Goal: Task Accomplishment & Management: Manage account settings

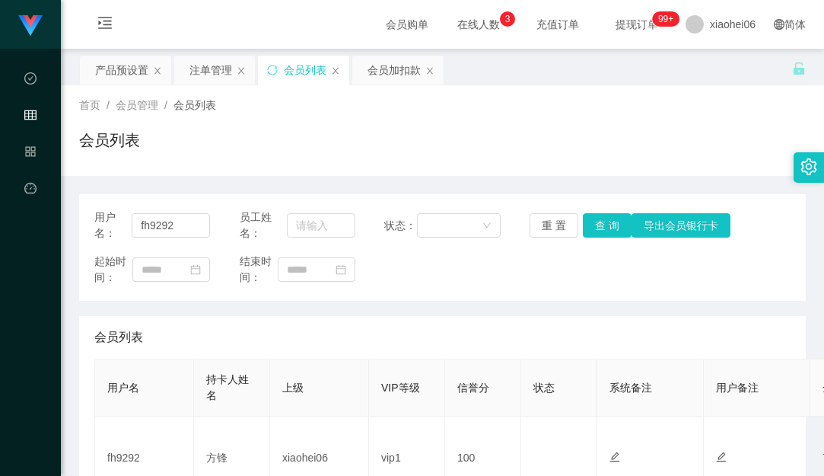
click at [379, 121] on div "首页 / 会员管理 / 会员列表 / 会员列表" at bounding box center [442, 130] width 727 height 66
click at [606, 222] on button "查 询" at bounding box center [607, 225] width 49 height 24
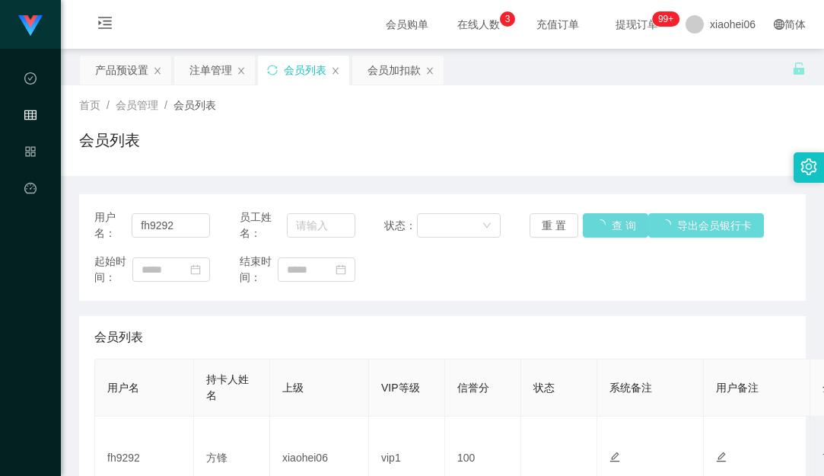
click at [578, 282] on div "起始时间： 结束时间：" at bounding box center [442, 269] width 696 height 32
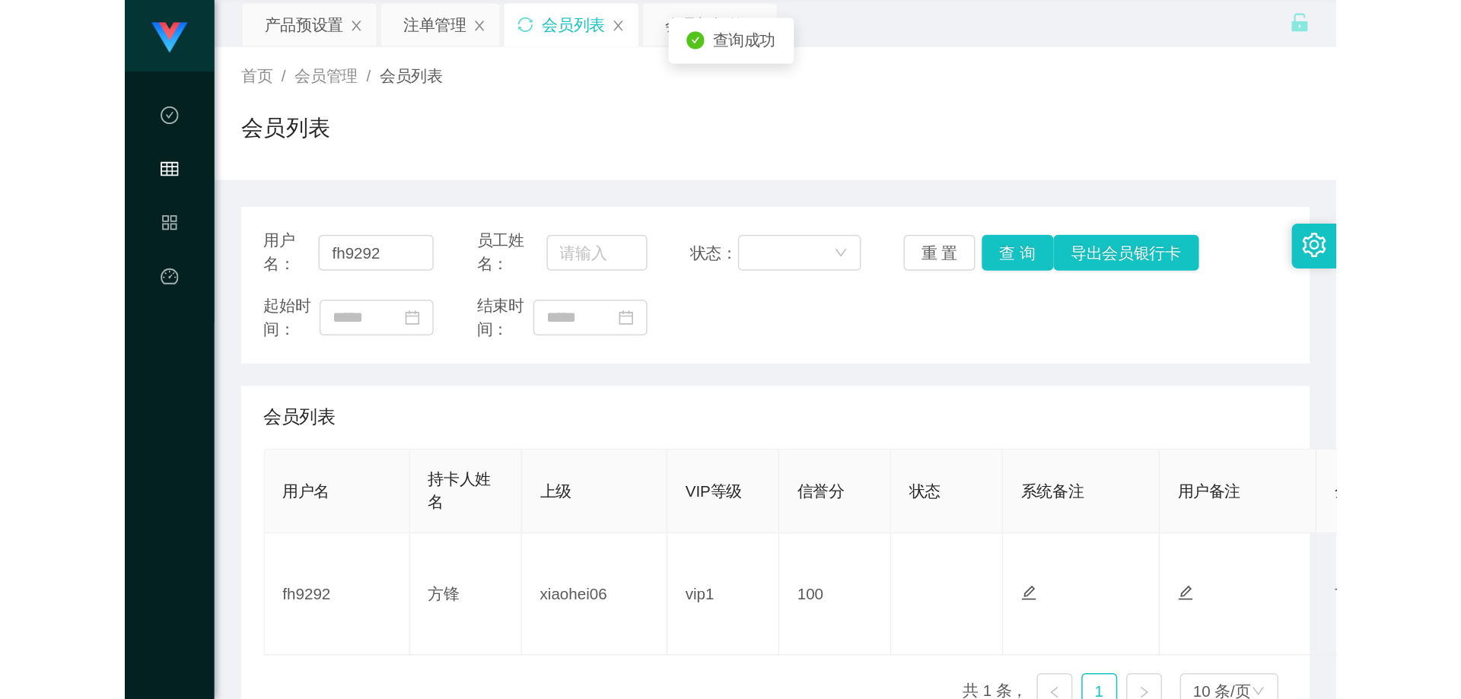
scroll to position [143, 0]
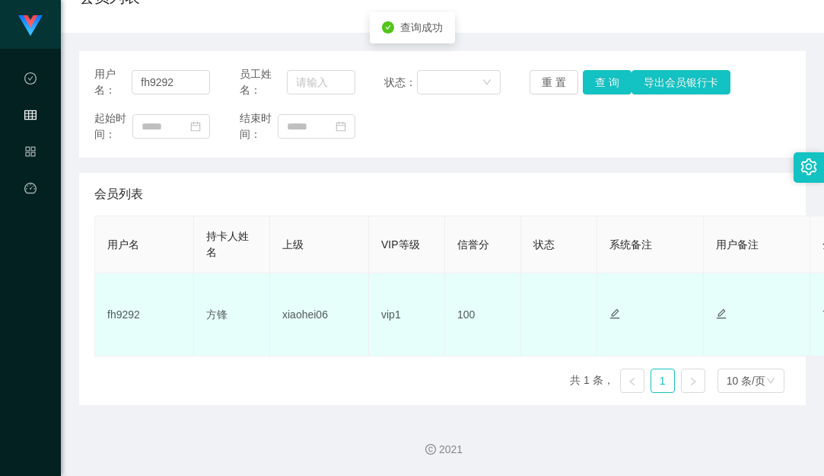
drag, startPoint x: 756, startPoint y: 322, endPoint x: 778, endPoint y: 318, distance: 22.4
click at [778, 318] on tr "fh9292 [PERSON_NAME] xiaohei06 vip1 100 正常 禁止登录 禁止投注 749.00 非代理 [TECHNICAL_ID] …" at bounding box center [692, 314] width 1195 height 83
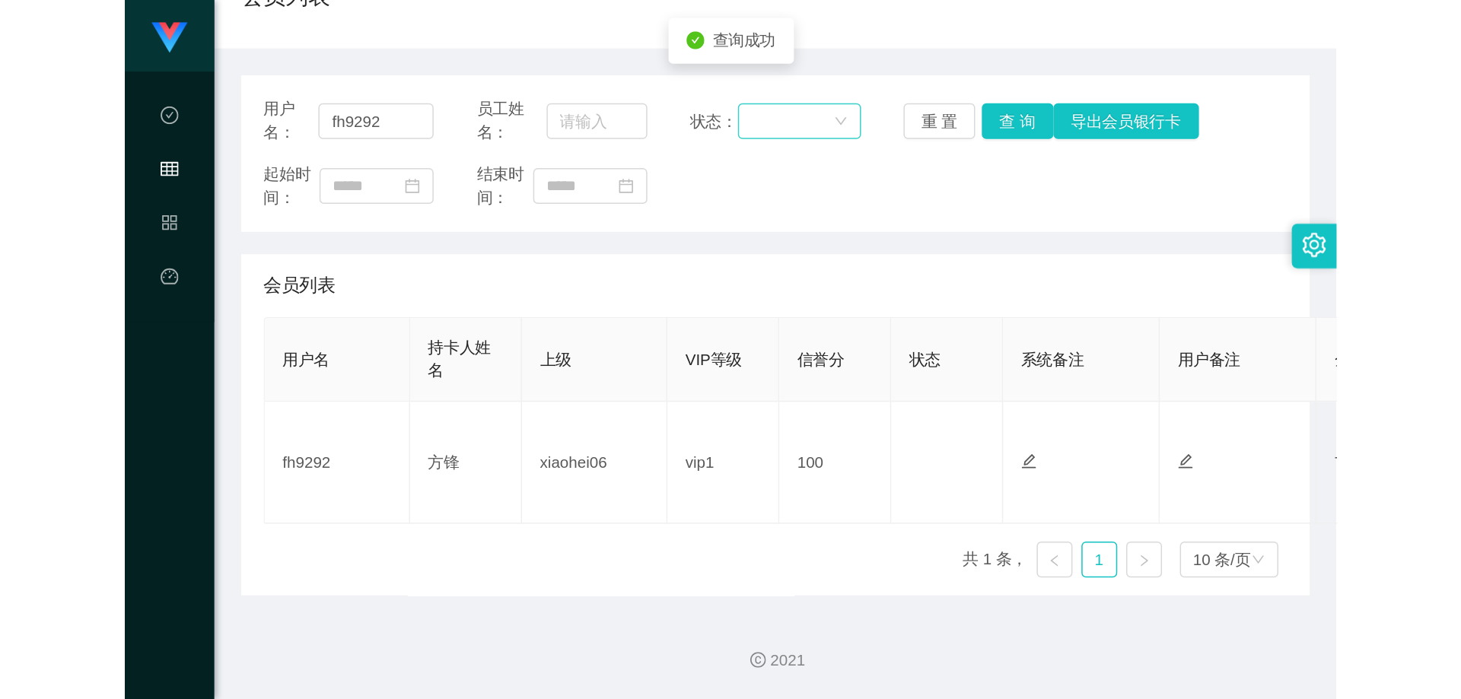
scroll to position [0, 0]
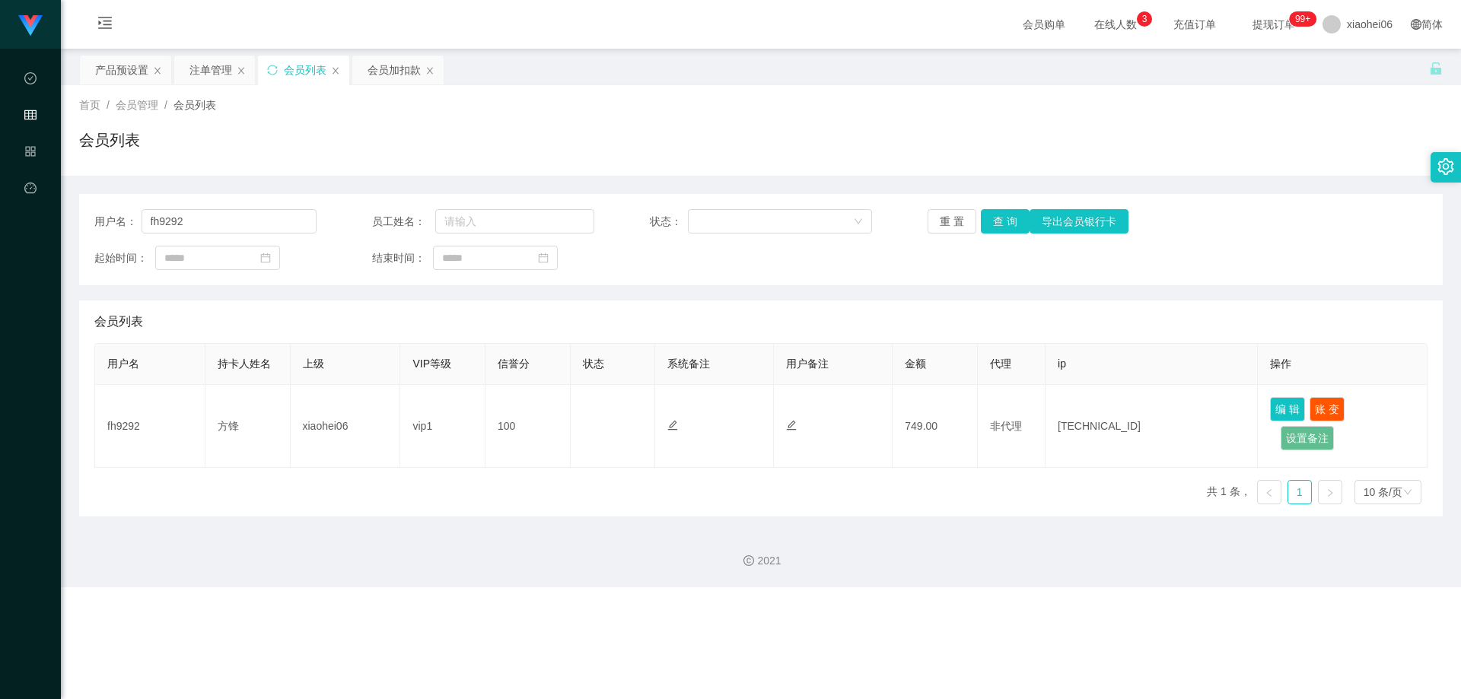
drag, startPoint x: 915, startPoint y: 320, endPoint x: 923, endPoint y: 317, distance: 8.2
click at [823, 319] on div "会员列表" at bounding box center [760, 322] width 1333 height 43
click at [261, 214] on input "fh9292" at bounding box center [229, 221] width 175 height 24
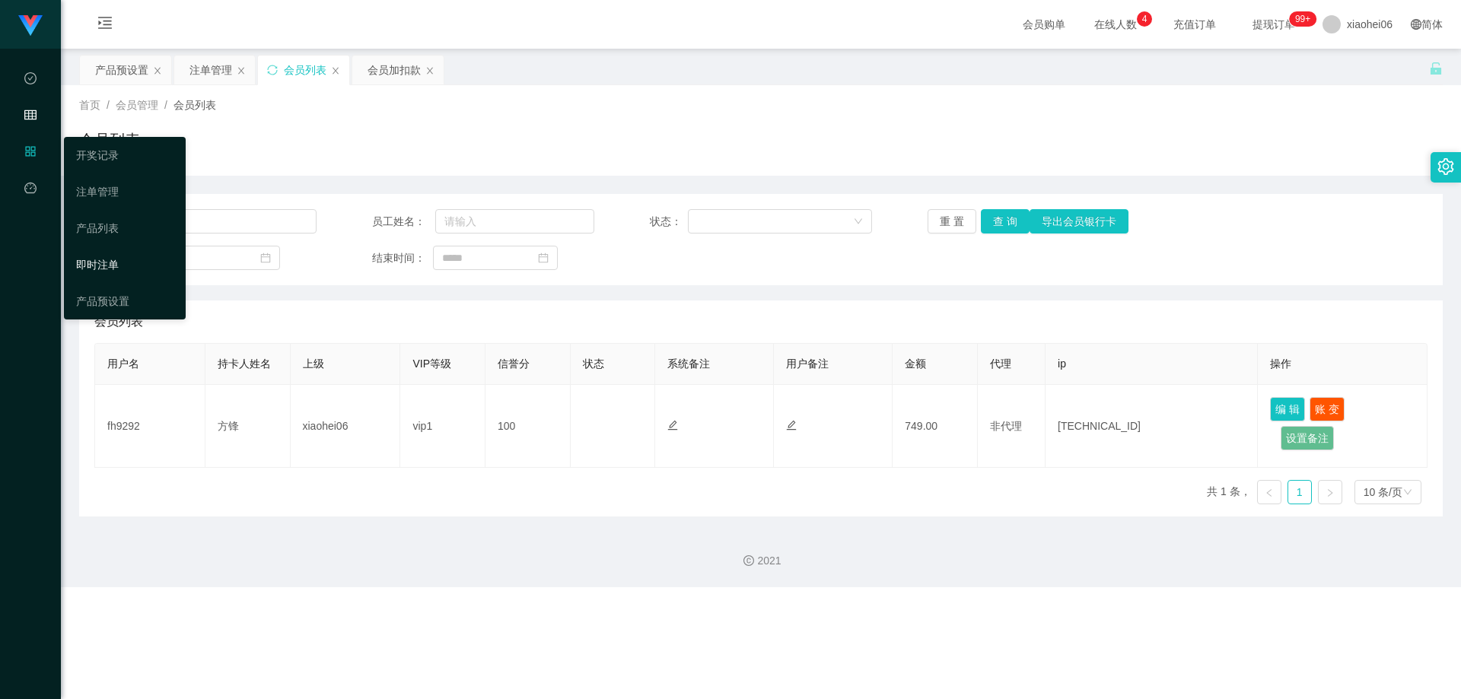
click at [100, 263] on link "即时注单" at bounding box center [124, 265] width 97 height 30
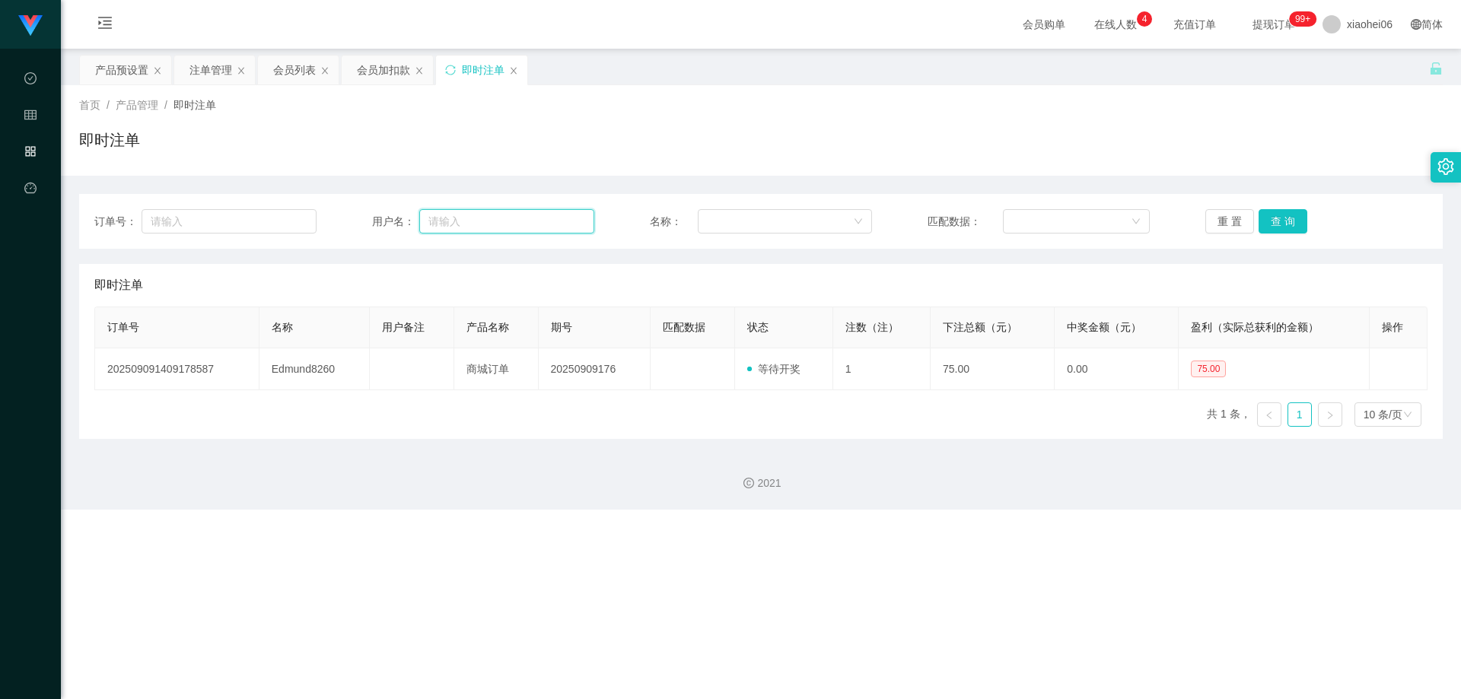
click at [504, 224] on input "text" at bounding box center [506, 221] width 175 height 24
paste input "fh9292"
type input "fh9292"
click at [823, 215] on button "查 询" at bounding box center [1283, 221] width 49 height 24
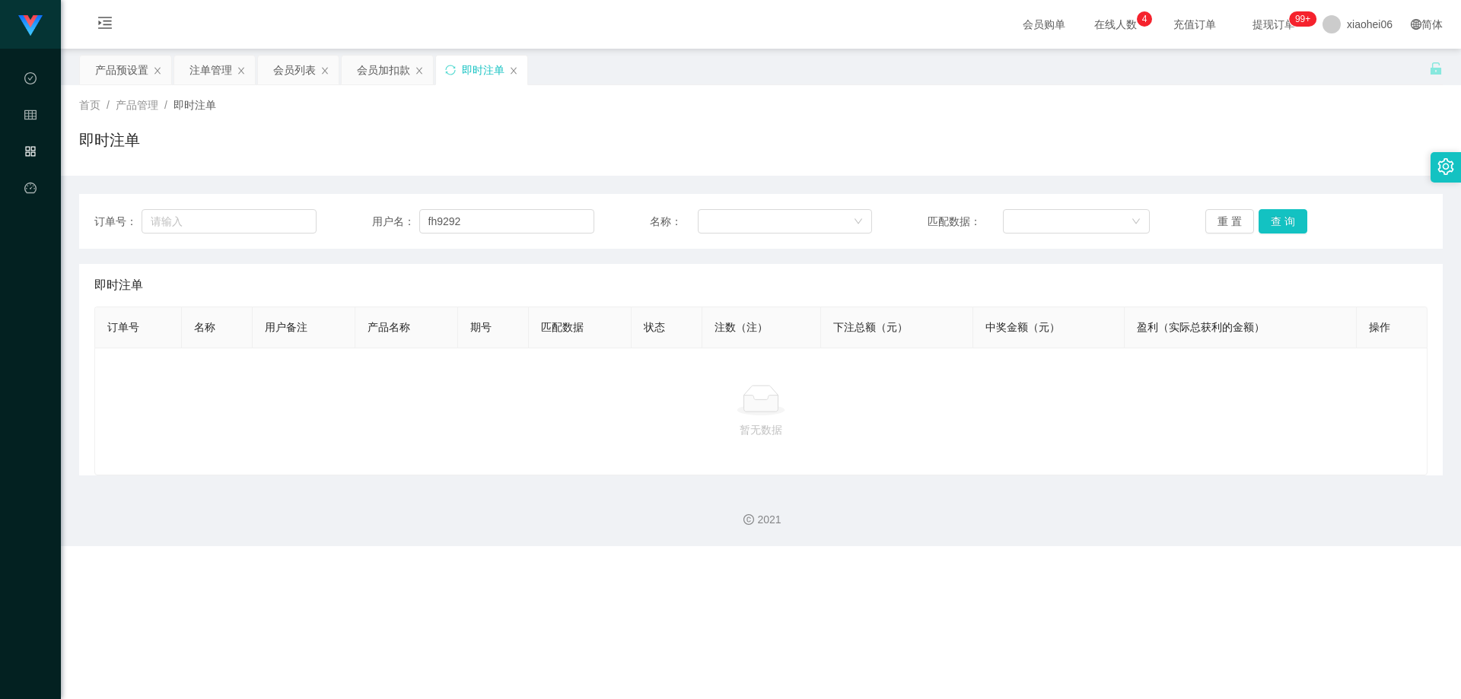
drag, startPoint x: 1078, startPoint y: 428, endPoint x: 1051, endPoint y: 419, distance: 27.9
click at [823, 428] on p "暂无数据" at bounding box center [760, 430] width 1307 height 17
click at [823, 403] on div at bounding box center [760, 400] width 1307 height 30
click at [712, 289] on div "即时注单" at bounding box center [760, 285] width 1333 height 43
click at [512, 70] on icon "图标: close" at bounding box center [513, 70] width 9 height 9
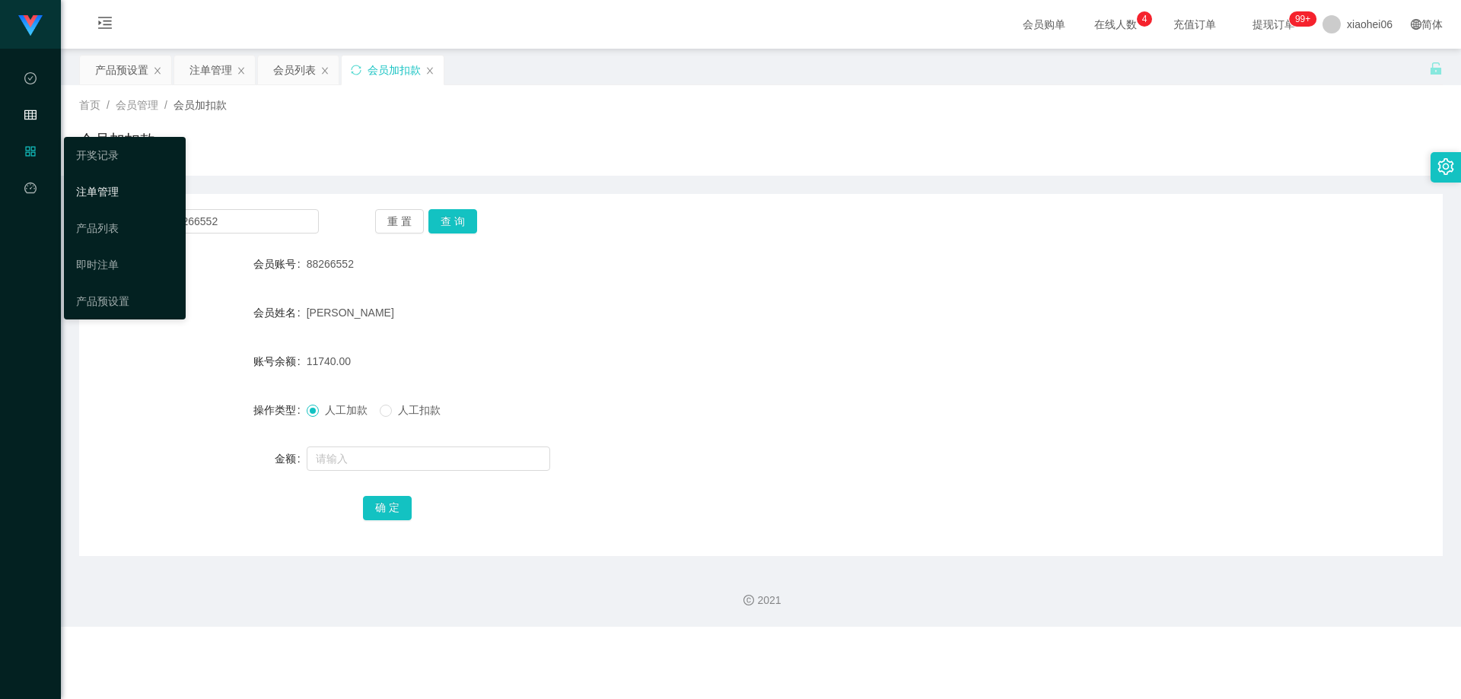
click at [106, 181] on link "注单管理" at bounding box center [124, 192] width 97 height 30
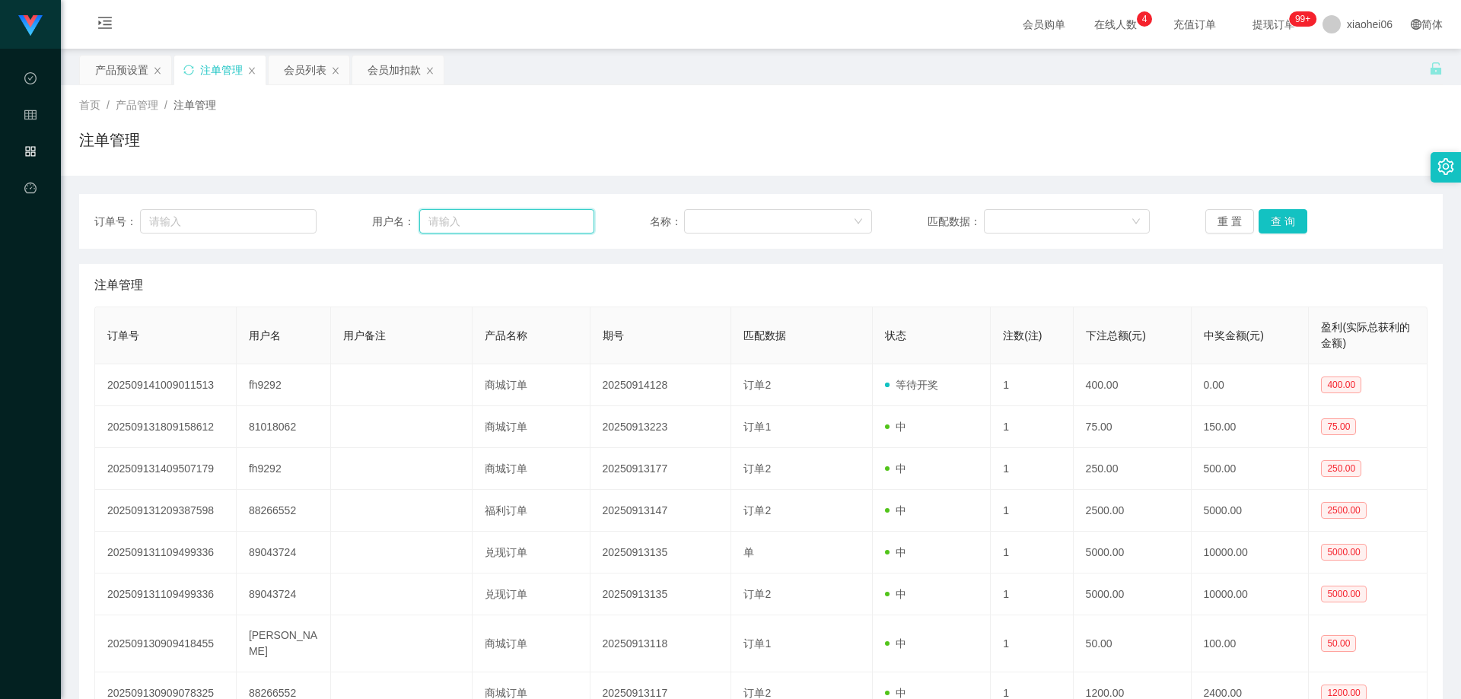
click at [463, 218] on input "text" at bounding box center [506, 221] width 175 height 24
paste input "fh9292"
type input "fh9292"
click at [823, 212] on button "查 询" at bounding box center [1283, 221] width 49 height 24
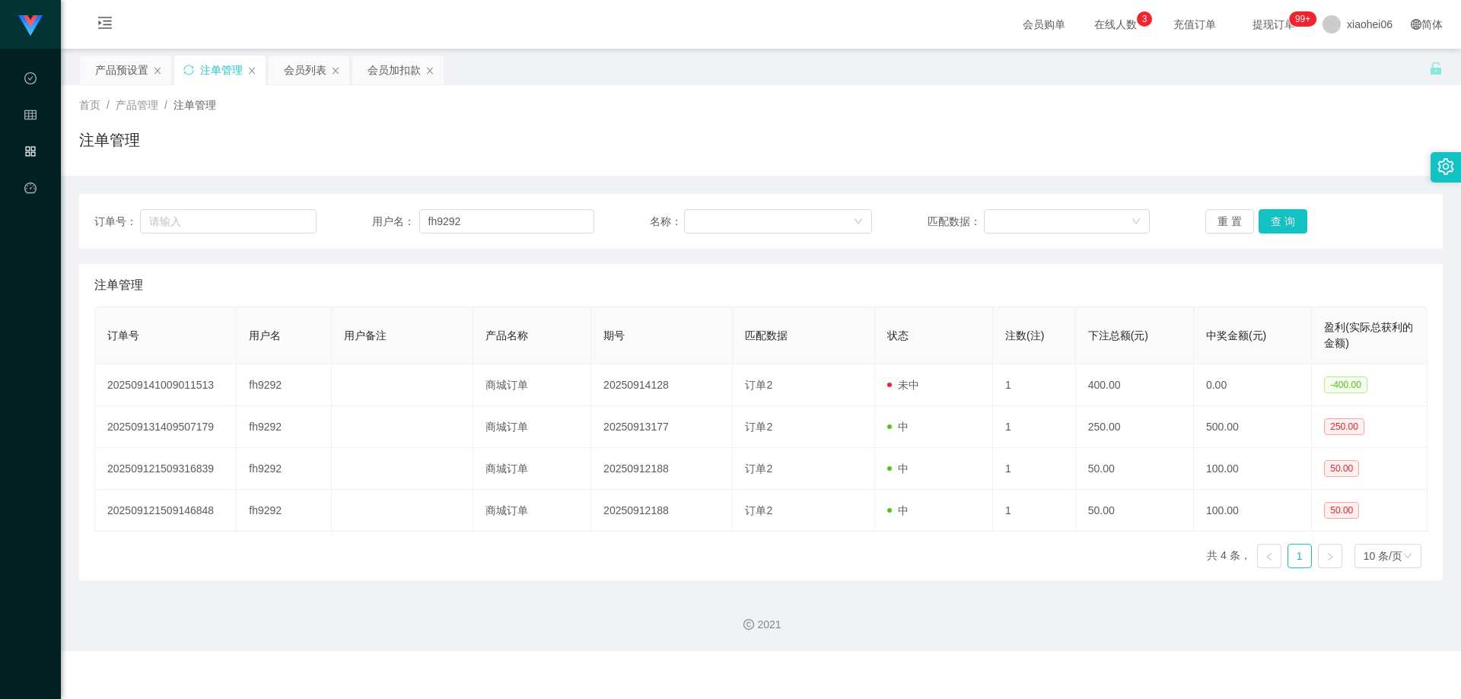
click at [823, 297] on div "注单管理" at bounding box center [760, 285] width 1333 height 43
click at [823, 284] on div "注单管理" at bounding box center [760, 285] width 1333 height 43
click at [755, 275] on div "注单管理" at bounding box center [760, 285] width 1333 height 43
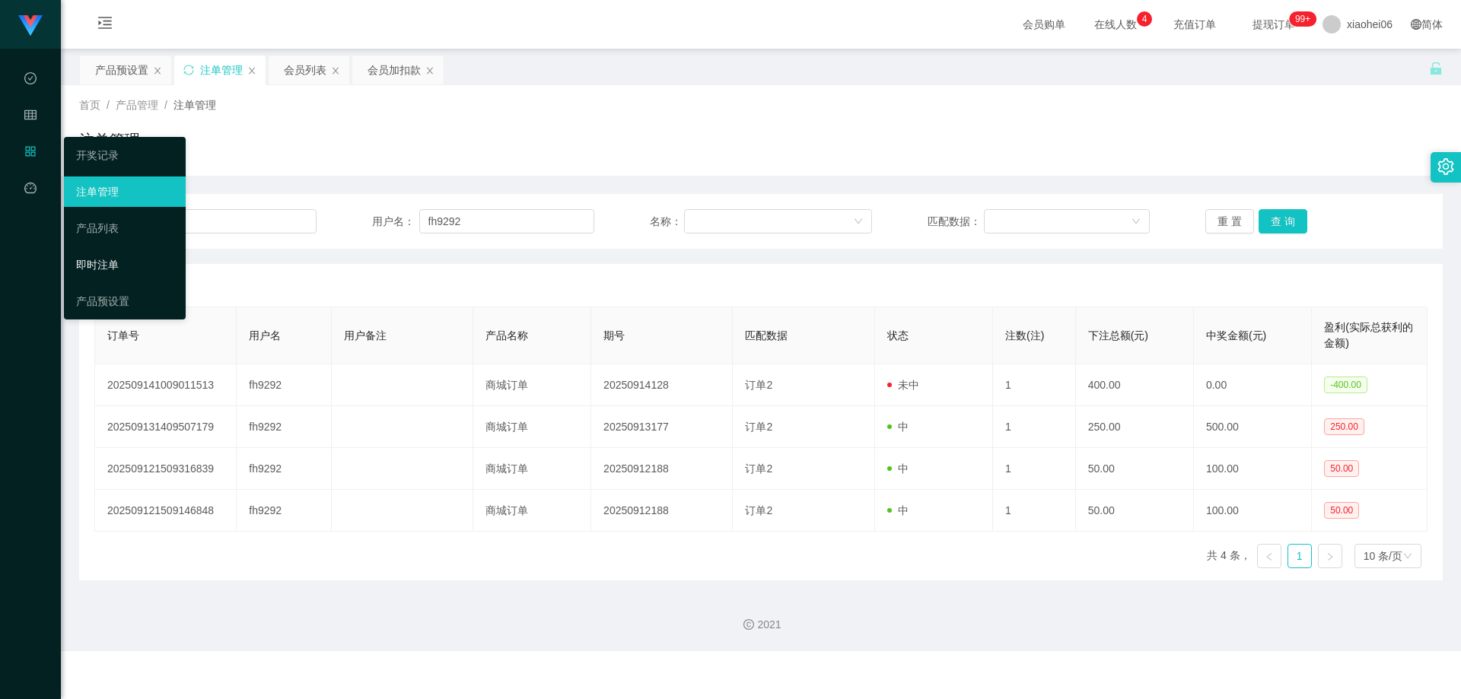
click at [107, 255] on link "即时注单" at bounding box center [124, 265] width 97 height 30
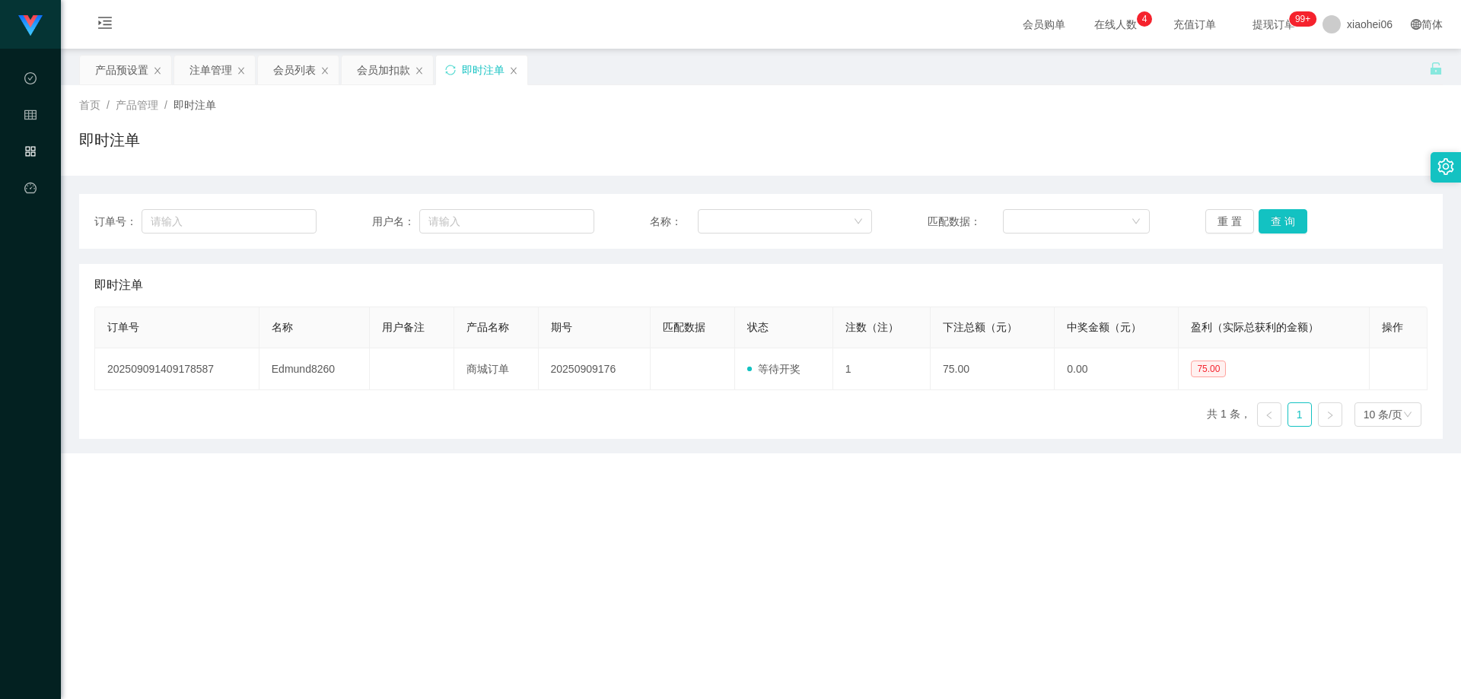
click at [404, 153] on div "即时注单" at bounding box center [761, 146] width 1364 height 35
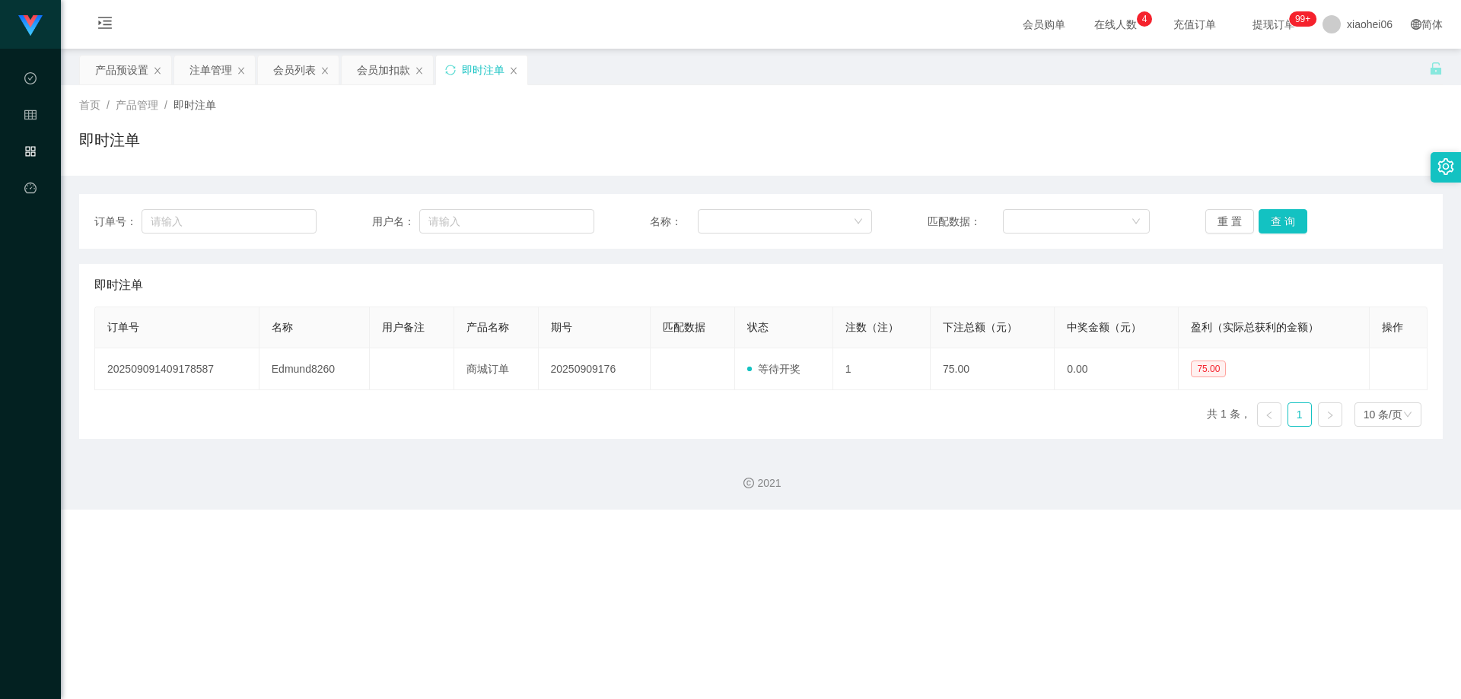
click at [405, 152] on div "即时注单" at bounding box center [761, 146] width 1364 height 35
click at [491, 161] on div "即时注单" at bounding box center [761, 146] width 1364 height 35
click at [823, 225] on button "重 置" at bounding box center [1229, 221] width 49 height 24
click at [814, 411] on div "订单号 名称 用户备注 产品名称 期号 匹配数据 状态 注数（注） 下注总额（元） 中奖金额（元） 盈利（实际总获利的金额） 操作 2025090914091…" at bounding box center [760, 373] width 1333 height 132
click at [489, 221] on input "text" at bounding box center [506, 221] width 175 height 24
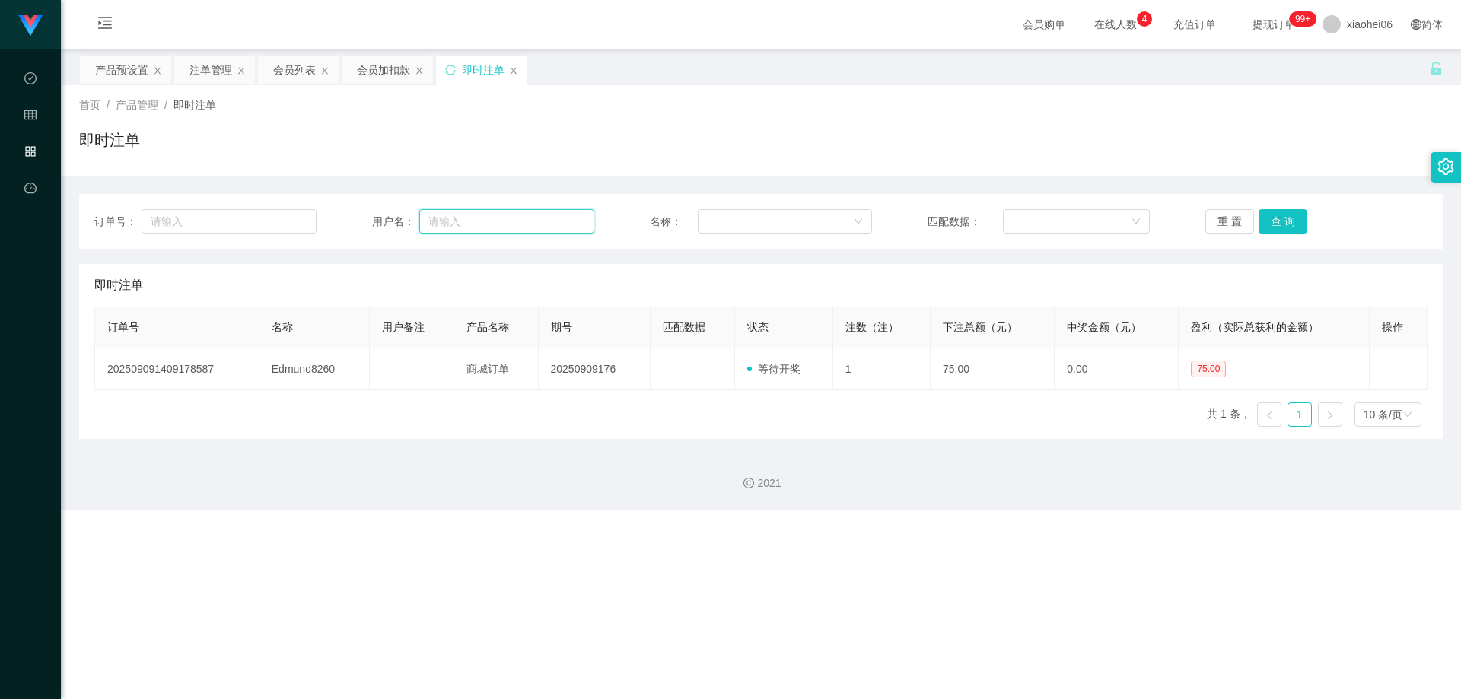
paste input "fh9292"
type input "fh9292"
click at [823, 221] on button "查 询" at bounding box center [1283, 221] width 49 height 24
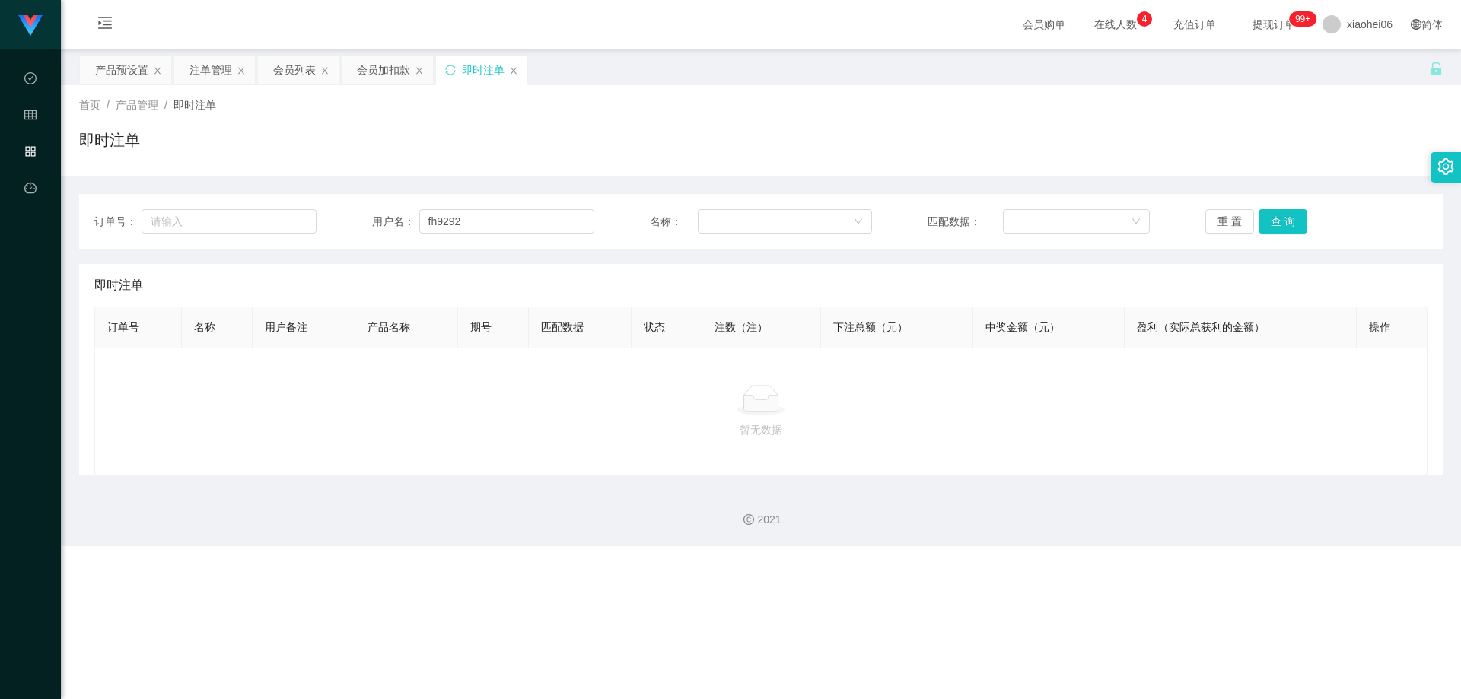
drag, startPoint x: 1033, startPoint y: 361, endPoint x: 915, endPoint y: 310, distance: 128.8
click at [823, 361] on div "暂无数据" at bounding box center [760, 412] width 1333 height 128
click at [793, 247] on div "订单号： 用户名： fh9292 名称： 匹配数据： 重 置 查 询" at bounding box center [761, 221] width 1364 height 55
click at [521, 230] on input "fh9292" at bounding box center [506, 221] width 175 height 24
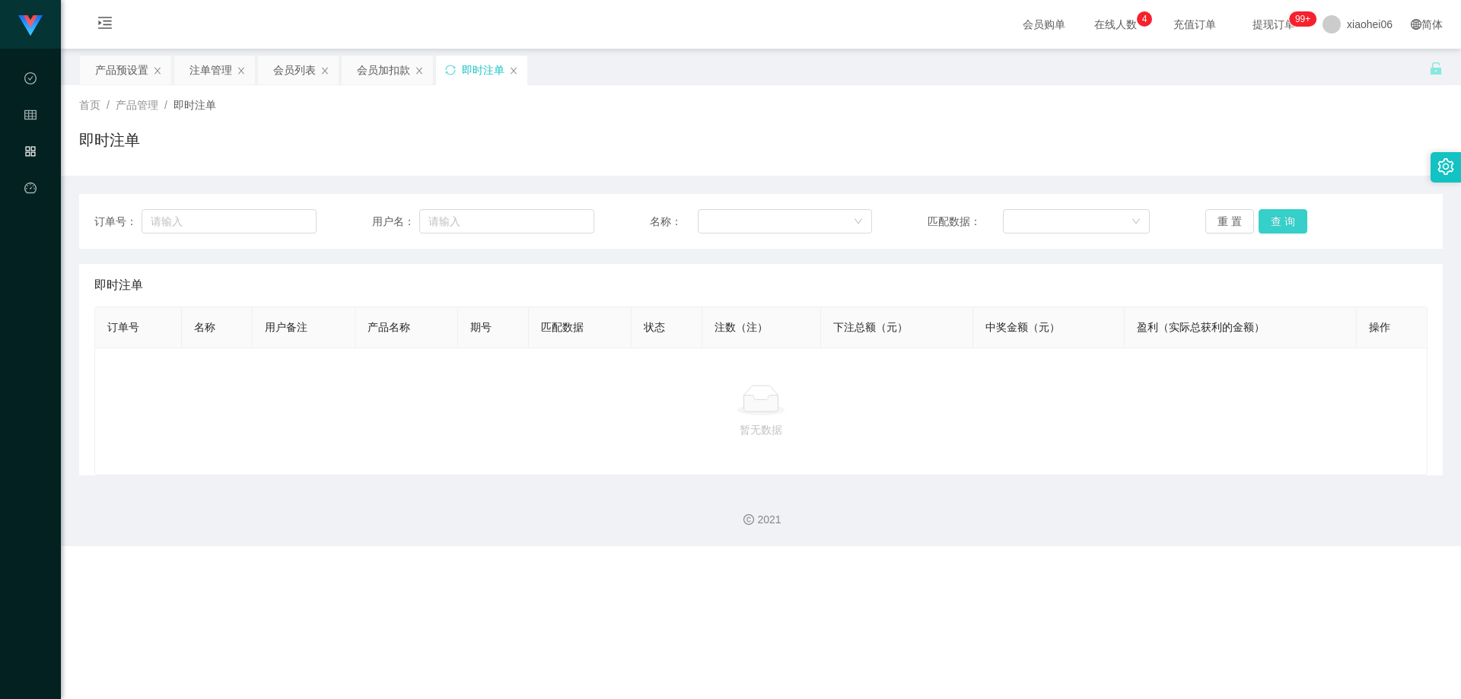
click at [823, 224] on button "查 询" at bounding box center [1283, 221] width 49 height 24
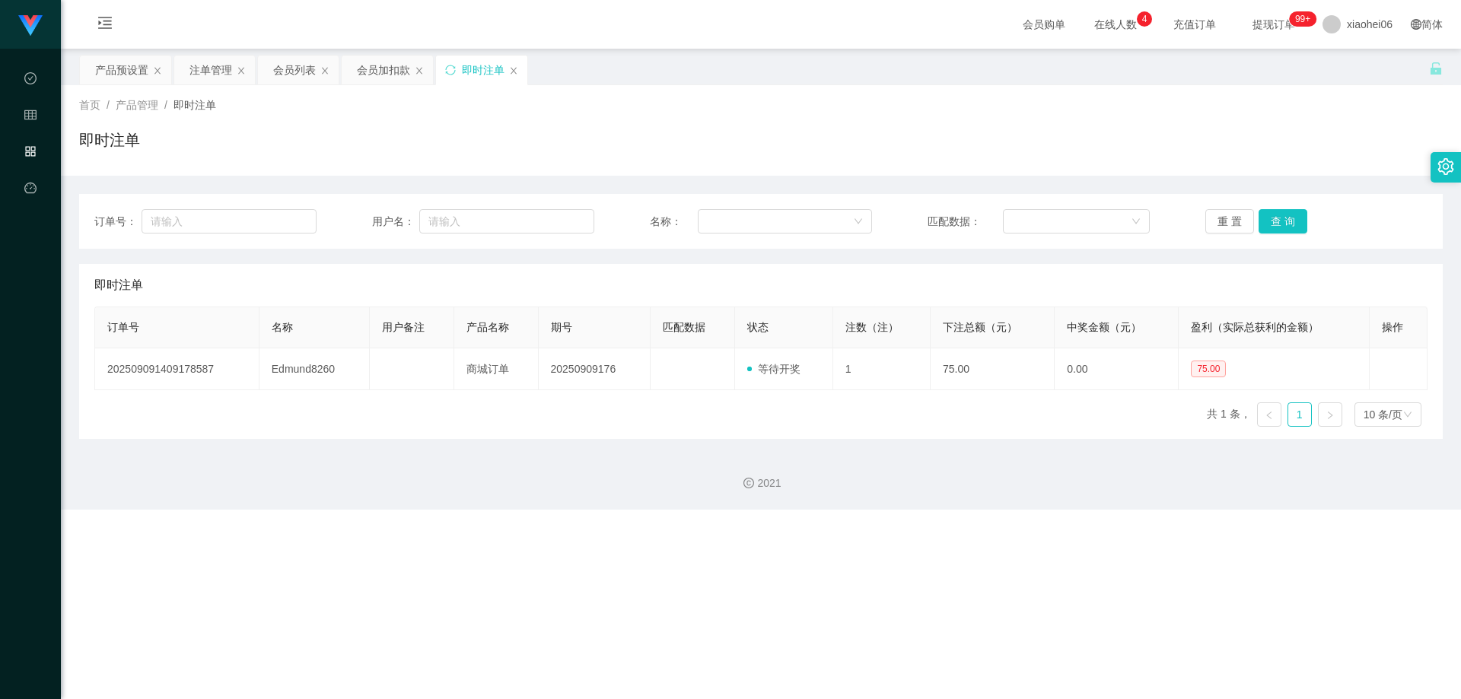
click at [823, 147] on div "即时注单" at bounding box center [761, 146] width 1364 height 35
click at [705, 140] on div "即时注单" at bounding box center [761, 146] width 1364 height 35
click at [657, 141] on div "即时注单" at bounding box center [761, 146] width 1364 height 35
click at [520, 136] on div "即时注单" at bounding box center [761, 146] width 1364 height 35
click at [465, 134] on div "即时注单" at bounding box center [761, 146] width 1364 height 35
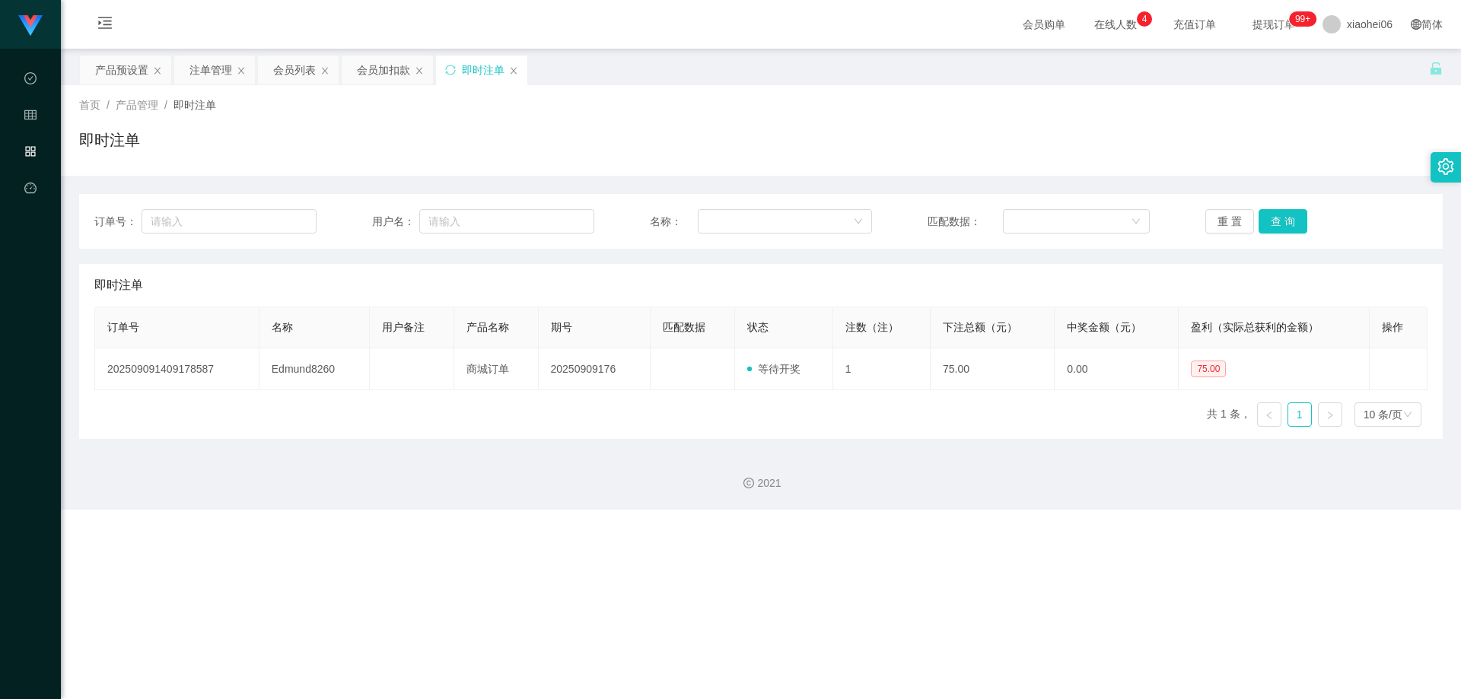
click at [294, 103] on div "首页 / 产品管理 / 即时注单 /" at bounding box center [761, 105] width 1364 height 16
click at [481, 282] on div "即时注单" at bounding box center [760, 285] width 1333 height 43
click at [292, 164] on div "首页 / 产品管理 / 即时注单 / 即时注单" at bounding box center [761, 130] width 1400 height 91
drag, startPoint x: 377, startPoint y: 126, endPoint x: 344, endPoint y: 125, distance: 32.7
click at [377, 125] on div "首页 / 产品管理 / 即时注单 / 即时注单" at bounding box center [761, 130] width 1364 height 66
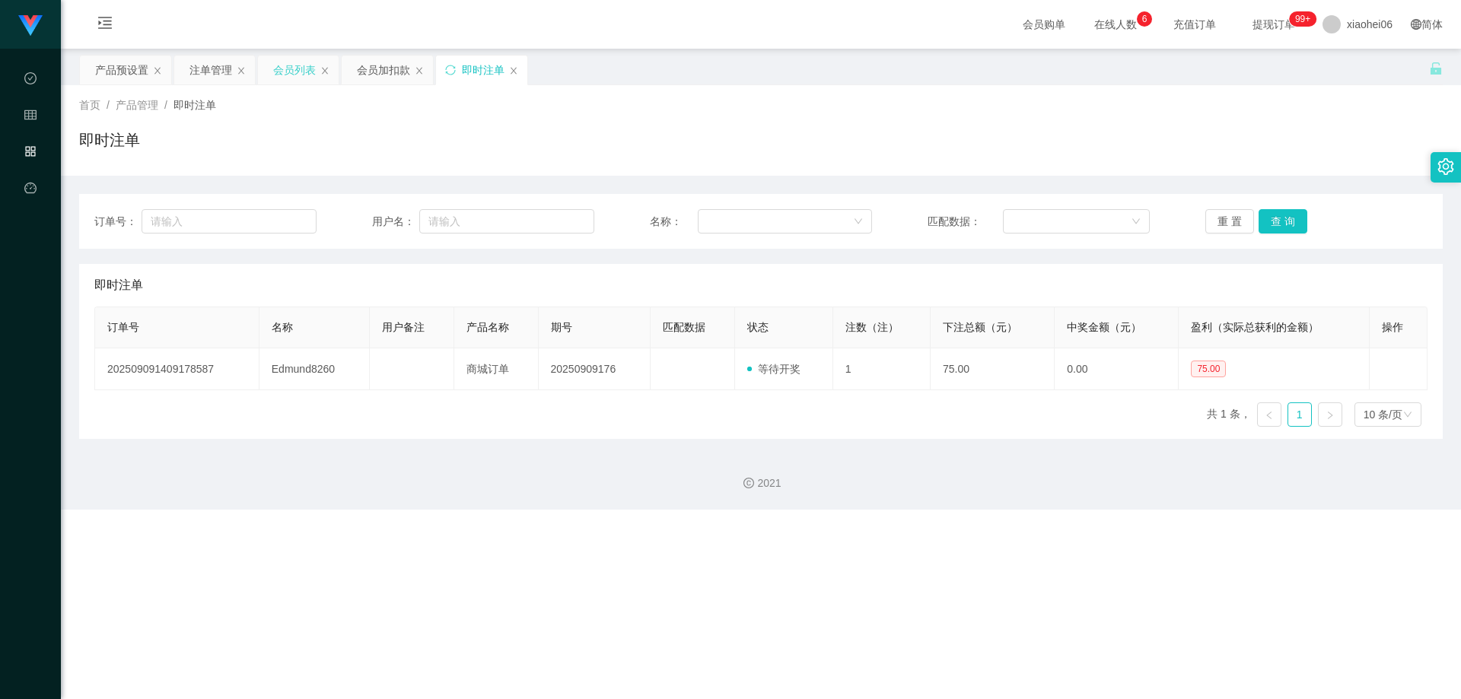
click at [288, 82] on div "会员列表" at bounding box center [294, 70] width 43 height 29
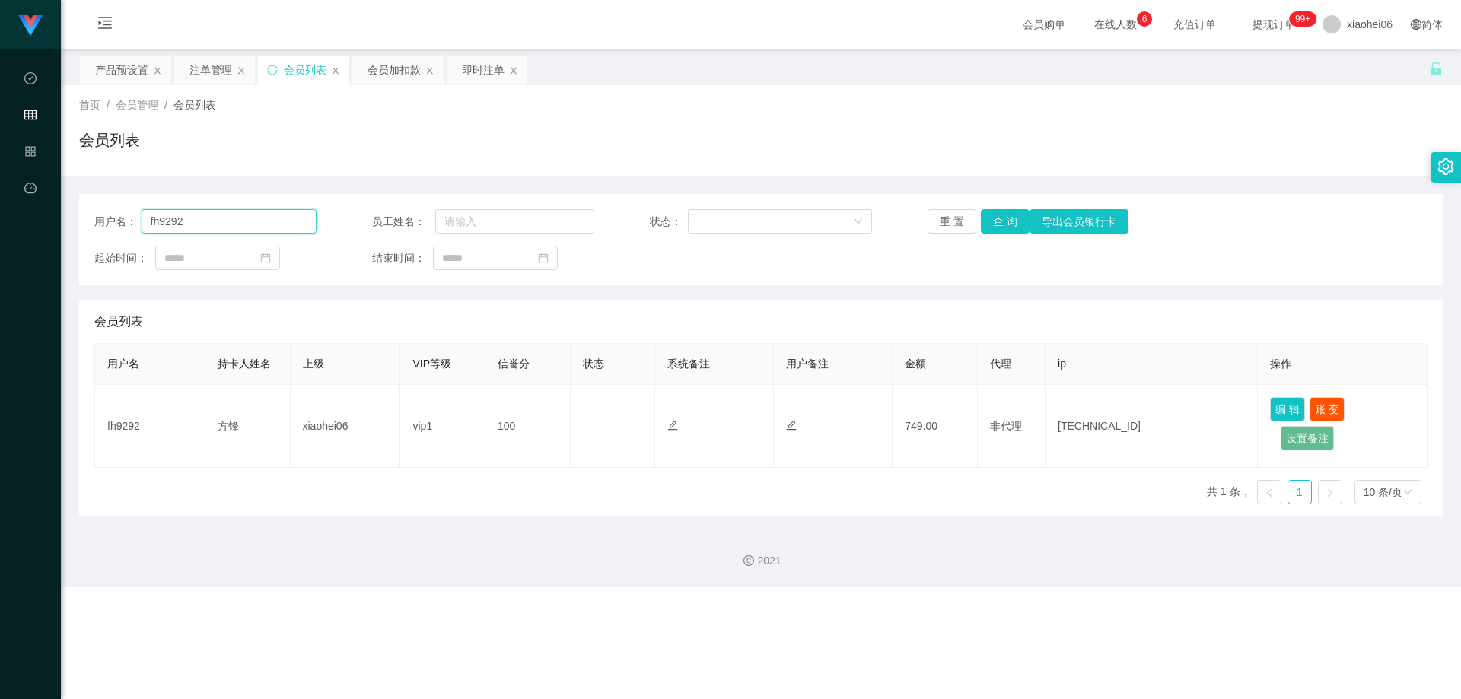
click at [253, 221] on input "fh9292" at bounding box center [229, 221] width 175 height 24
click at [823, 218] on button "查 询" at bounding box center [1005, 221] width 49 height 24
click at [823, 302] on div "会员列表" at bounding box center [760, 322] width 1333 height 43
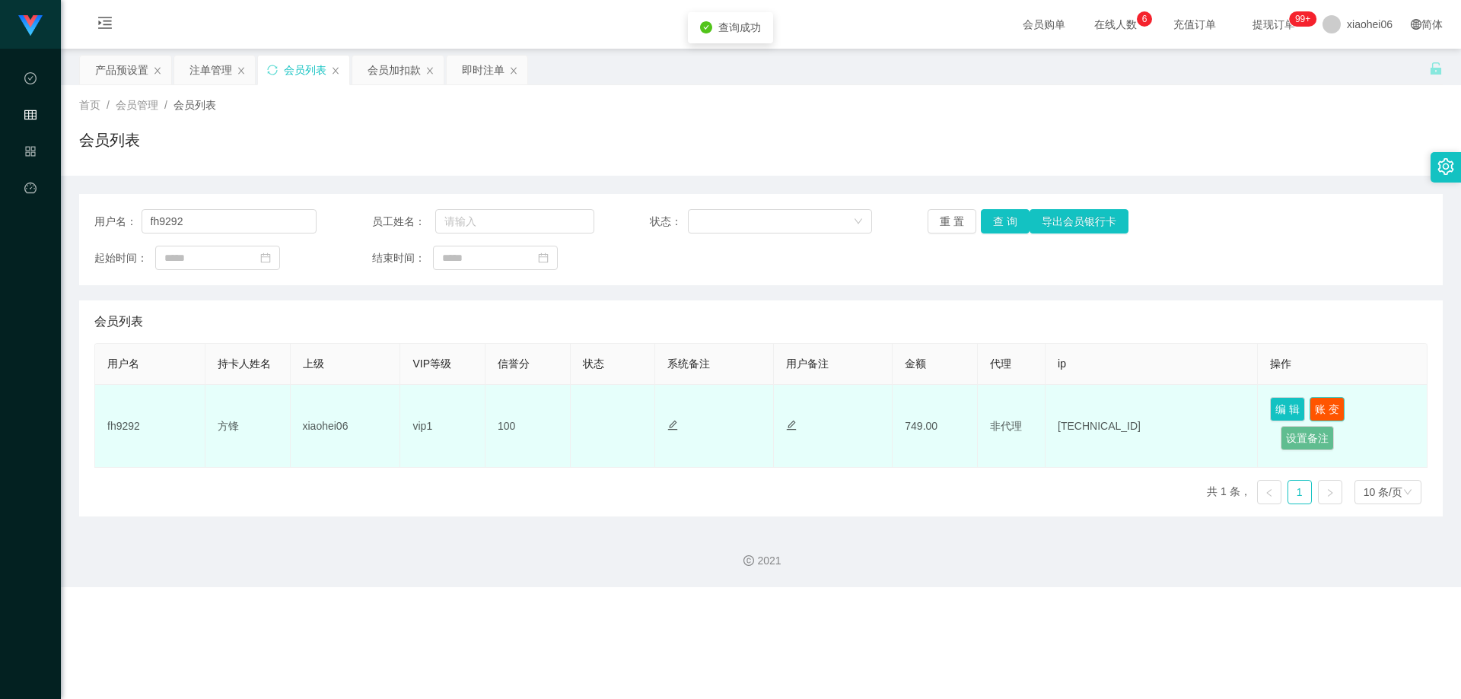
click at [823, 412] on button "账 变" at bounding box center [1327, 409] width 35 height 24
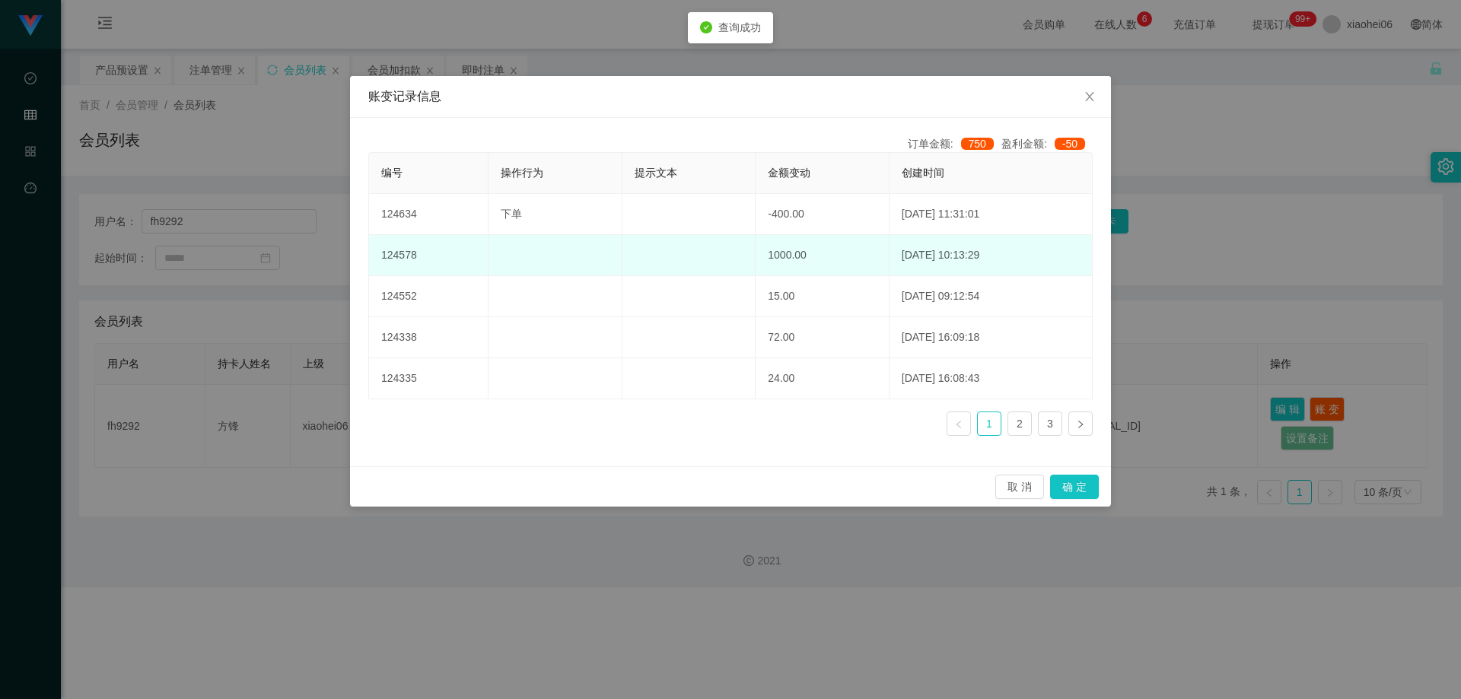
click at [767, 259] on td "1000.00" at bounding box center [823, 255] width 134 height 41
drag, startPoint x: 817, startPoint y: 263, endPoint x: 726, endPoint y: 254, distance: 91.7
click at [726, 254] on tr "124578 1000.00 [DATE] 10:13:29" at bounding box center [731, 255] width 724 height 41
click at [773, 261] on td "1000.00" at bounding box center [823, 255] width 134 height 41
drag, startPoint x: 771, startPoint y: 261, endPoint x: 781, endPoint y: 259, distance: 10.0
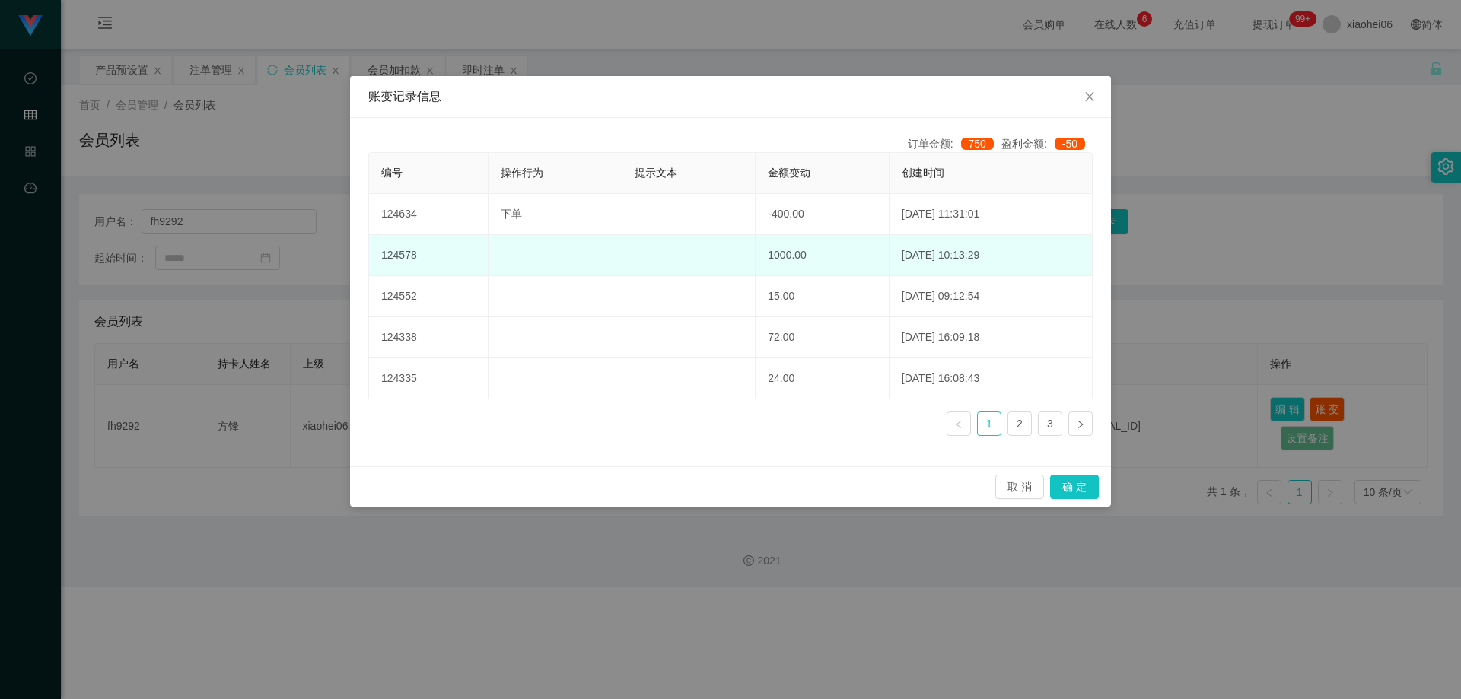
click at [771, 261] on td "1000.00" at bounding box center [823, 255] width 134 height 41
click at [784, 259] on td "1000.00" at bounding box center [823, 255] width 134 height 41
click at [788, 257] on td "1000.00" at bounding box center [823, 255] width 134 height 41
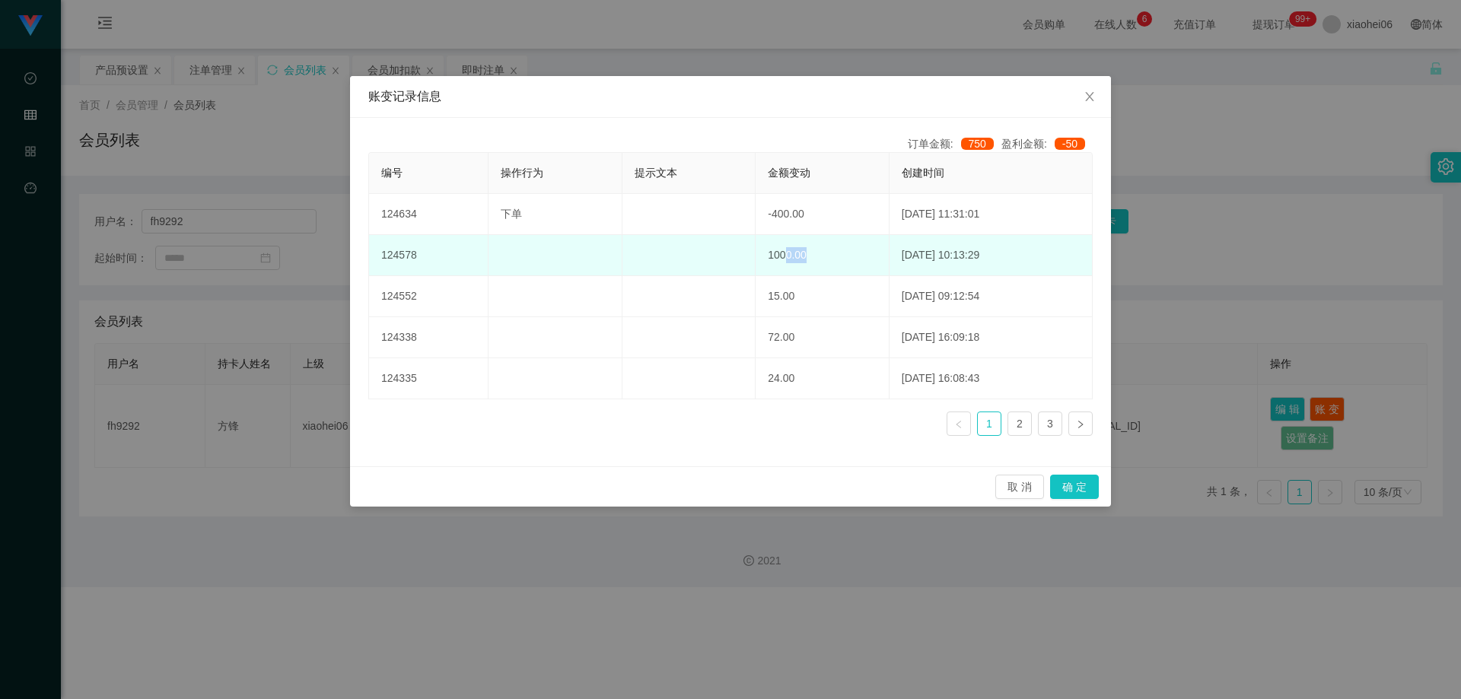
drag, startPoint x: 807, startPoint y: 252, endPoint x: 763, endPoint y: 253, distance: 43.4
click at [763, 253] on td "1000.00" at bounding box center [823, 255] width 134 height 41
drag, startPoint x: 730, startPoint y: 257, endPoint x: 784, endPoint y: 253, distance: 54.2
click at [778, 253] on tr "124578 1000.00 [DATE] 10:13:29" at bounding box center [731, 255] width 724 height 41
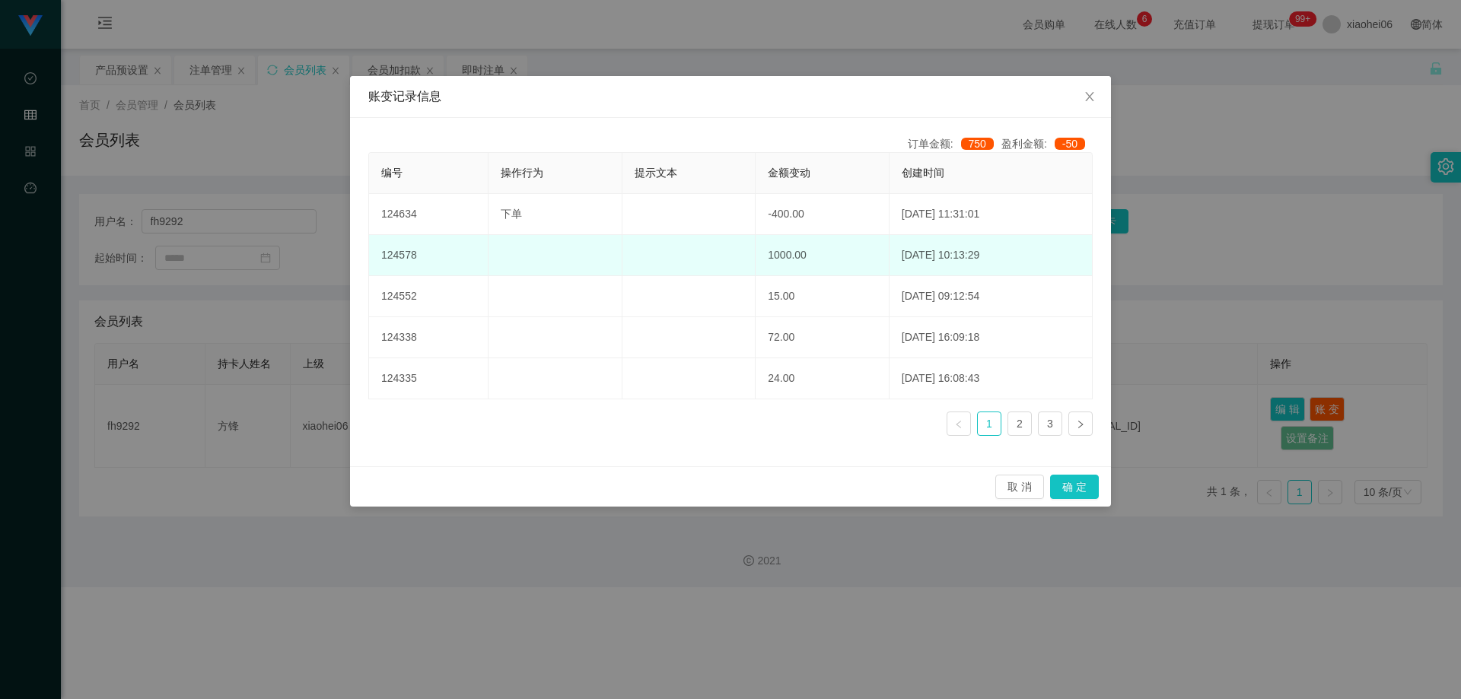
click at [794, 253] on td "1000.00" at bounding box center [823, 255] width 134 height 41
drag, startPoint x: 794, startPoint y: 253, endPoint x: 719, endPoint y: 250, distance: 75.4
click at [724, 250] on tr "124578 1000.00 [DATE] 10:13:29" at bounding box center [731, 255] width 724 height 41
click at [809, 254] on td "1000.00" at bounding box center [823, 255] width 134 height 41
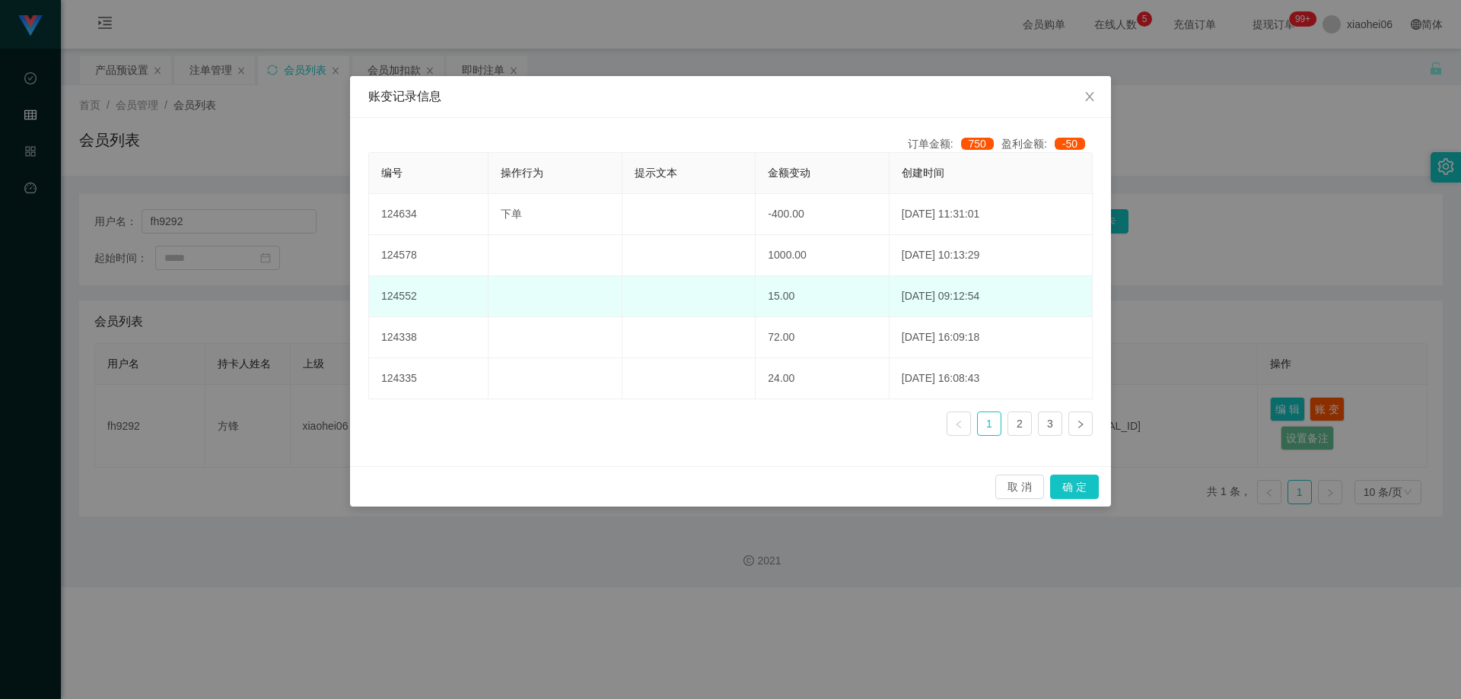
click at [781, 291] on td "15.00" at bounding box center [823, 296] width 134 height 41
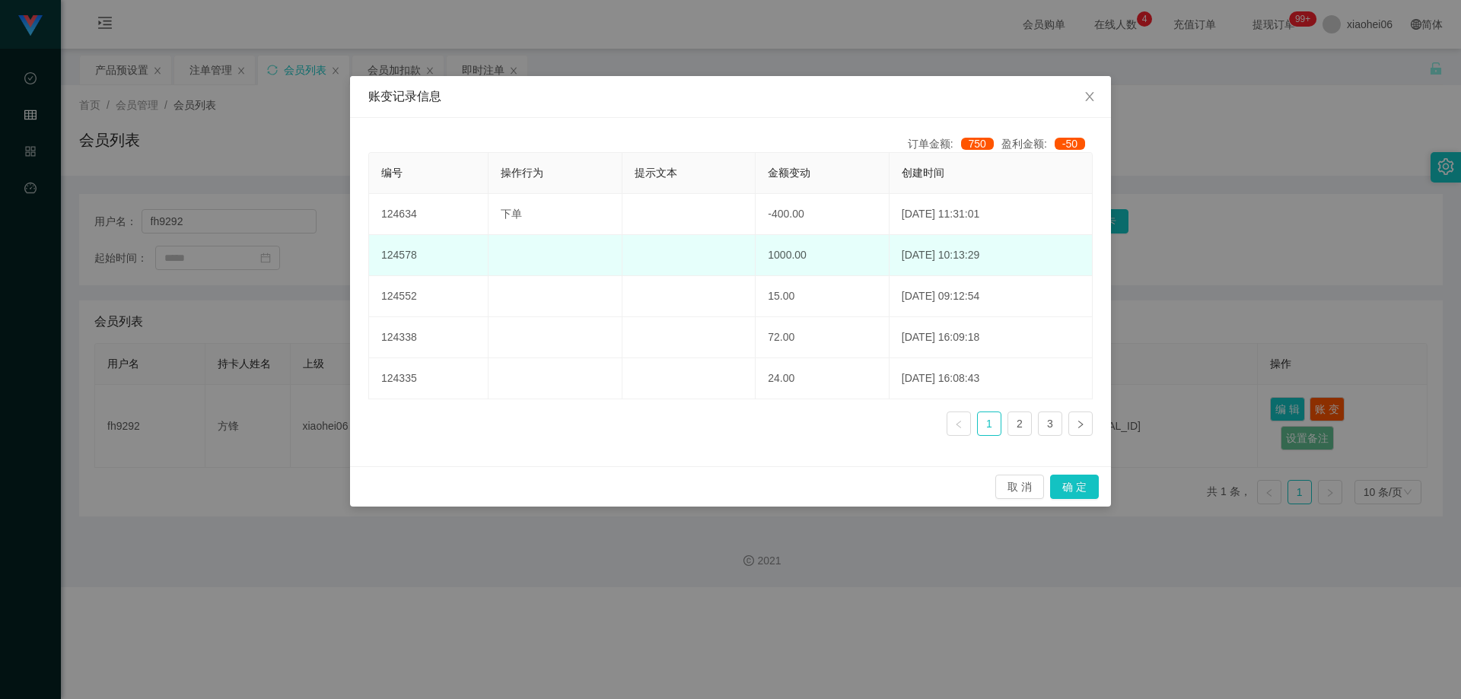
click at [784, 268] on td "1000.00" at bounding box center [823, 255] width 134 height 41
drag, startPoint x: 801, startPoint y: 250, endPoint x: 739, endPoint y: 261, distance: 62.6
click at [729, 256] on tr "124578 1000.00 [DATE] 10:13:29" at bounding box center [731, 255] width 724 height 41
click at [780, 256] on td "1000.00" at bounding box center [823, 255] width 134 height 41
drag, startPoint x: 807, startPoint y: 249, endPoint x: 723, endPoint y: 244, distance: 83.9
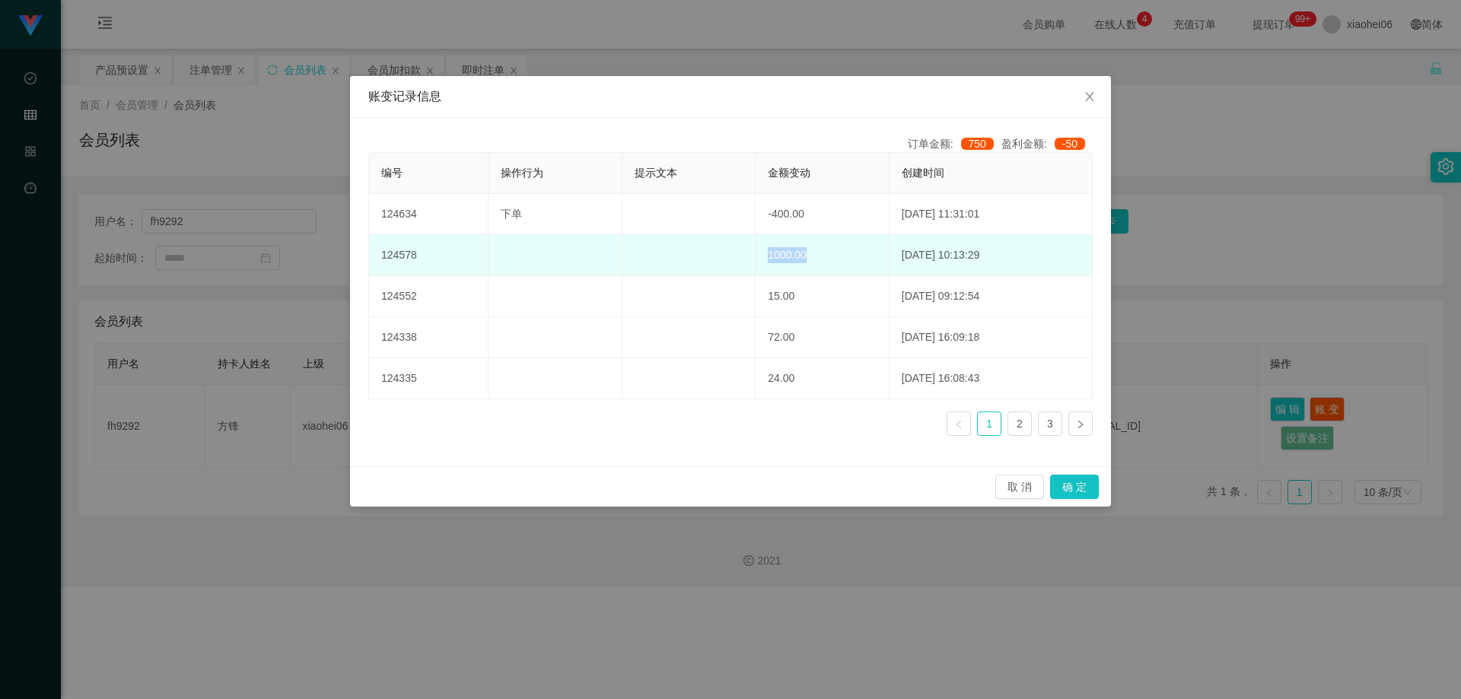
click at [723, 244] on tr "124578 1000.00 [DATE] 10:13:29" at bounding box center [731, 255] width 724 height 41
click at [804, 252] on td "1000.00" at bounding box center [823, 255] width 134 height 41
click at [756, 248] on td "1000.00" at bounding box center [823, 255] width 134 height 41
click at [756, 246] on td "1000.00" at bounding box center [823, 255] width 134 height 41
click at [802, 249] on td "1000.00" at bounding box center [823, 255] width 134 height 41
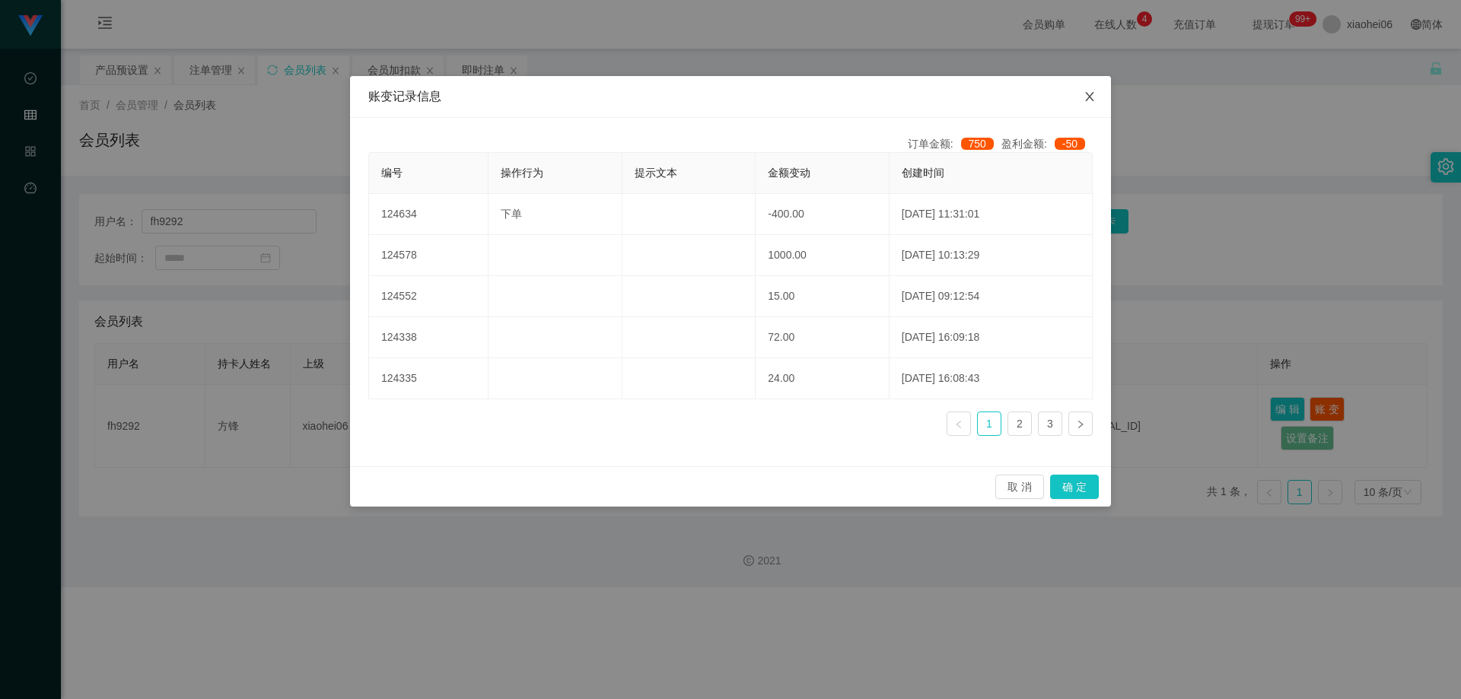
click at [823, 95] on icon "图标: close" at bounding box center [1090, 97] width 12 height 12
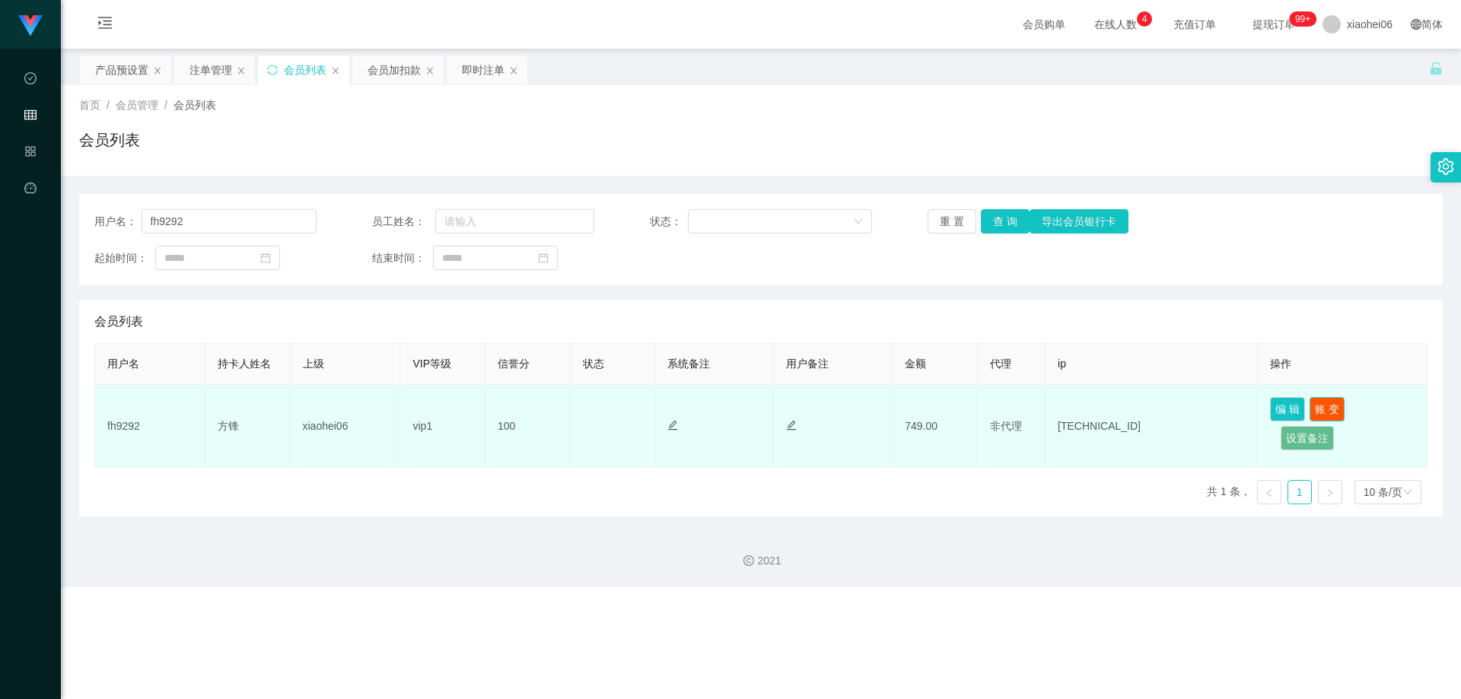
click at [823, 414] on button "账 变" at bounding box center [1327, 409] width 35 height 24
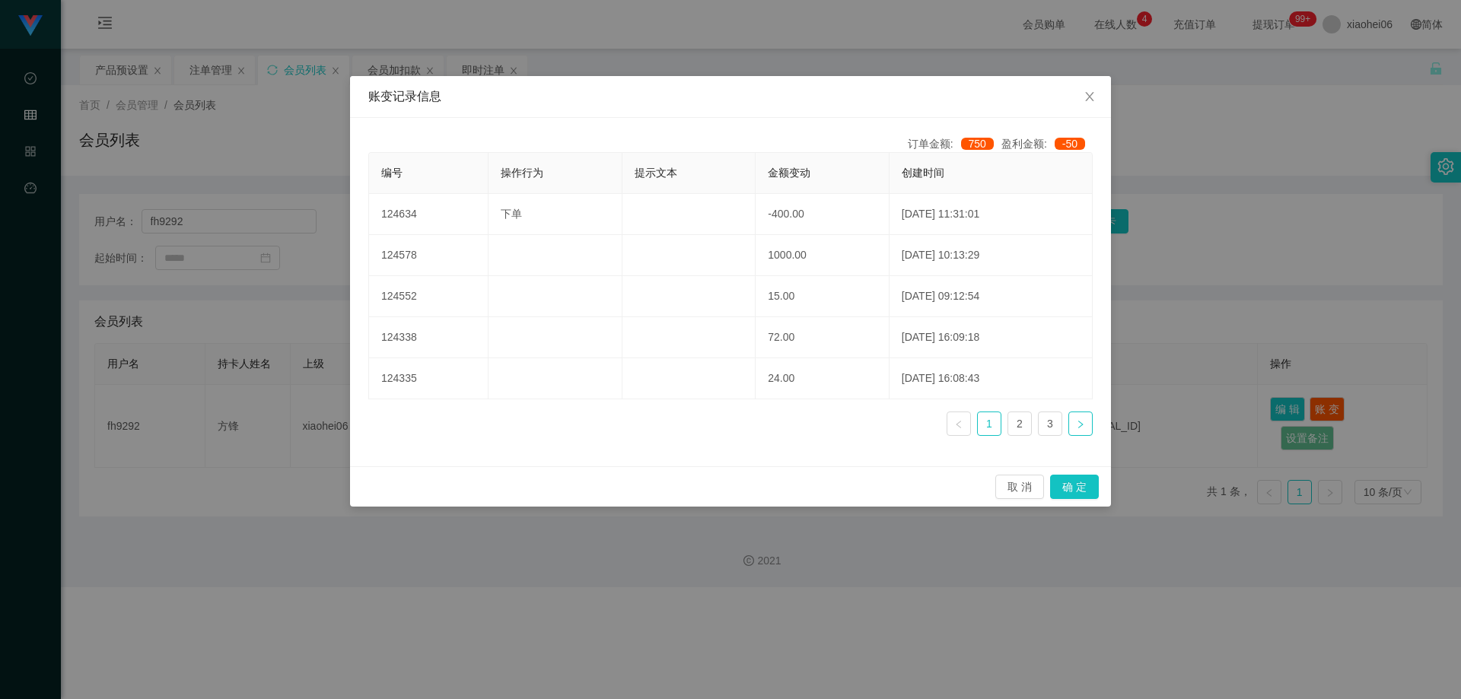
click at [823, 418] on link at bounding box center [1080, 424] width 24 height 24
click at [823, 415] on link at bounding box center [959, 424] width 24 height 24
click at [823, 102] on icon "图标: close" at bounding box center [1090, 97] width 12 height 12
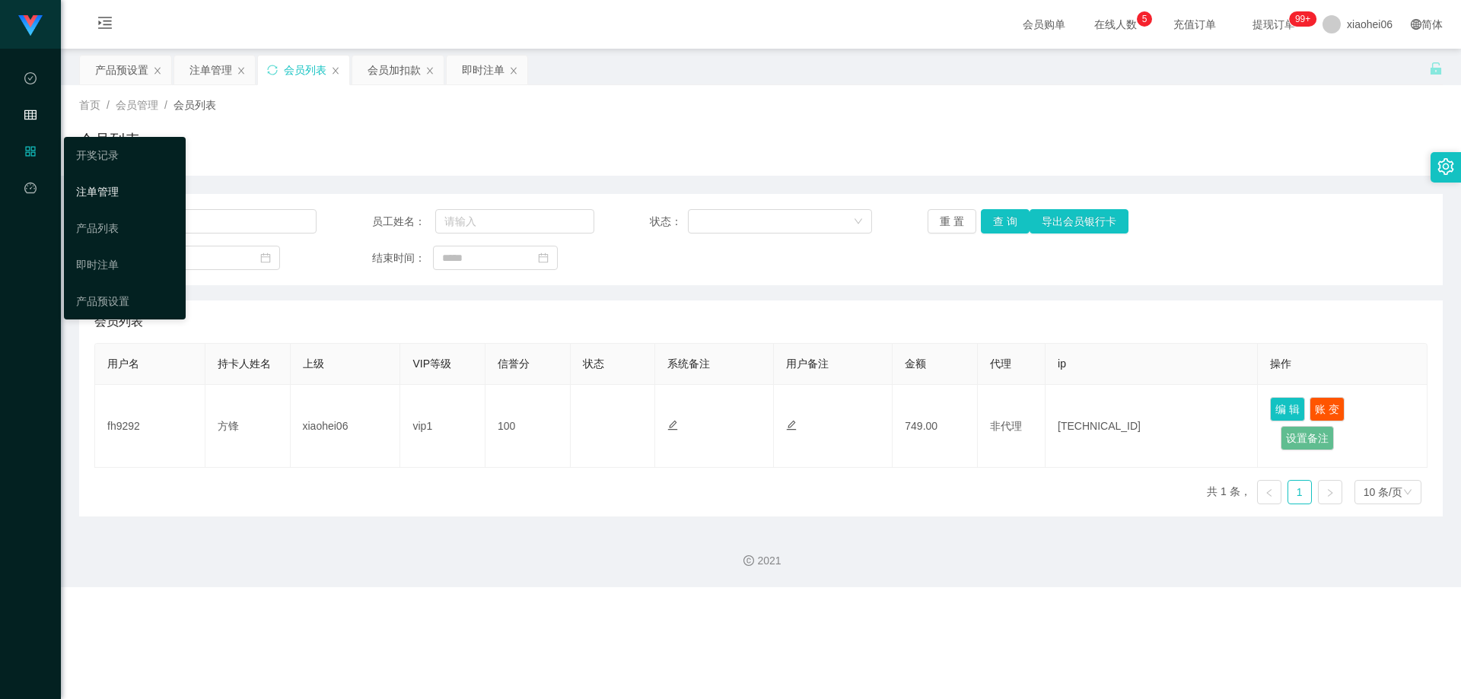
click at [103, 193] on link "注单管理" at bounding box center [124, 192] width 97 height 30
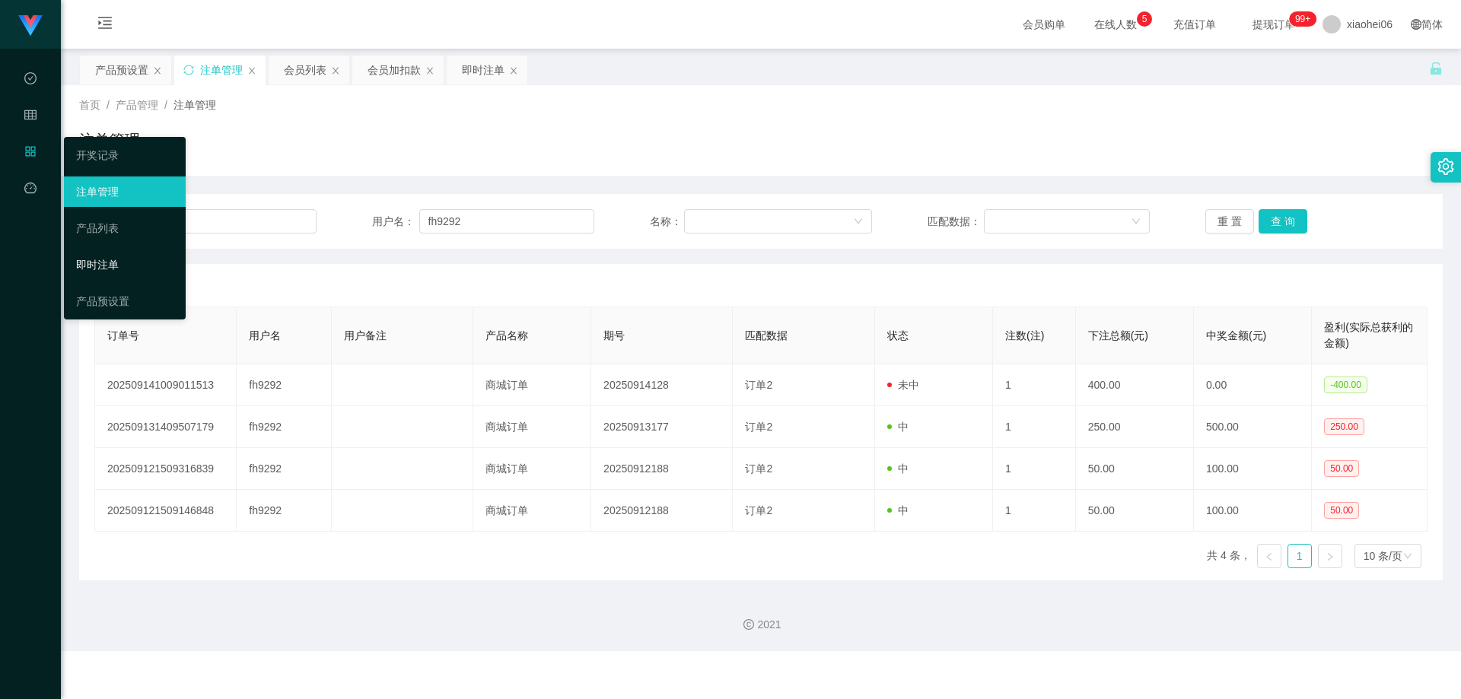
click at [111, 256] on link "即时注单" at bounding box center [124, 265] width 97 height 30
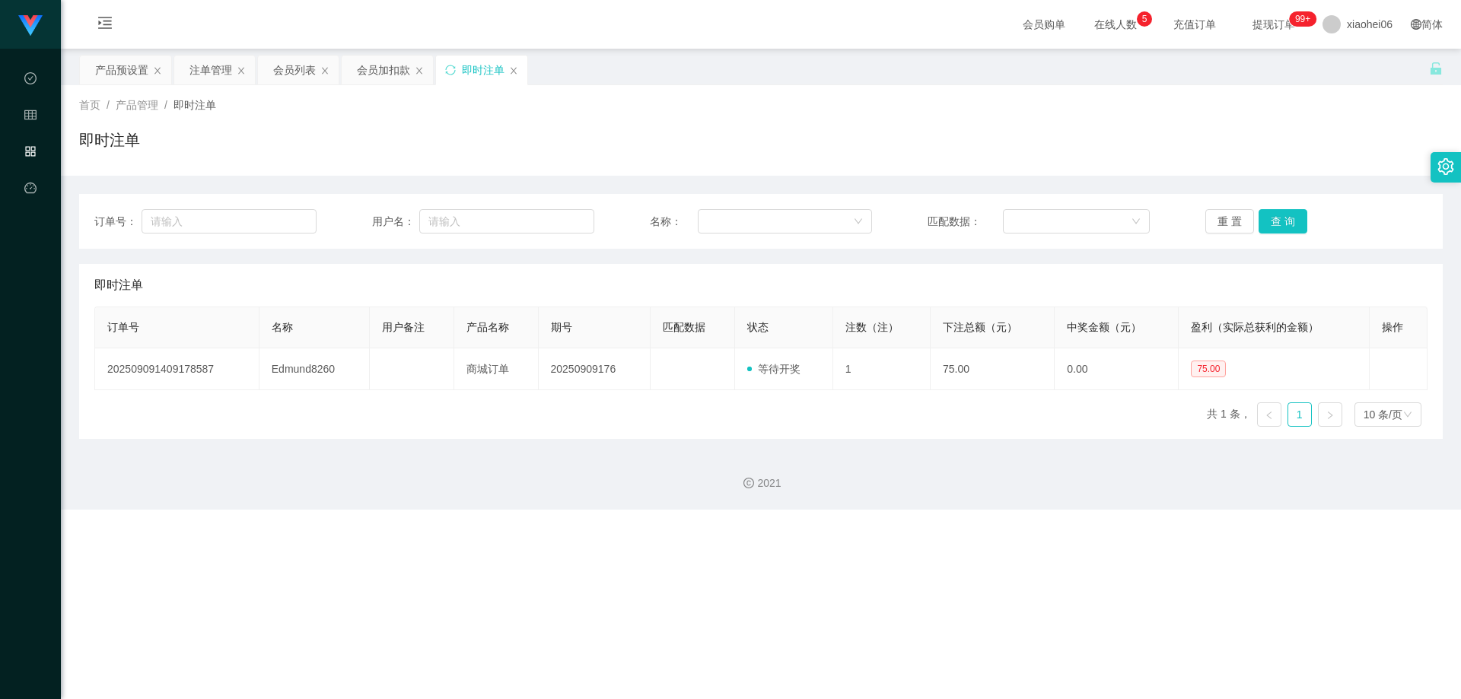
click at [374, 156] on div "即时注单" at bounding box center [761, 146] width 1364 height 35
click at [640, 133] on div "即时注单" at bounding box center [761, 146] width 1364 height 35
click at [823, 219] on button "重 置" at bounding box center [1229, 221] width 49 height 24
click at [823, 168] on div "首页 / 产品管理 / 即时注单 / 即时注单" at bounding box center [761, 130] width 1400 height 91
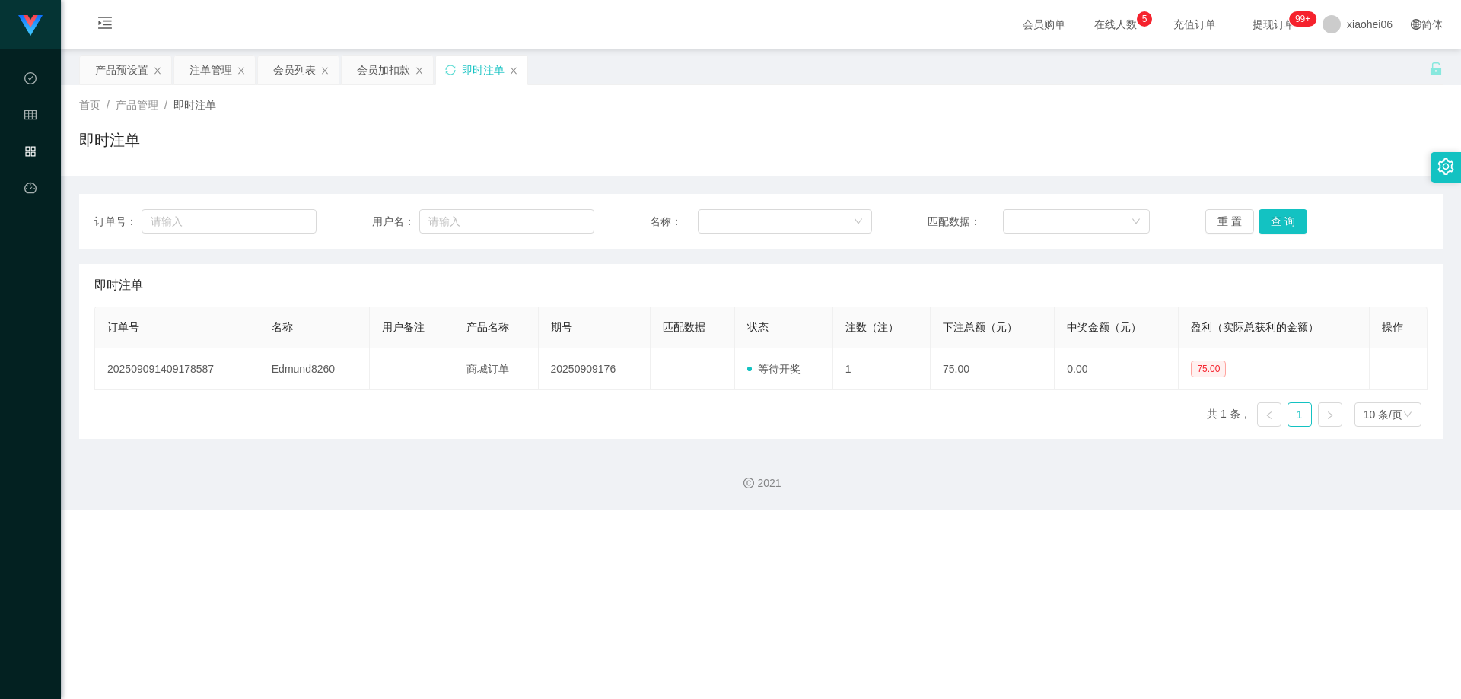
click at [823, 145] on div "即时注单" at bounding box center [761, 146] width 1364 height 35
click at [762, 116] on div "首页 / 产品管理 / 即时注单 / 即时注单" at bounding box center [761, 130] width 1364 height 66
click at [823, 219] on button "查 询" at bounding box center [1283, 221] width 49 height 24
click at [823, 145] on div "即时注单" at bounding box center [761, 146] width 1364 height 35
click at [716, 106] on div "首页 / 产品管理 / 即时注单 /" at bounding box center [761, 105] width 1364 height 16
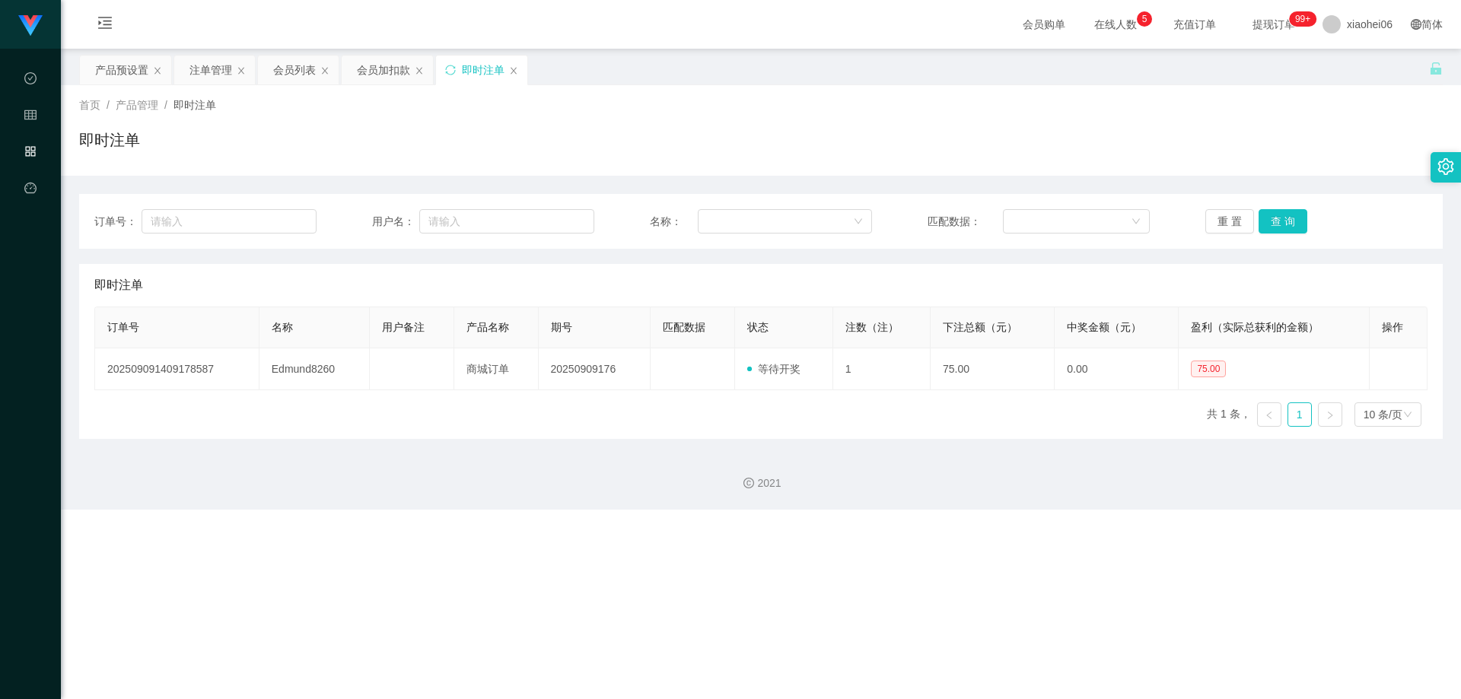
click at [705, 106] on div "首页 / 产品管理 / 即时注单 /" at bounding box center [761, 105] width 1364 height 16
click at [369, 74] on div "会员加扣款" at bounding box center [383, 70] width 53 height 29
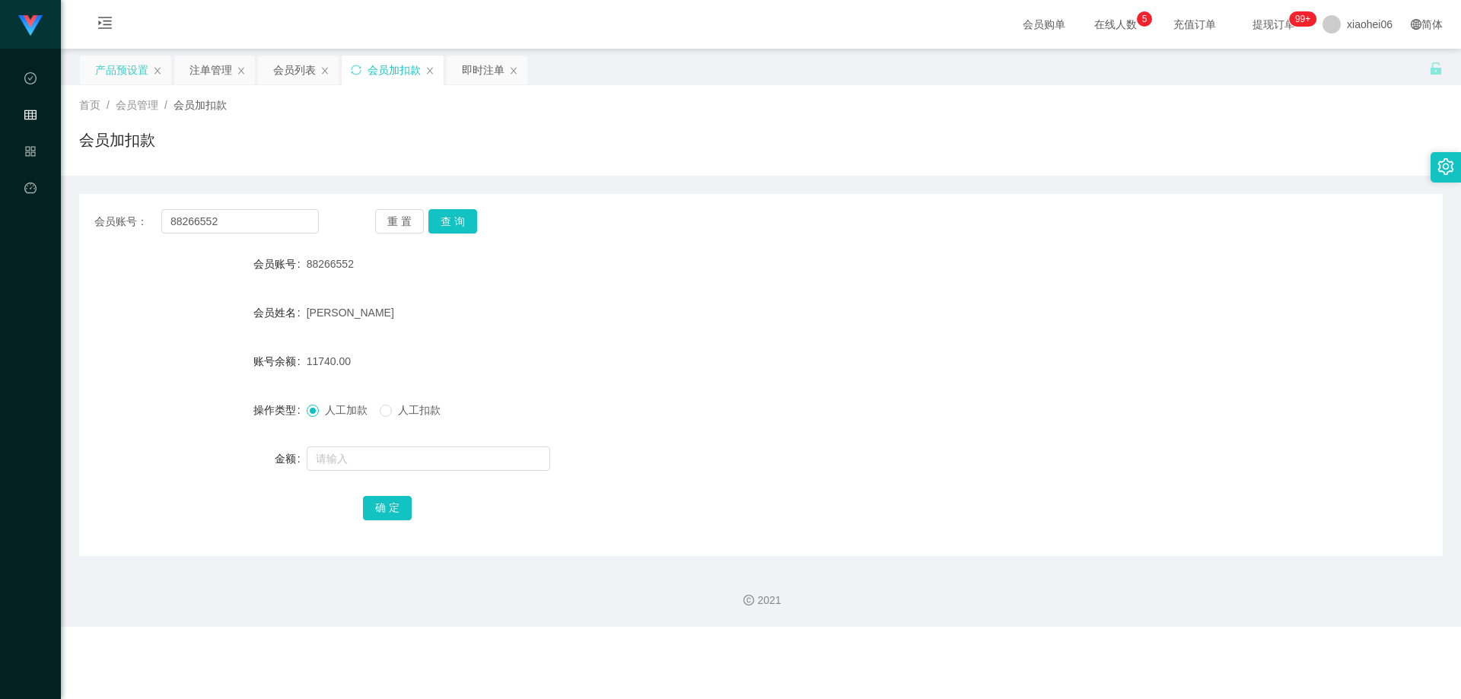
click at [123, 63] on div "产品预设置" at bounding box center [121, 70] width 53 height 29
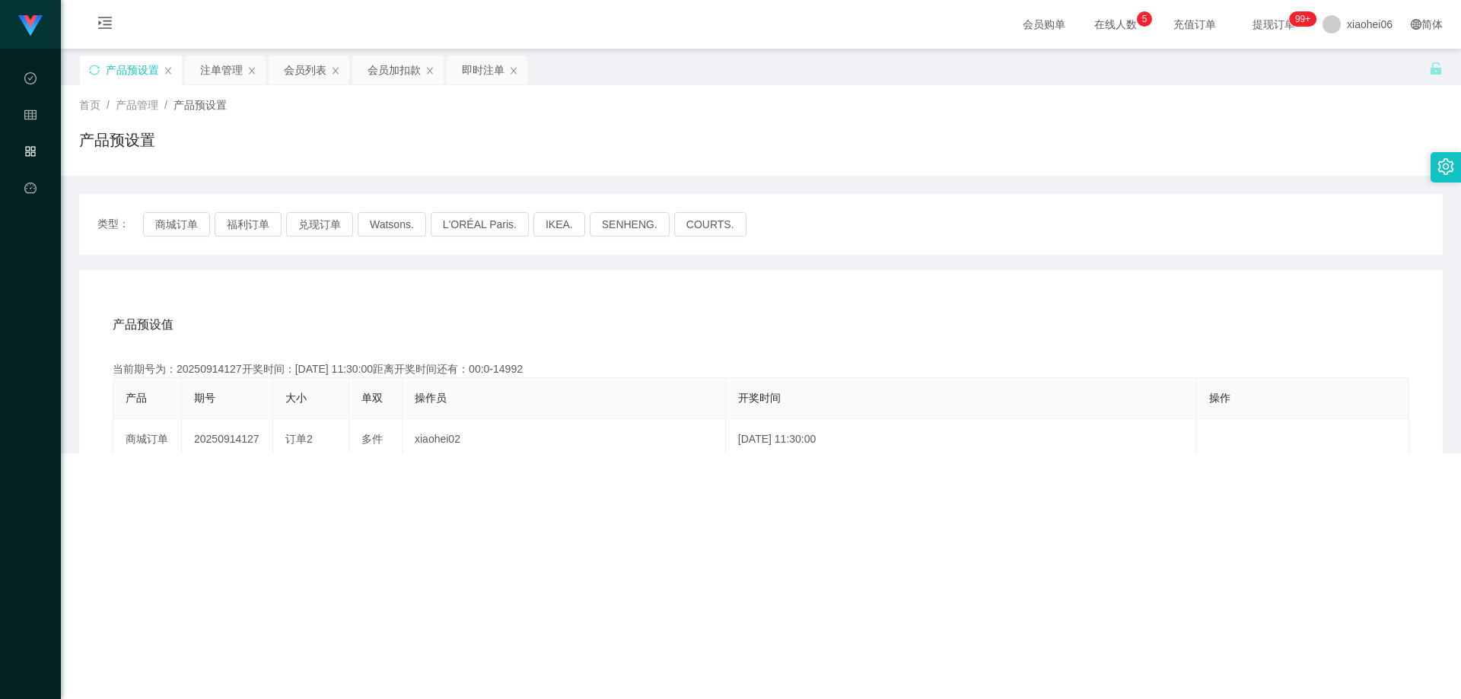
click at [823, 111] on div "首页 / 产品管理 / 产品预设置 /" at bounding box center [761, 105] width 1364 height 16
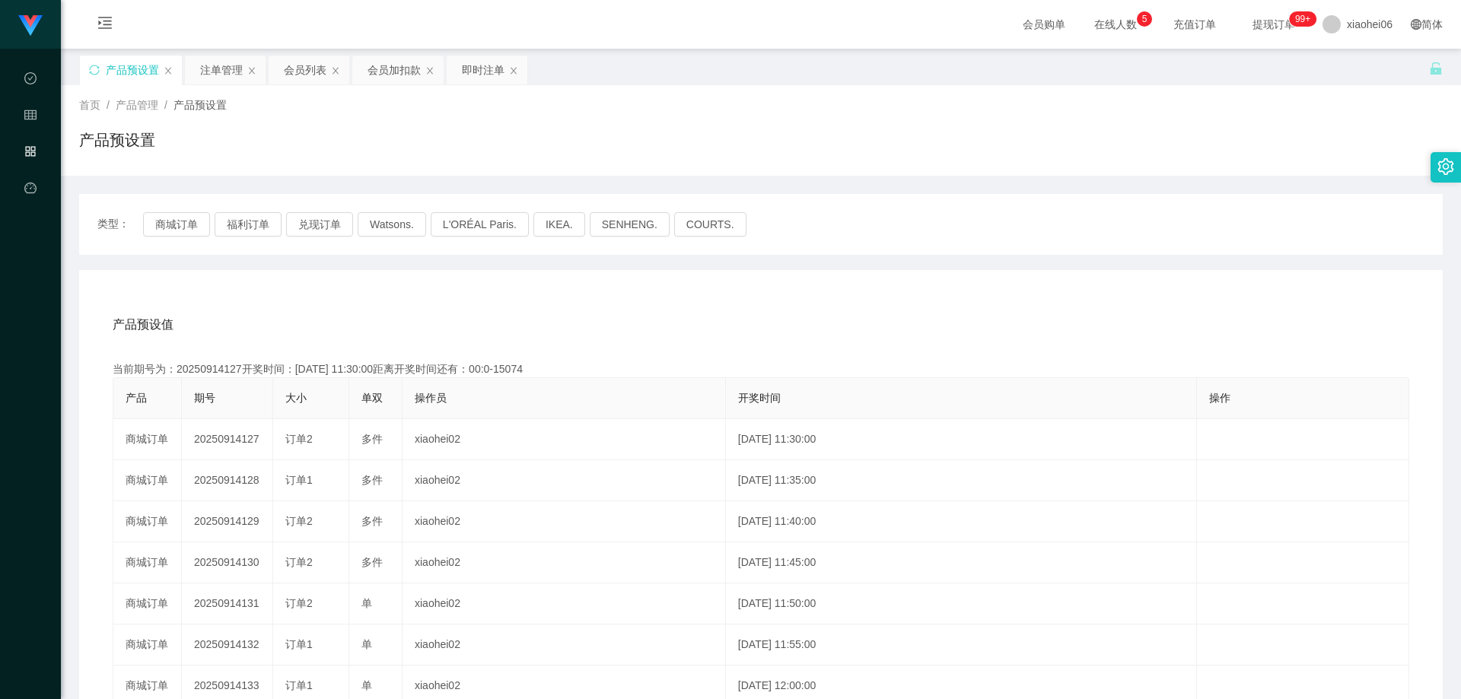
drag, startPoint x: 483, startPoint y: 348, endPoint x: 463, endPoint y: 295, distance: 56.1
click at [483, 347] on div "产品预设值 添加期号 当前期号为：20250914127开奖时间：[DATE] 11:30:00距离开奖时间还有：00:0-15074 产品 期号 大小 单双…" at bounding box center [760, 591] width 1327 height 575
click at [436, 291] on div "产品预设值 添加期号 当前期号为：20250914127开奖时间：[DATE] 11:30:00距离开奖时间还有：00:0-15075 产品 期号 大小 单双…" at bounding box center [761, 583] width 1364 height 627
click at [358, 110] on div "首页 / 产品管理 / 产品预设置 /" at bounding box center [761, 105] width 1364 height 16
click at [296, 65] on div "会员列表" at bounding box center [305, 70] width 43 height 29
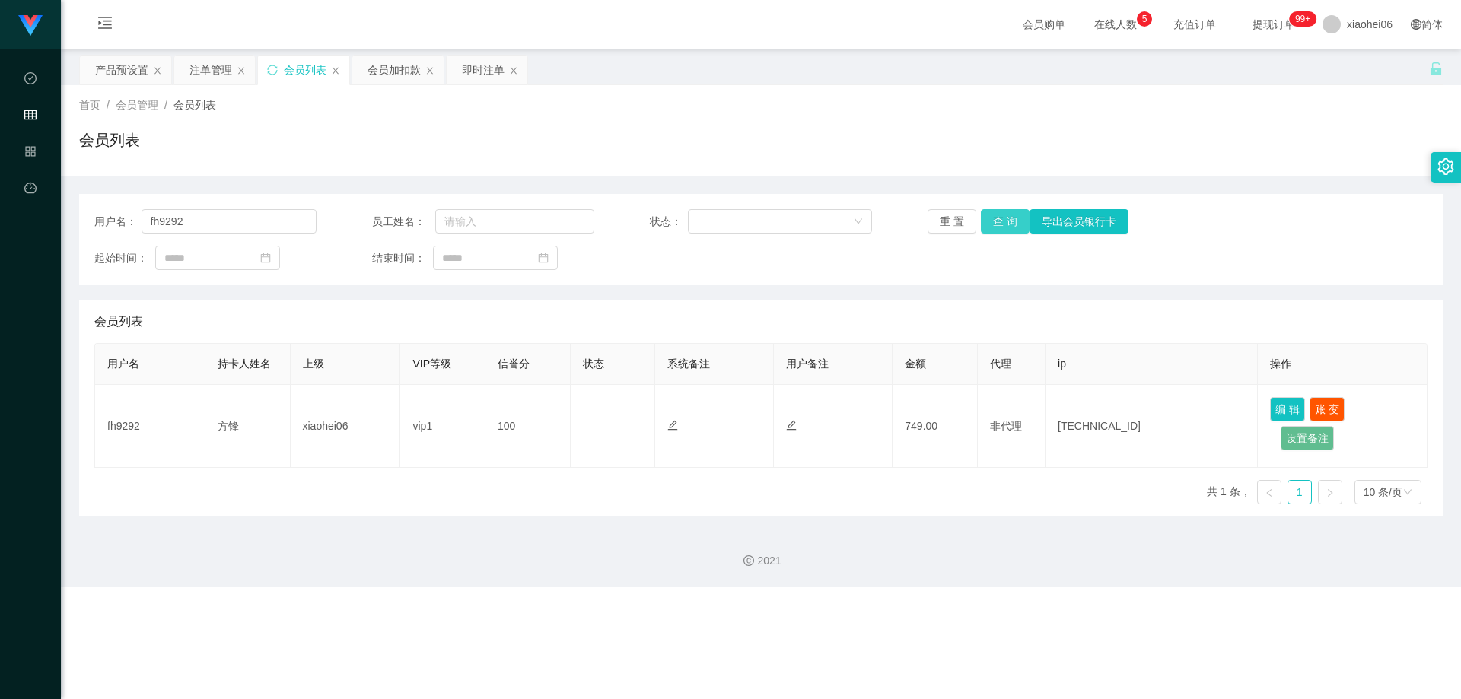
click at [823, 227] on button "查 询" at bounding box center [1005, 221] width 49 height 24
drag, startPoint x: 956, startPoint y: 296, endPoint x: 945, endPoint y: 302, distance: 12.3
click at [823, 297] on div "用户名： fh9292 员工姓名： 状态： 重 置 查 询 导出会员银行卡 起始时间： 结束时间： 会员列表 用户名 持卡人姓名 上级 VIP等级 信誉分 状…" at bounding box center [761, 355] width 1364 height 323
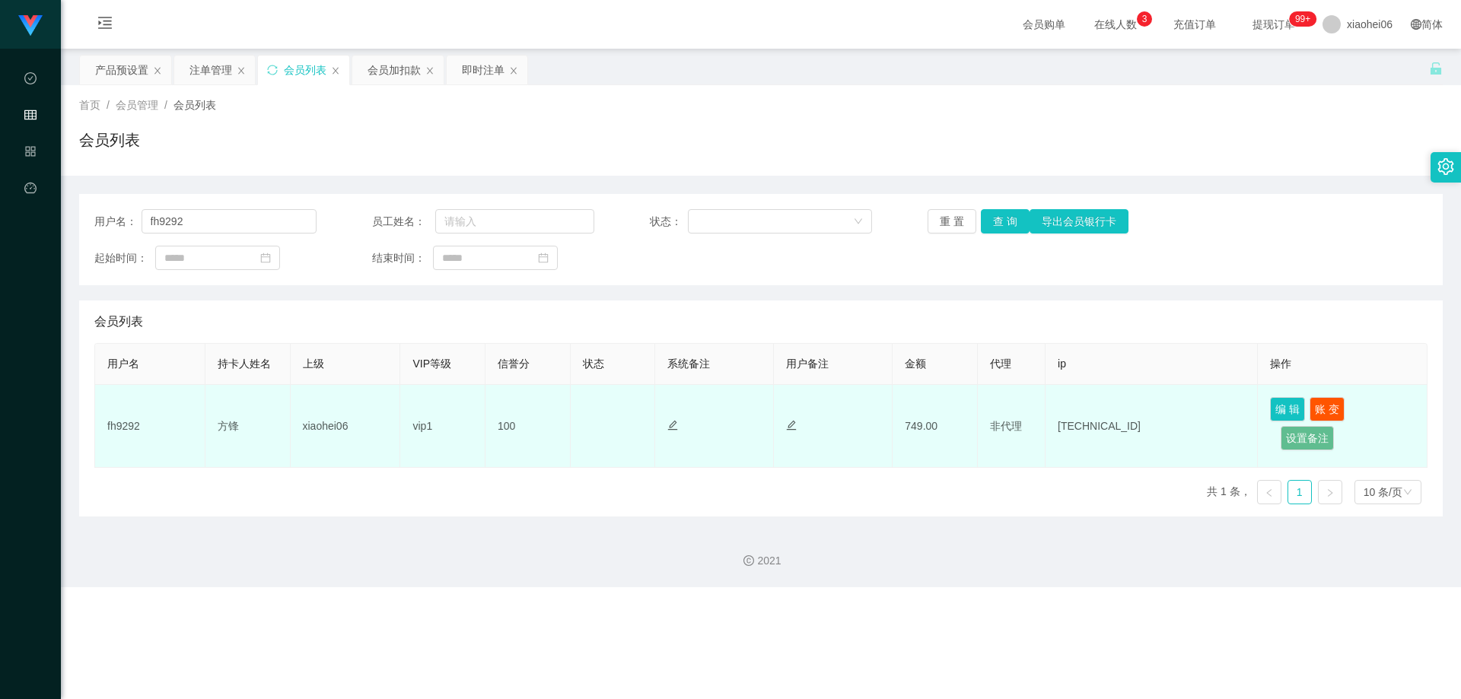
click at [139, 421] on td "fh9292" at bounding box center [150, 426] width 110 height 83
click at [127, 426] on td "fh9292" at bounding box center [150, 426] width 110 height 83
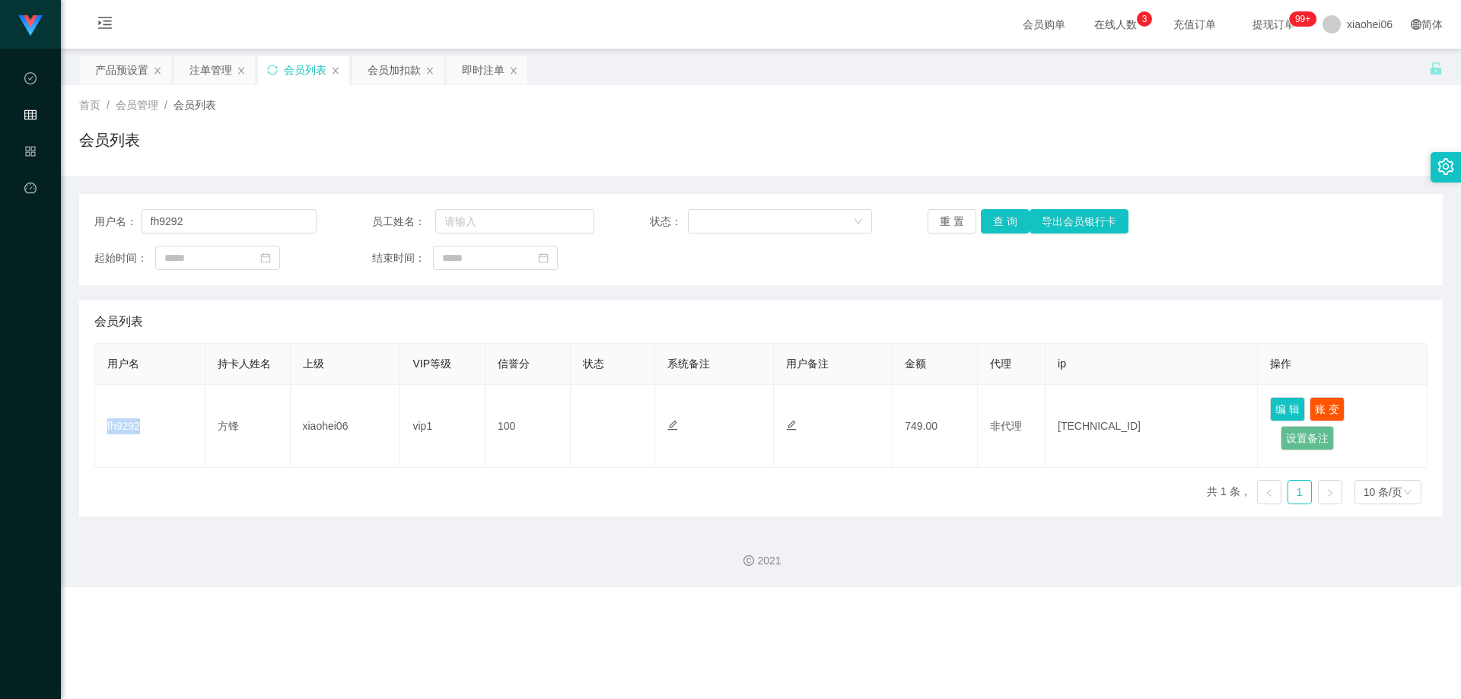
copy td "fh9292"
click at [345, 145] on div "会员列表" at bounding box center [761, 146] width 1364 height 35
click at [374, 72] on div "会员加扣款" at bounding box center [394, 70] width 53 height 29
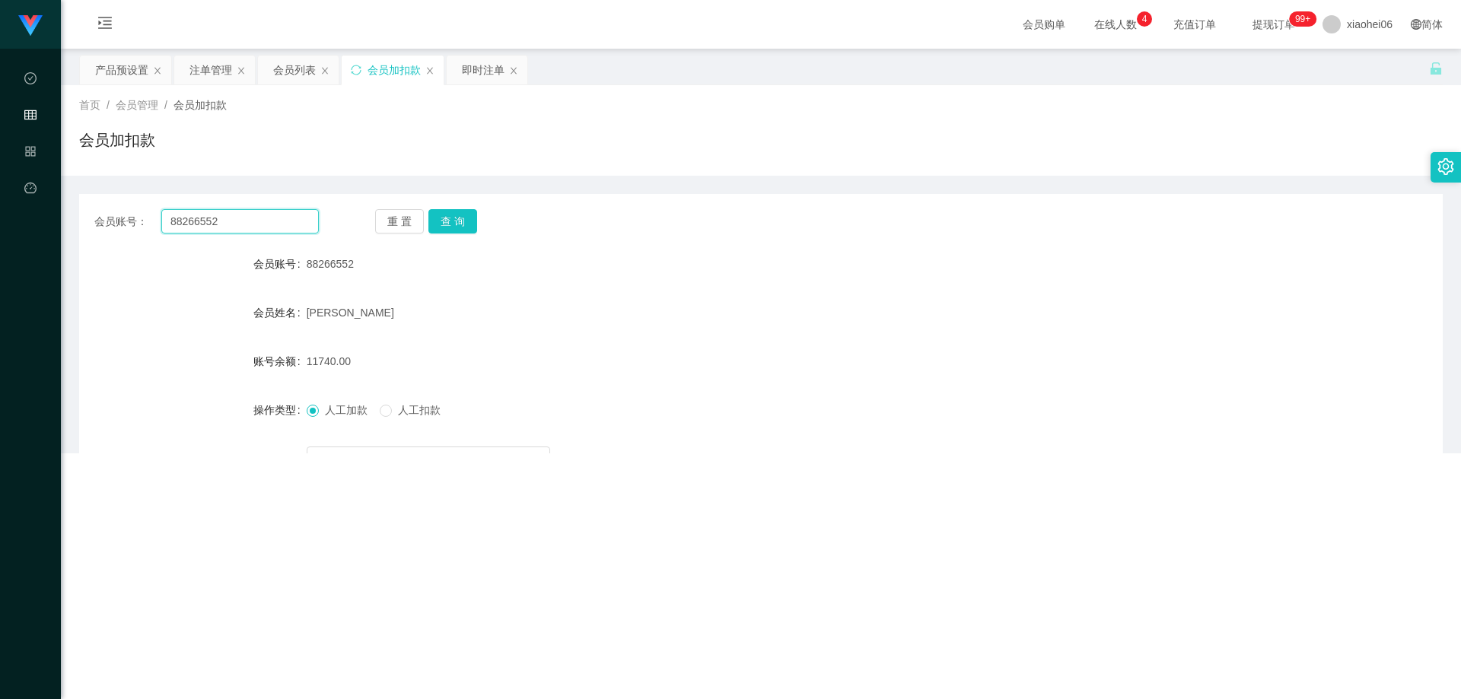
drag, startPoint x: 245, startPoint y: 215, endPoint x: 256, endPoint y: 218, distance: 10.9
click at [246, 215] on input "88266552" at bounding box center [240, 221] width 158 height 24
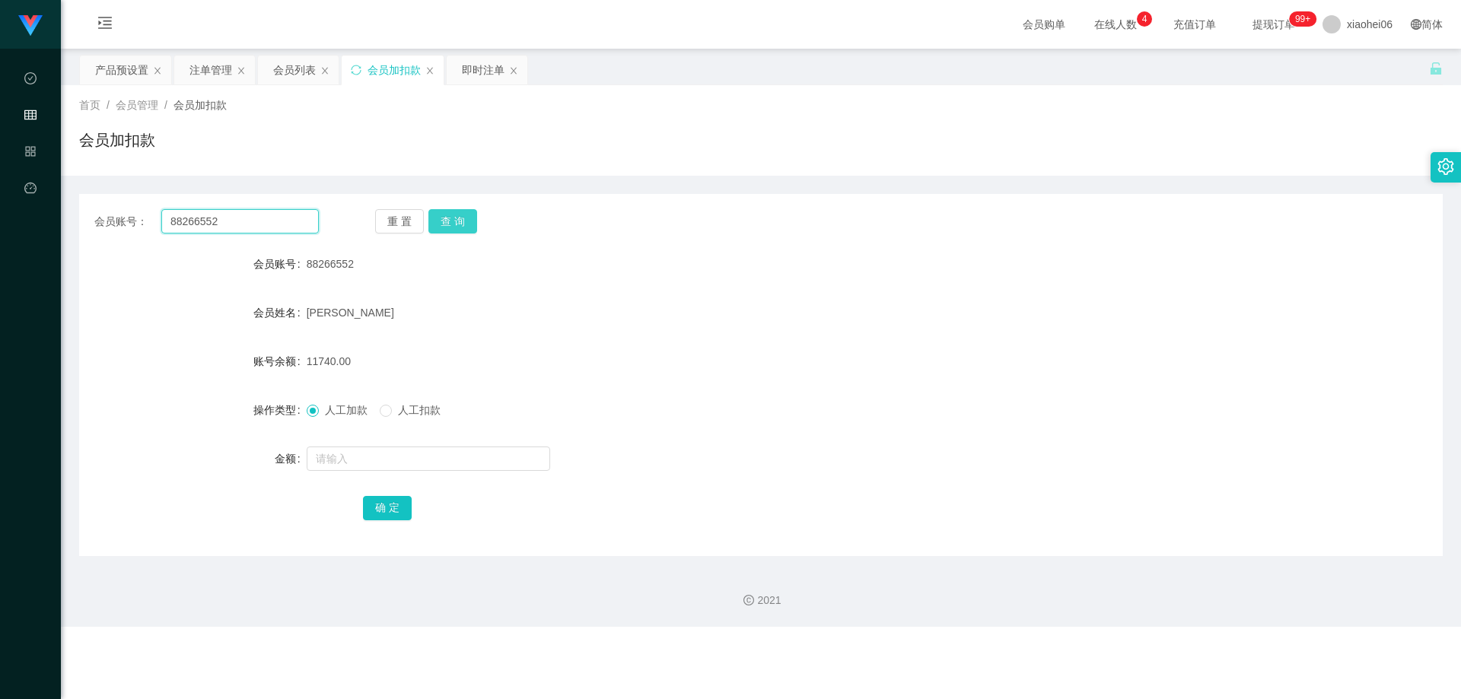
paste input "fh929"
type input "fh9292"
click at [446, 212] on button "查 询" at bounding box center [452, 221] width 49 height 24
drag, startPoint x: 439, startPoint y: 285, endPoint x: 419, endPoint y: 397, distance: 113.6
click at [439, 286] on form "会员账号 fh9292 会员姓名 [PERSON_NAME] 账号余额 749.00 操作类型 人工加款 人工扣款 金额 确 定" at bounding box center [761, 386] width 1364 height 274
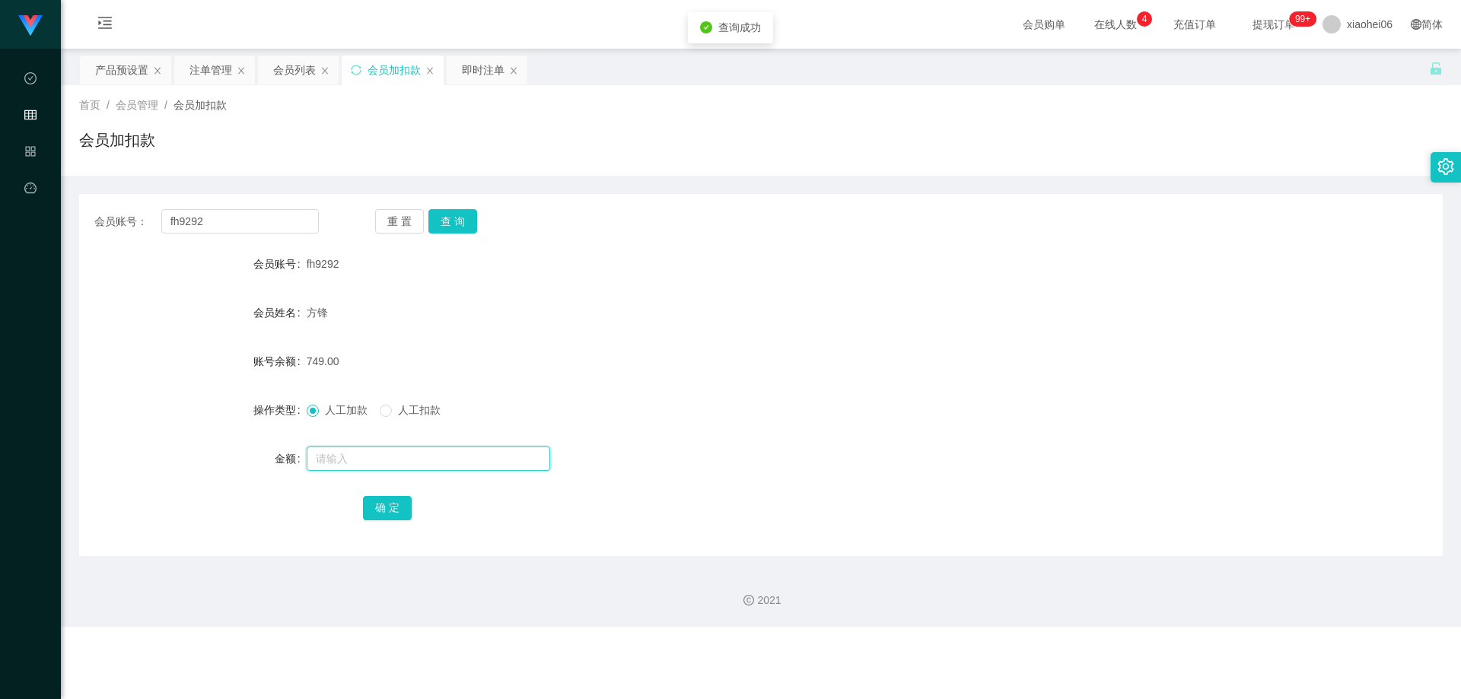
click at [376, 454] on input "text" at bounding box center [429, 459] width 244 height 24
type input "800"
click at [389, 475] on button "确 定" at bounding box center [387, 508] width 49 height 24
click at [581, 351] on div "749.00" at bounding box center [704, 361] width 795 height 30
click at [628, 330] on form "会员账号 fh9292 会员姓名 [PERSON_NAME] 账号余额 1549.00 操作类型 人工加款 人工扣款 金额 确 定" at bounding box center [761, 386] width 1364 height 274
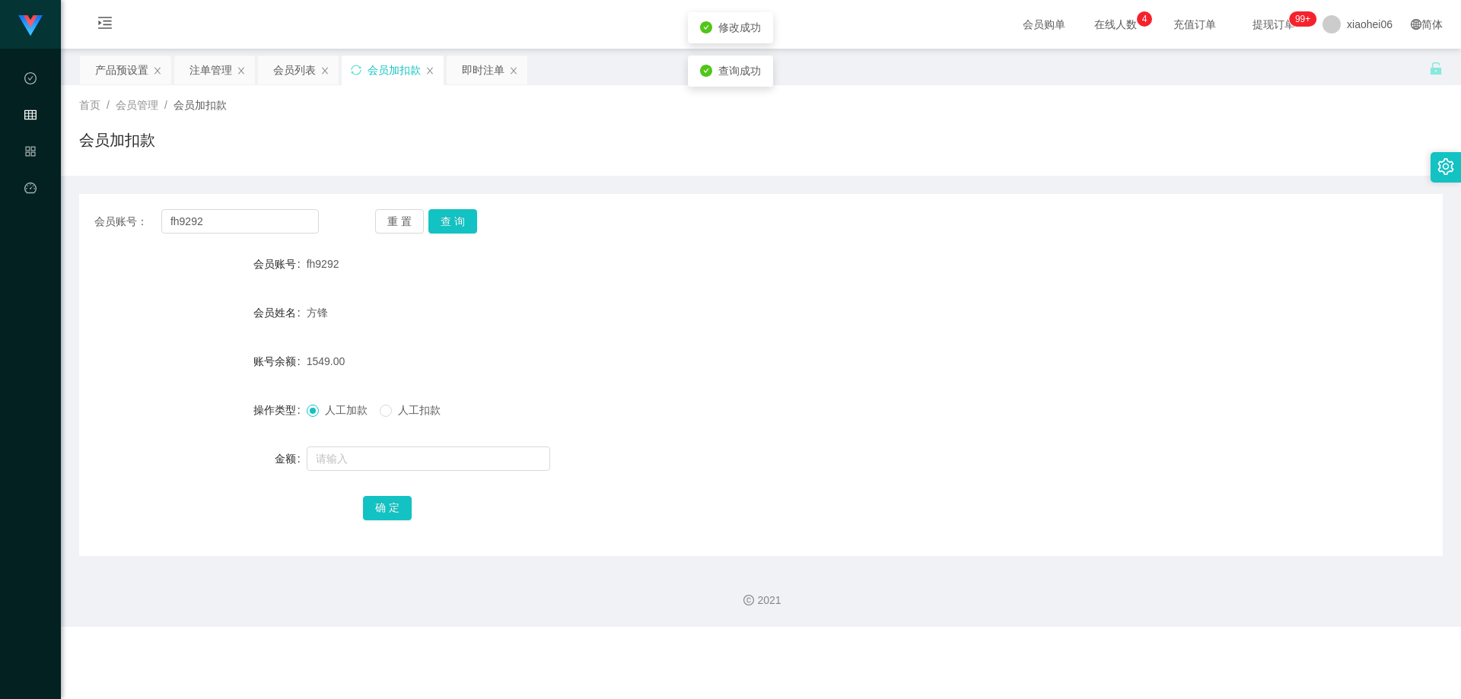
click at [575, 335] on form "会员账号 fh9292 会员姓名 [PERSON_NAME] 账号余额 1549.00 操作类型 人工加款 人工扣款 金额 确 定" at bounding box center [761, 386] width 1364 height 274
click at [571, 330] on form "会员账号 fh9292 会员姓名 [PERSON_NAME] 账号余额 1549.00 操作类型 人工加款 人工扣款 金额 确 定" at bounding box center [761, 386] width 1364 height 274
click at [489, 324] on div "方锋" at bounding box center [704, 313] width 795 height 30
click at [416, 307] on div "方锋" at bounding box center [704, 313] width 795 height 30
drag, startPoint x: 543, startPoint y: 315, endPoint x: 568, endPoint y: 322, distance: 26.0
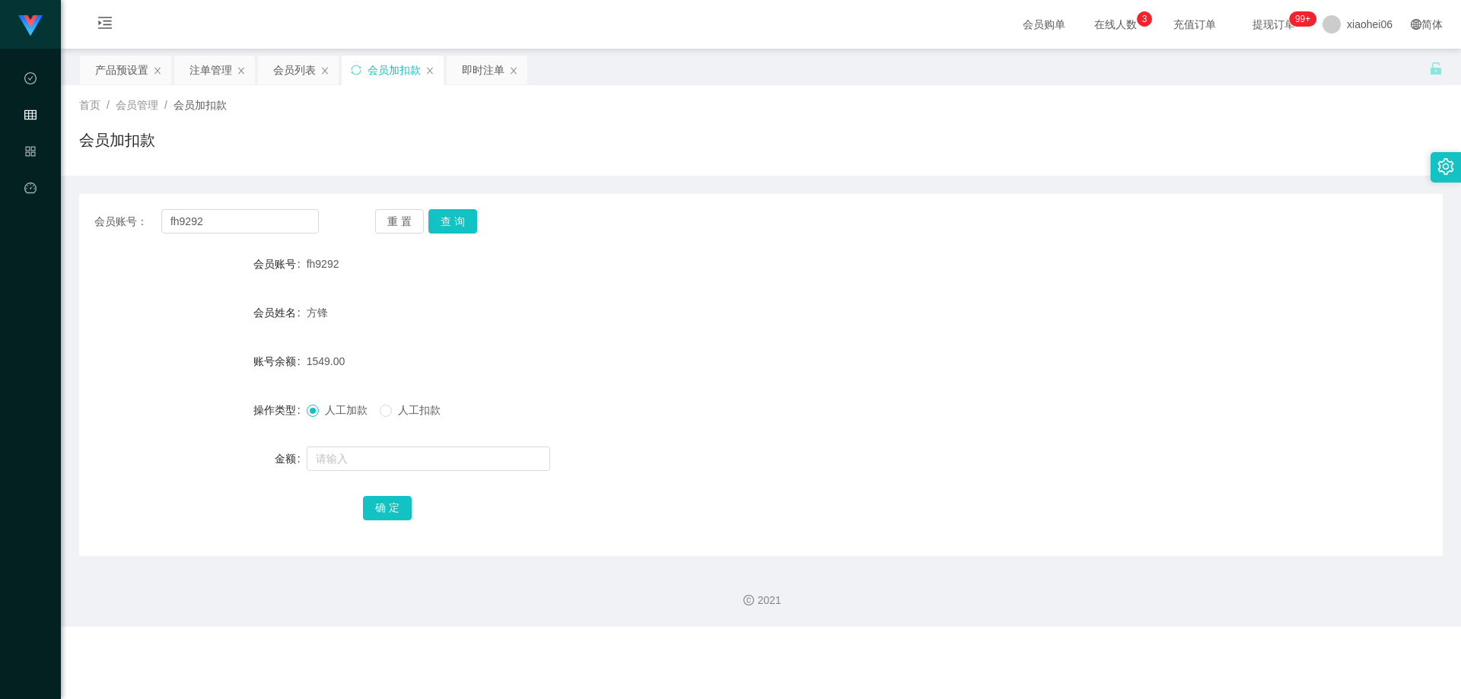
click at [543, 316] on div "方锋" at bounding box center [704, 313] width 795 height 30
click at [823, 293] on form "会员账号 fh9292 会员姓名 [PERSON_NAME] 账号余额 1549.00 操作类型 人工加款 人工扣款 金额 确 定" at bounding box center [761, 386] width 1364 height 274
click at [462, 220] on button "查 询" at bounding box center [452, 221] width 49 height 24
click at [645, 259] on div "fh9292" at bounding box center [704, 264] width 795 height 30
click at [823, 235] on div "会员账号： fh9292 重 置 查 询 会员账号 fh9292 会员姓名 [PERSON_NAME] 账号余额 2549.00 操作类型 人工加款 人工扣款…" at bounding box center [761, 375] width 1364 height 362
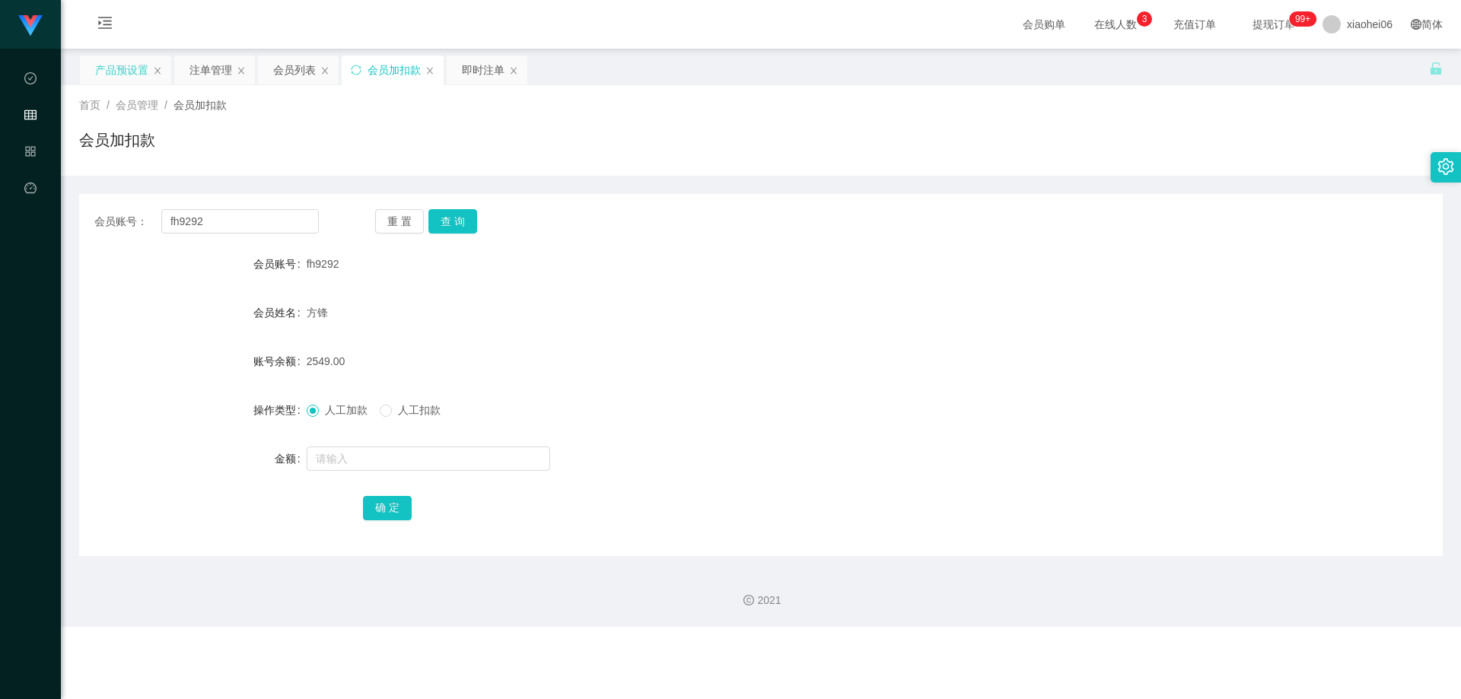
click at [110, 71] on div "产品预设置" at bounding box center [121, 70] width 53 height 29
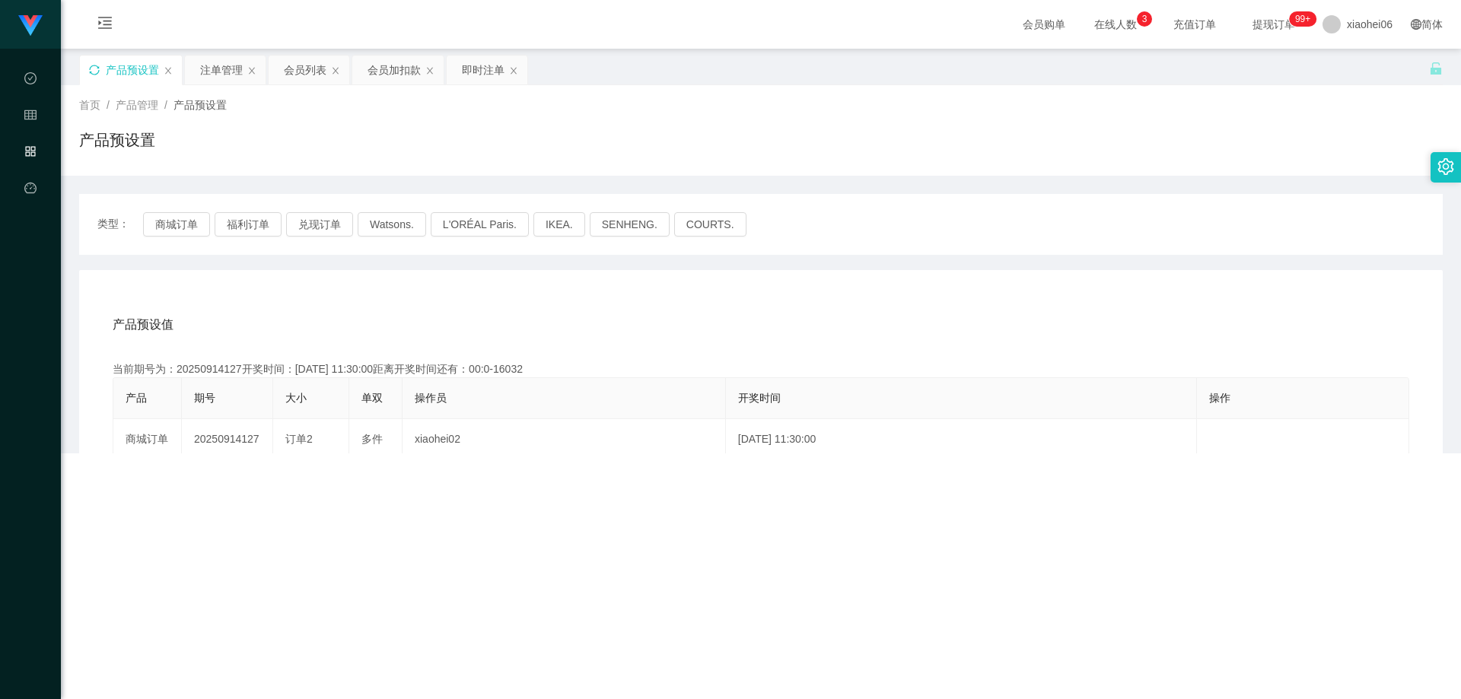
click at [99, 72] on icon "图标: sync" at bounding box center [94, 70] width 11 height 11
click at [463, 162] on div "产品预设置" at bounding box center [761, 146] width 1364 height 35
click at [301, 172] on div "首页 / 产品管理 / 产品预设置 / 产品预设置" at bounding box center [761, 130] width 1400 height 91
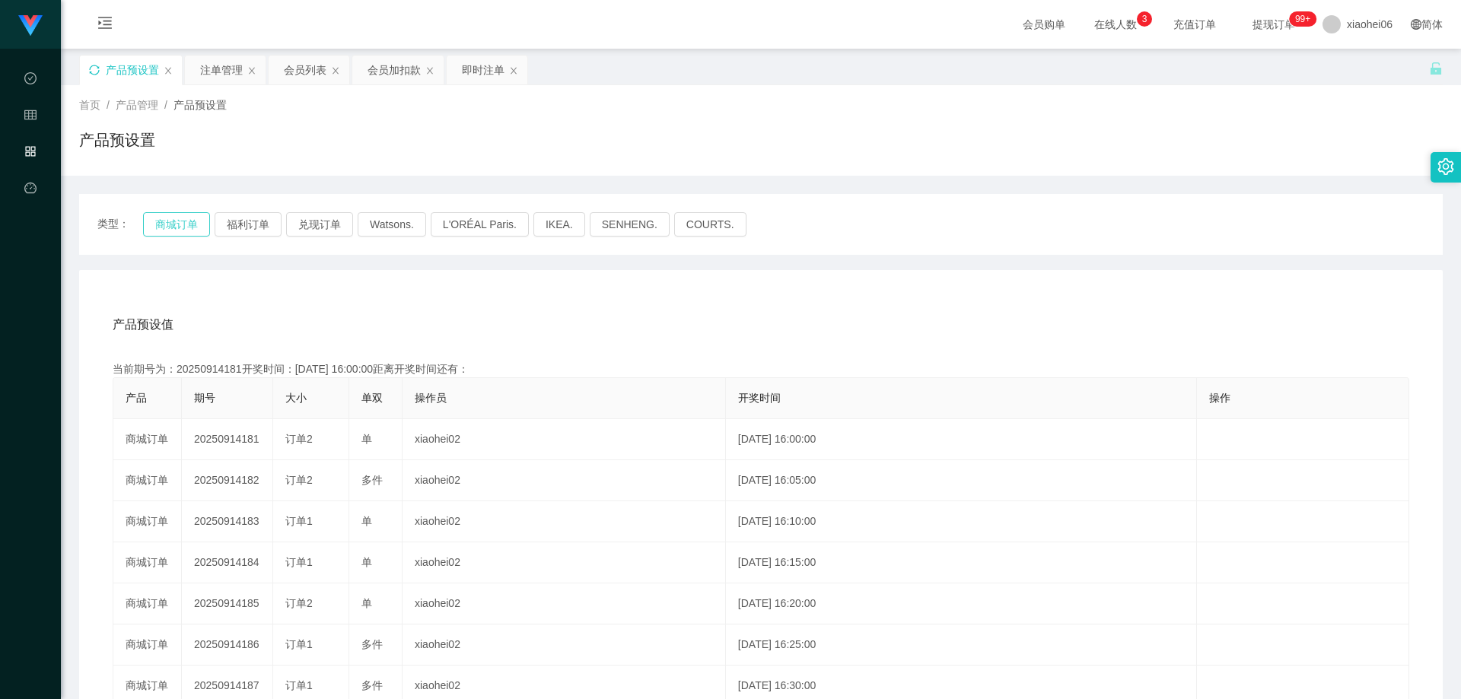
click at [183, 224] on button "商城订单" at bounding box center [176, 224] width 67 height 24
click at [345, 292] on div "产品预设值 添加期号 当前期号为：20250914181开奖时间：[DATE] 16:00:00距离开奖时间还有： 产品 期号 大小 单双 操作员 开奖时间 …" at bounding box center [761, 583] width 1364 height 627
click at [348, 297] on div "产品预设值 添加期号 当前期号为：20250914181开奖时间：[DATE] 16:00:00距离开奖时间还有： 产品 期号 大小 单双 操作员 开奖时间 …" at bounding box center [761, 583] width 1364 height 627
click at [444, 311] on div "产品预设值 添加期号" at bounding box center [761, 325] width 1297 height 43
drag, startPoint x: 175, startPoint y: 224, endPoint x: 409, endPoint y: 304, distance: 247.4
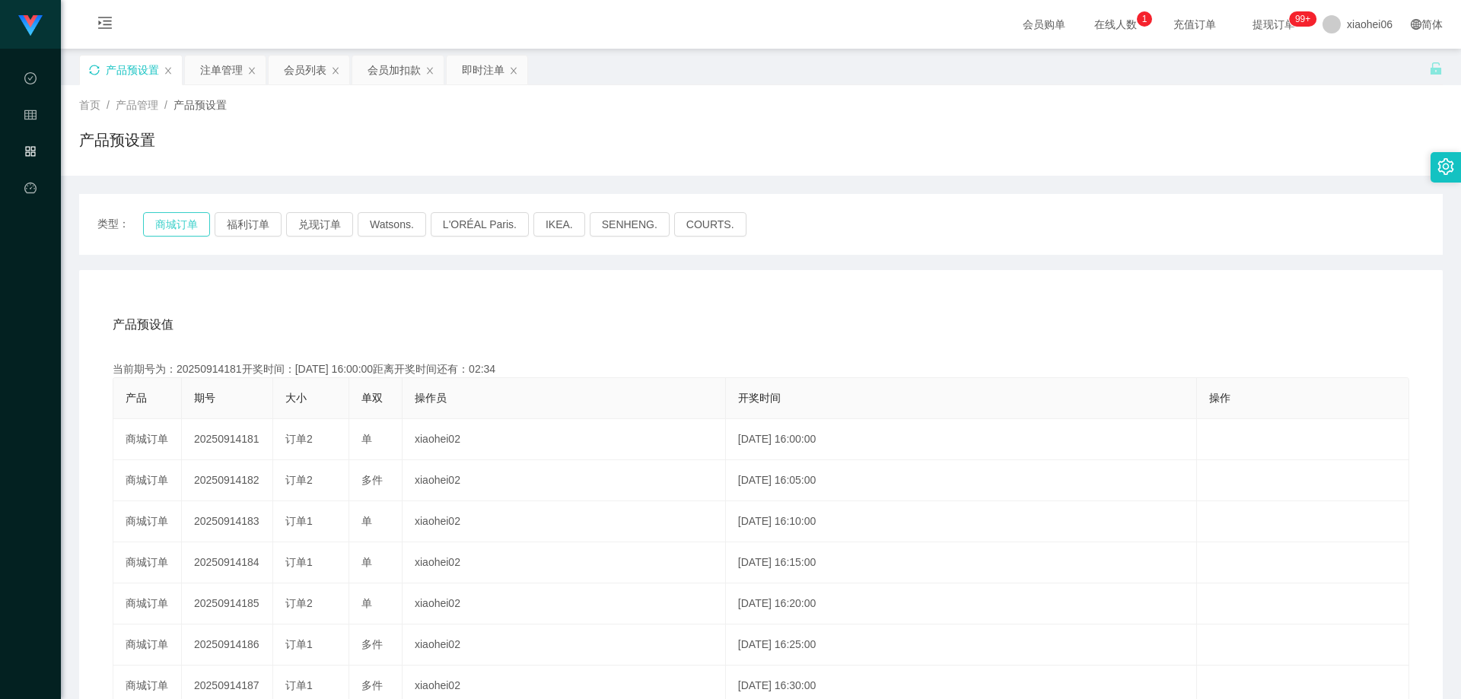
click at [175, 224] on button "商城订单" at bounding box center [176, 224] width 67 height 24
click at [425, 304] on div "产品预设值 添加期号" at bounding box center [761, 325] width 1297 height 43
click at [360, 337] on div "产品预设值 添加期号" at bounding box center [761, 325] width 1297 height 43
click at [225, 370] on div "当前期号为：20250914181开奖时间：[DATE] 16:00:00距离开奖时间还有：" at bounding box center [761, 369] width 1297 height 16
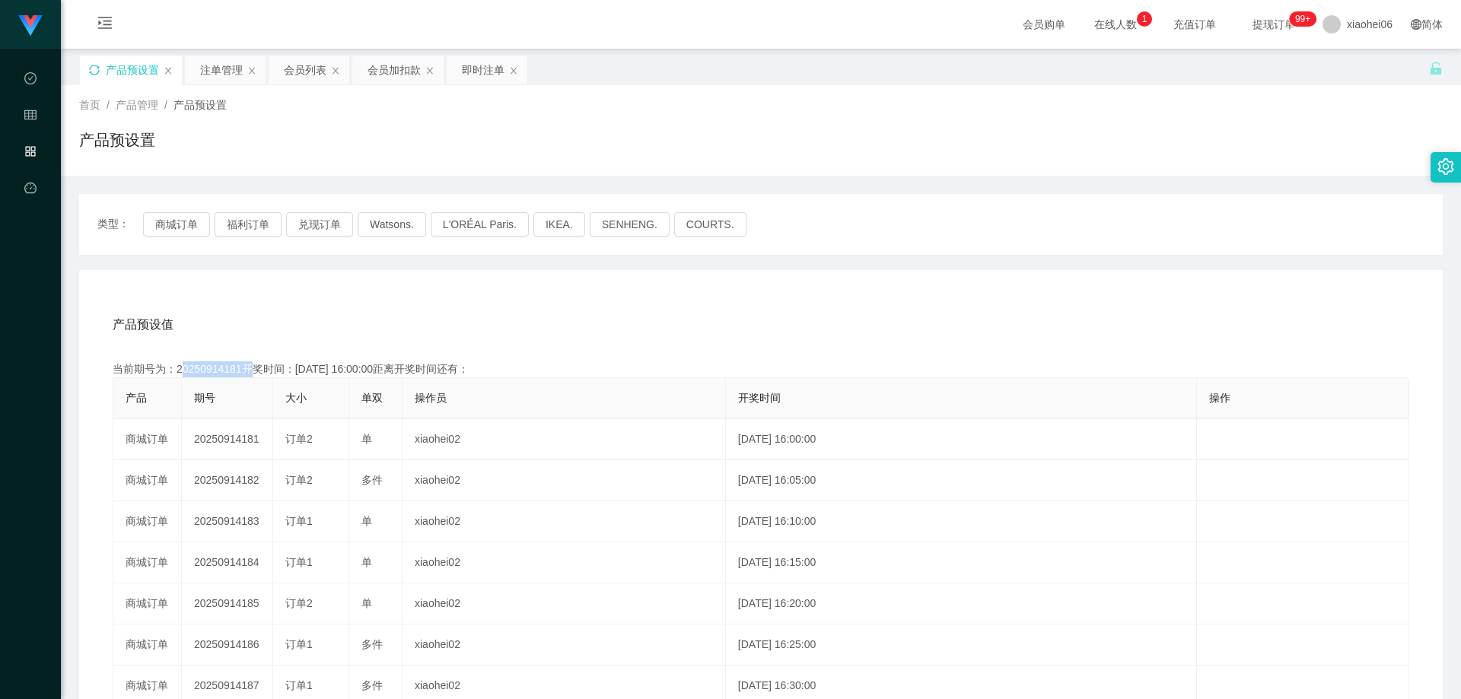
click at [225, 370] on div "当前期号为：20250914181开奖时间：[DATE] 16:00:00距离开奖时间还有：" at bounding box center [761, 369] width 1297 height 16
copy div "20250914181"
click at [635, 325] on div "产品预设值 添加期号" at bounding box center [761, 325] width 1297 height 43
click at [211, 372] on div "当前期号为：20250914181开奖时间：[DATE] 16:00:00距离开奖时间还有：02:31" at bounding box center [761, 369] width 1297 height 16
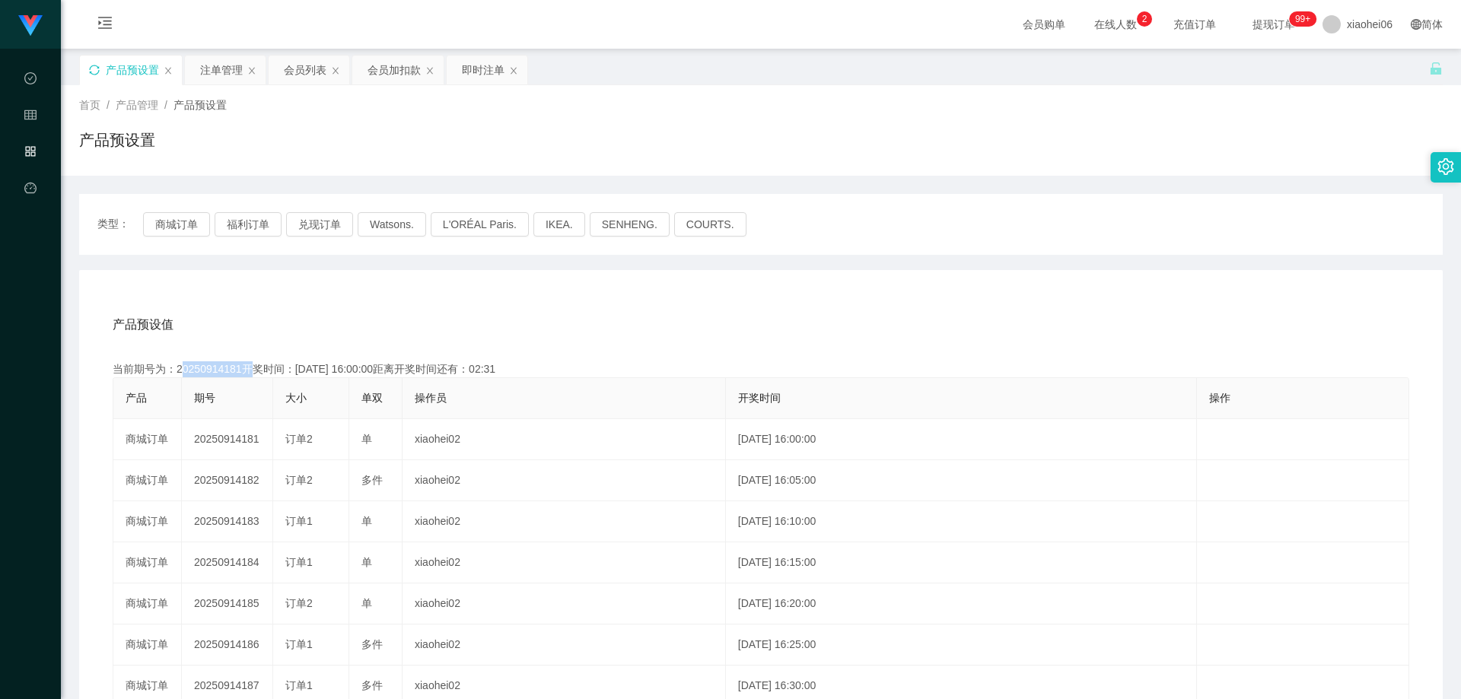
copy div "20250914181"
drag, startPoint x: 796, startPoint y: 312, endPoint x: 804, endPoint y: 313, distance: 7.6
click at [796, 312] on div "产品预设值 添加期号" at bounding box center [761, 325] width 1297 height 43
click at [668, 330] on div "产品预设值 添加期号" at bounding box center [761, 325] width 1297 height 43
click at [616, 286] on div "产品预设值 添加期号 当前期号为：20250914181开奖时间：[DATE] 16:00:00距离开奖时间还有：02:15 产品 期号 大小 单双 操作员 …" at bounding box center [761, 583] width 1364 height 627
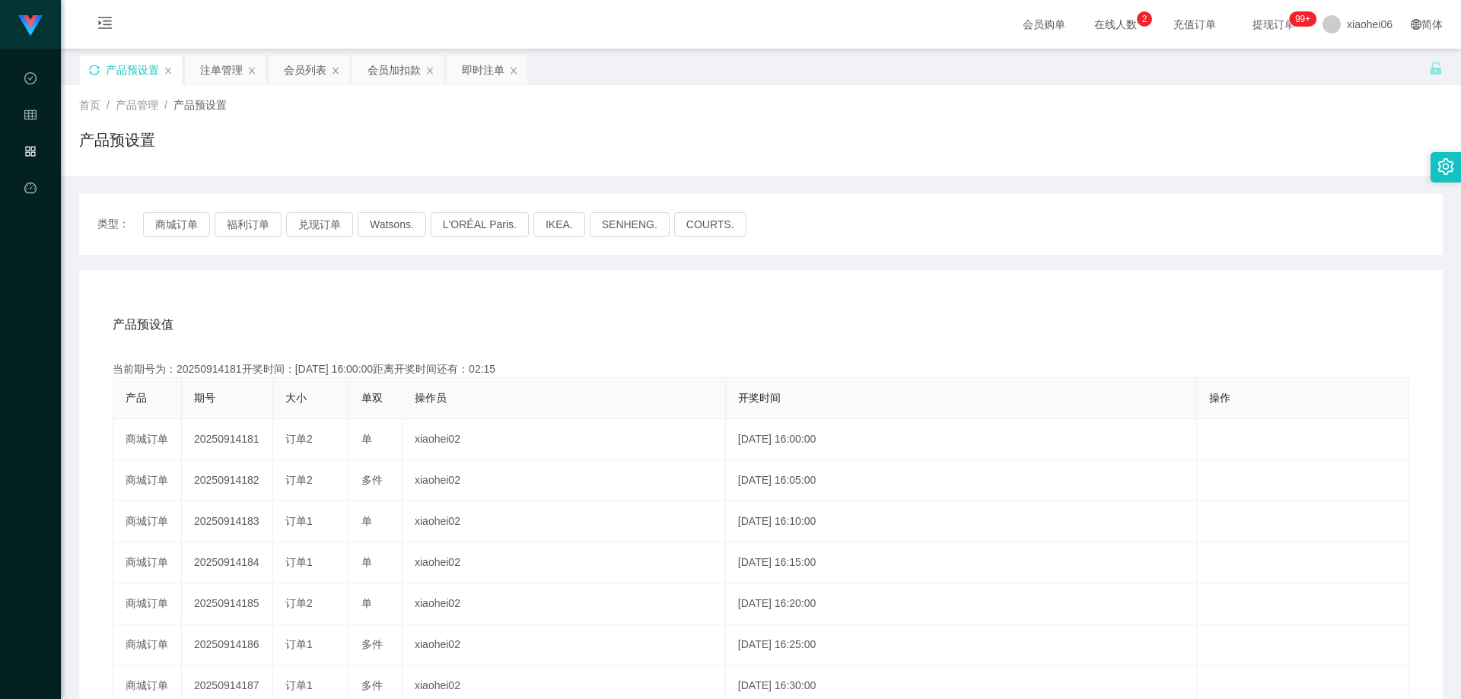
drag, startPoint x: 435, startPoint y: 349, endPoint x: 363, endPoint y: 391, distance: 83.3
click at [435, 350] on div "产品预设值 添加期号 当前期号为：20250914181开奖时间：[DATE] 16:00:00距离开奖时间还有：02:15 产品 期号 大小 单双 操作员 …" at bounding box center [760, 591] width 1327 height 575
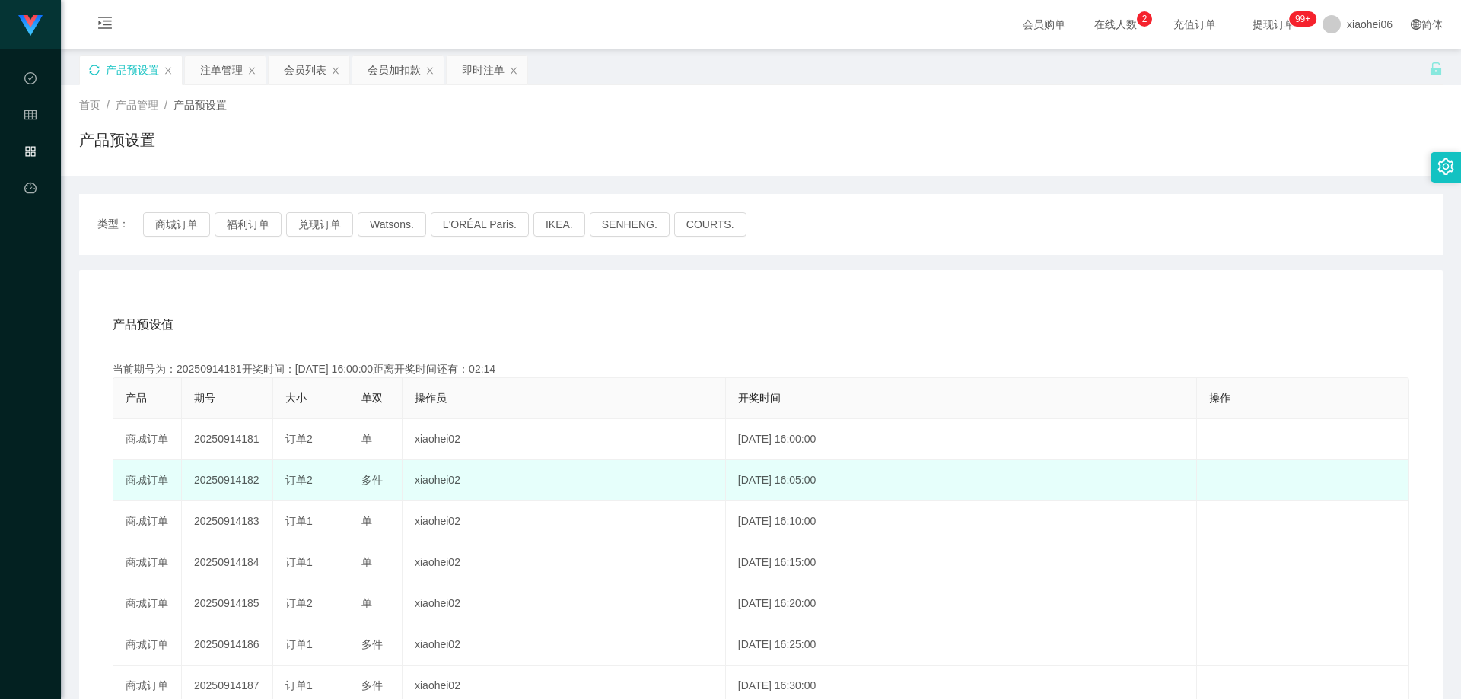
click at [232, 475] on td "20250914182" at bounding box center [227, 480] width 91 height 41
copy td "20250914182"
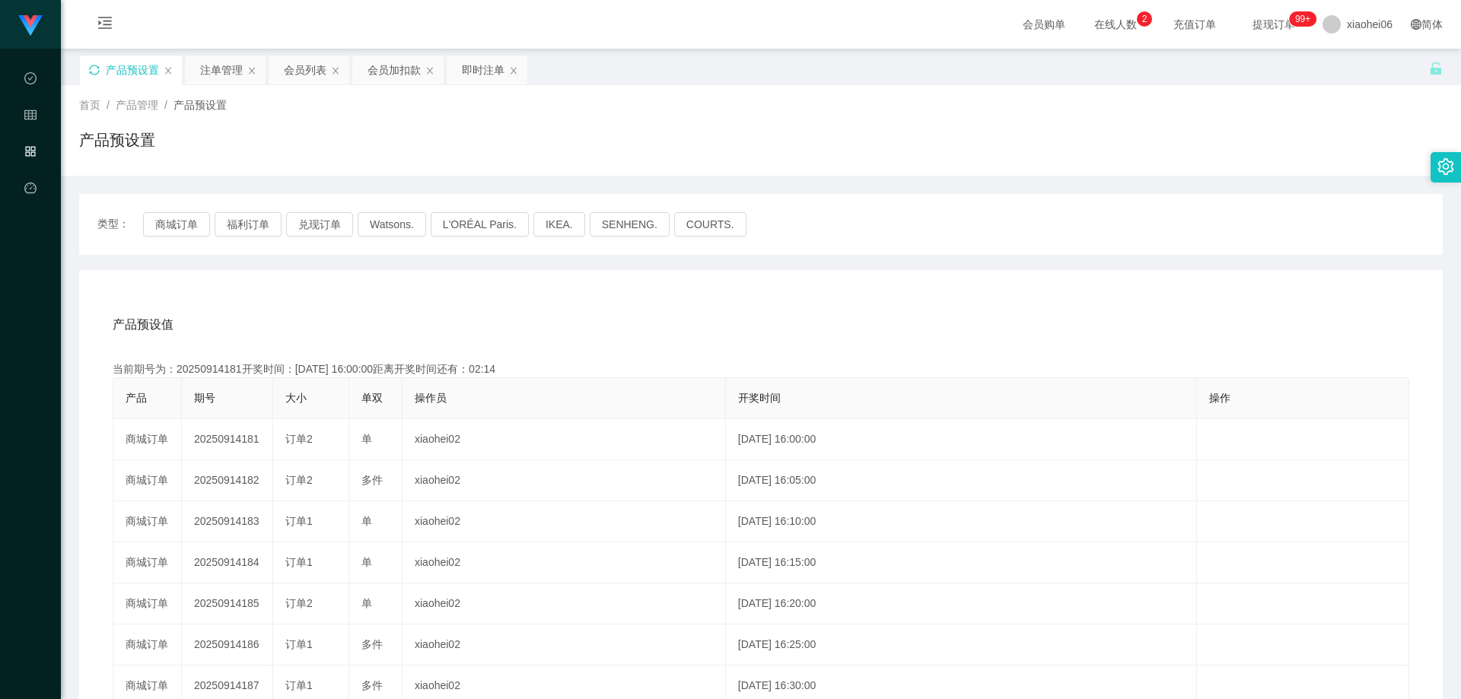
click at [798, 290] on div "产品预设值 添加期号 当前期号为：20250914181开奖时间：[DATE] 16:00:00距离开奖时间还有：02:14 产品 期号 大小 单双 操作员 …" at bounding box center [761, 583] width 1364 height 627
click at [629, 322] on div "产品预设值 添加期号" at bounding box center [761, 325] width 1297 height 43
click at [173, 218] on button "商城订单" at bounding box center [176, 224] width 67 height 24
click at [397, 283] on div "产品预设值 添加期号 当前期号为：20250914181开奖时间：[DATE] 16:00:00距离开奖时间还有：02:12 产品 期号 大小 单双 操作员 …" at bounding box center [761, 583] width 1364 height 627
click at [398, 283] on div "产品预设值 添加期号 当前期号为：20250914181开奖时间：[DATE] 16:00:00距离开奖时间还有： 产品 期号 大小 单双 操作员 开奖时间 …" at bounding box center [761, 583] width 1364 height 627
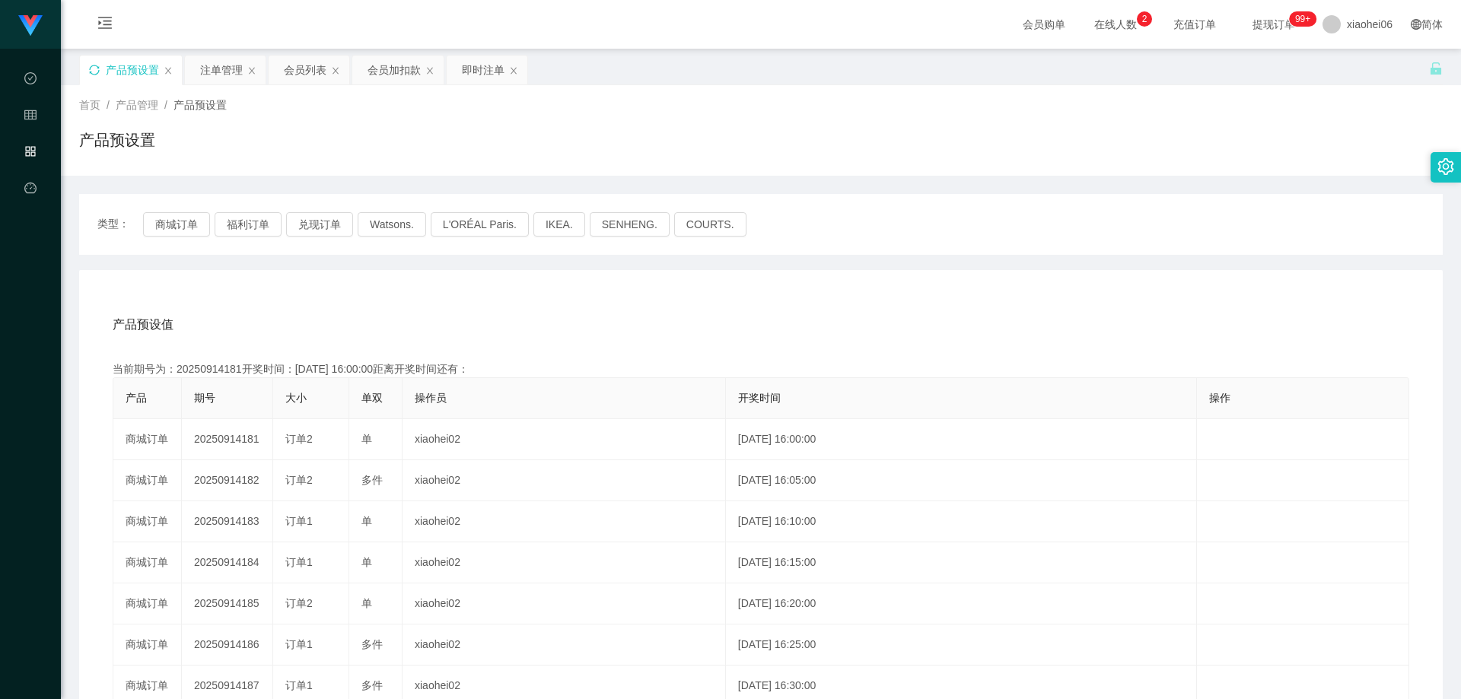
click at [399, 283] on div "产品预设值 添加期号 当前期号为：20250914181开奖时间：[DATE] 16:00:00距离开奖时间还有： 产品 期号 大小 单双 操作员 开奖时间 …" at bounding box center [761, 583] width 1364 height 627
click at [403, 279] on div "产品预设值 添加期号 当前期号为：20250914181开奖时间：[DATE] 16:00:00距离开奖时间还有：02:10 产品 期号 大小 单双 操作员 …" at bounding box center [761, 583] width 1364 height 627
drag, startPoint x: 540, startPoint y: 330, endPoint x: 545, endPoint y: 316, distance: 15.4
click at [540, 330] on div "产品预设值 添加期号" at bounding box center [761, 325] width 1297 height 43
click at [427, 307] on div "产品预设值 添加期号" at bounding box center [761, 325] width 1297 height 43
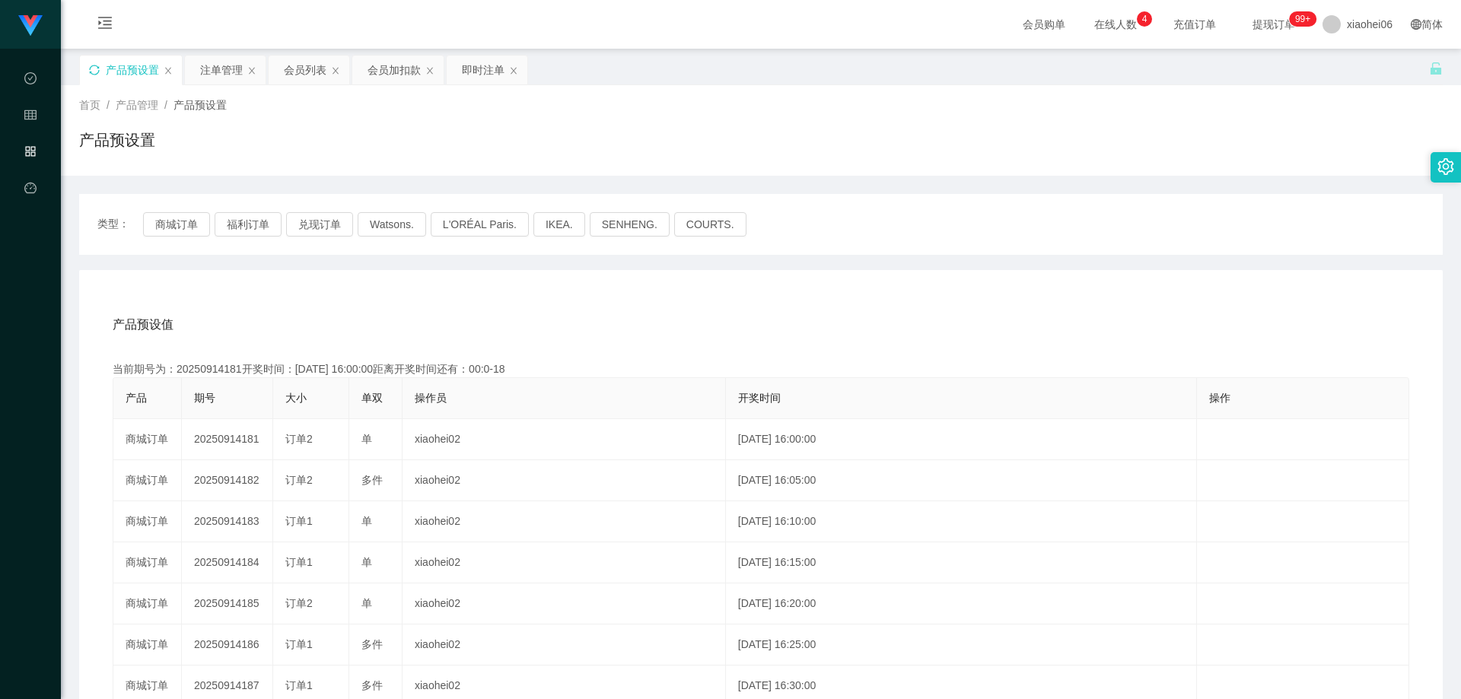
click at [706, 323] on div "产品预设值 添加期号" at bounding box center [761, 325] width 1297 height 43
click at [218, 75] on div "注单管理" at bounding box center [221, 70] width 43 height 29
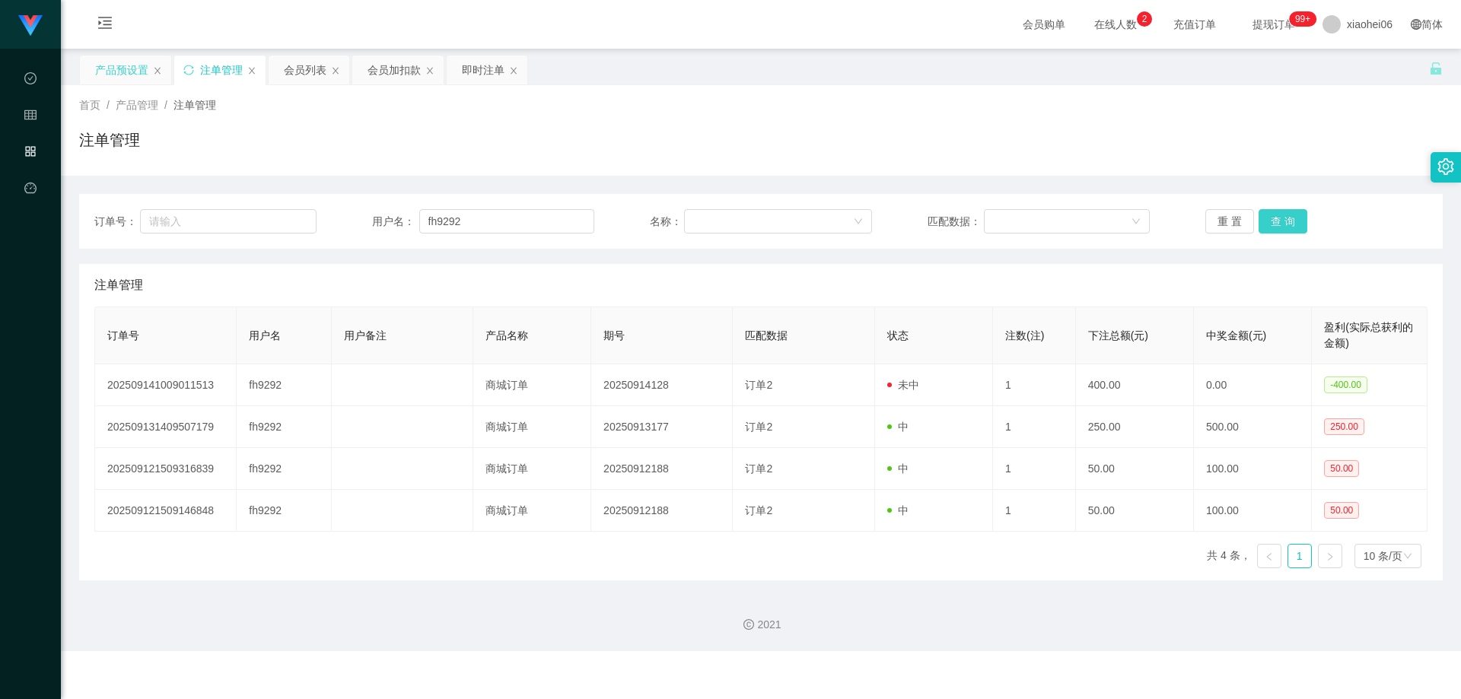
click at [823, 224] on button "查 询" at bounding box center [1283, 221] width 49 height 24
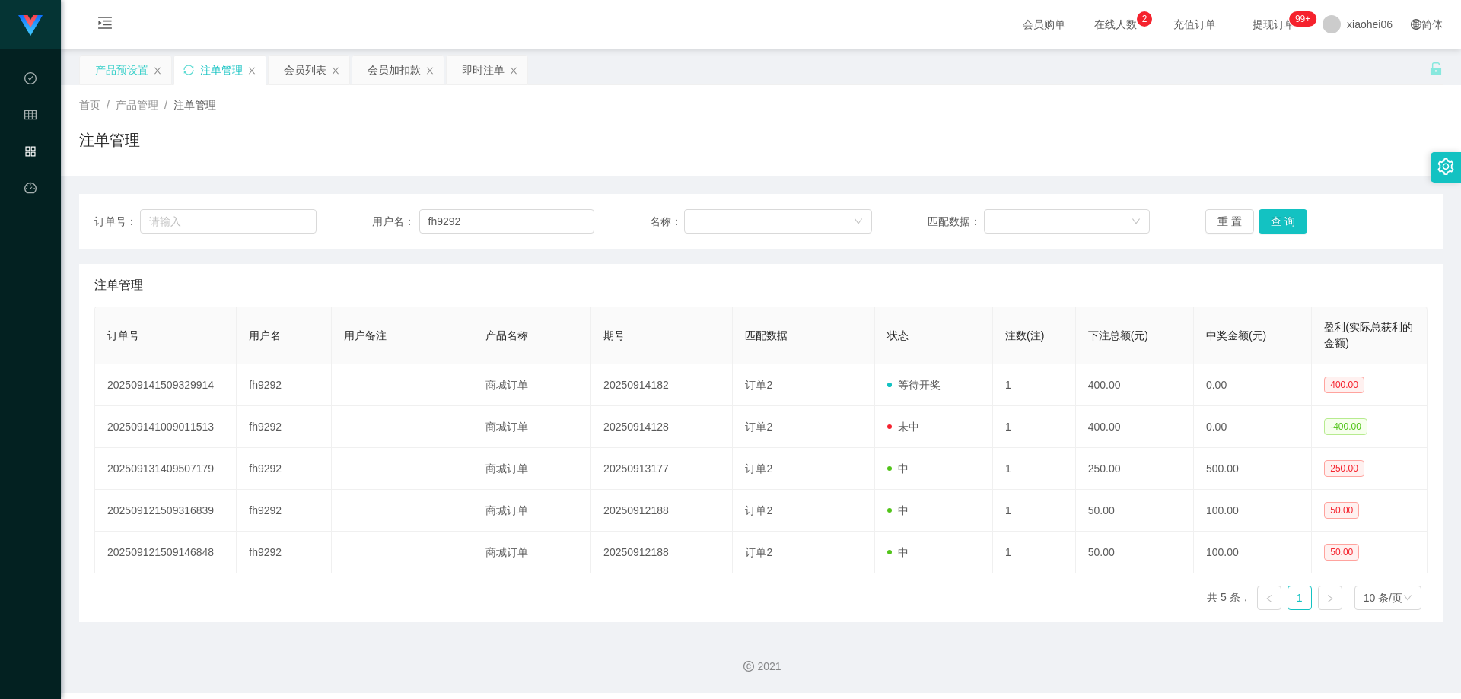
click at [823, 155] on div "注单管理" at bounding box center [761, 146] width 1364 height 35
drag, startPoint x: 855, startPoint y: 262, endPoint x: 857, endPoint y: 240, distance: 21.4
click at [823, 262] on div "订单号： 用户名： fh9292 名称： 匹配数据： 重 置 查 询 注单管理 订单号 用户名 用户备注 产品名称 期号 匹配数据 状态 注数(注) 下注总额…" at bounding box center [761, 408] width 1364 height 428
click at [823, 137] on div "注单管理" at bounding box center [761, 146] width 1364 height 35
click at [823, 258] on div "订单号： 用户名： fh9292 名称： 匹配数据： 重 置 查 询 注单管理 订单号 用户名 用户备注 产品名称 期号 匹配数据 状态 注数(注) 下注总额…" at bounding box center [761, 408] width 1364 height 428
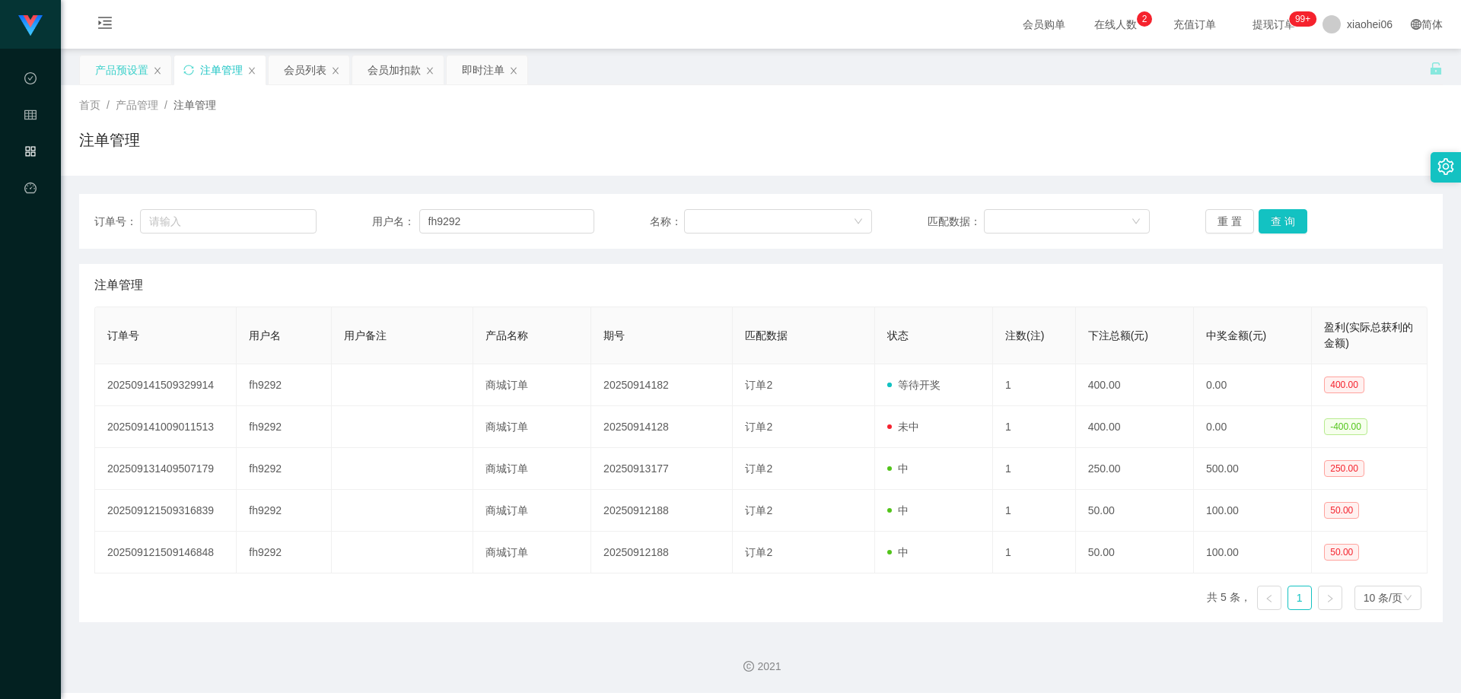
click at [823, 145] on div "注单管理" at bounding box center [761, 146] width 1364 height 35
click at [107, 73] on div "产品预设置" at bounding box center [121, 70] width 53 height 29
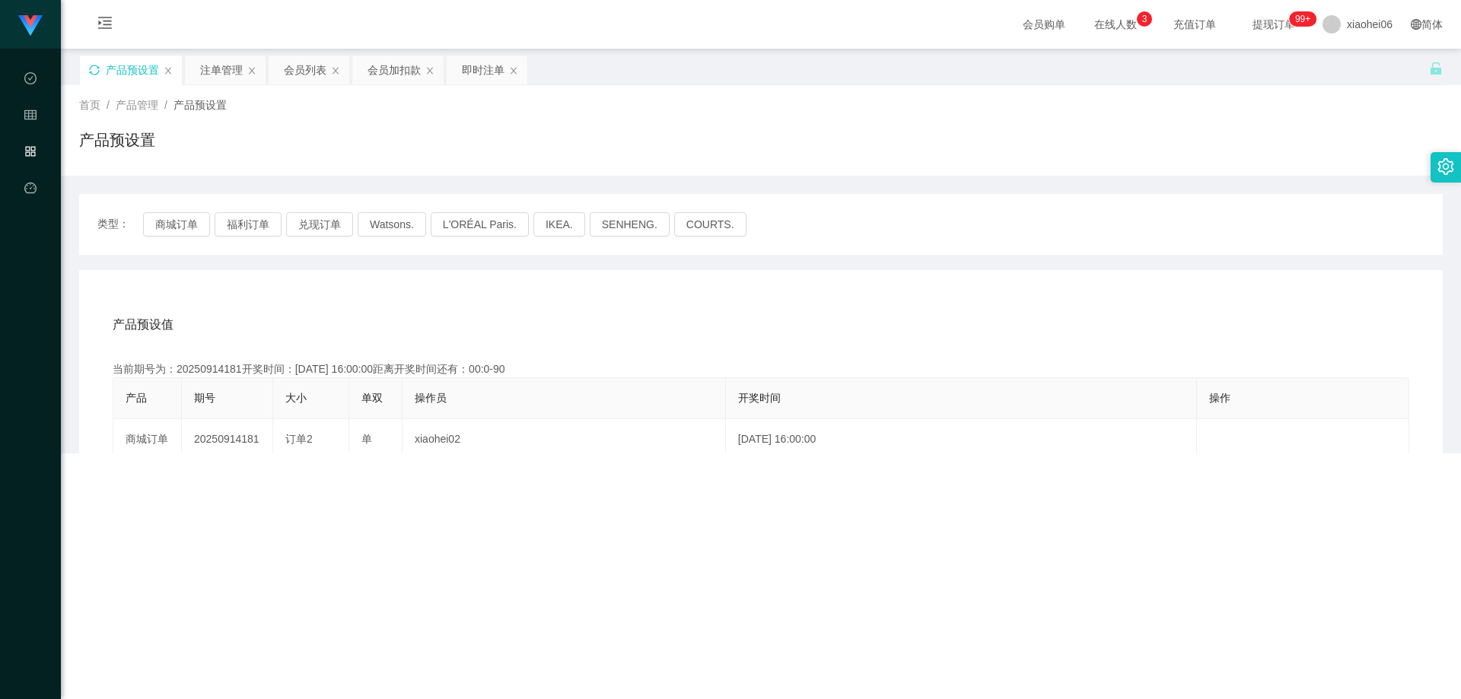
click at [613, 151] on div "产品预设置" at bounding box center [761, 146] width 1364 height 35
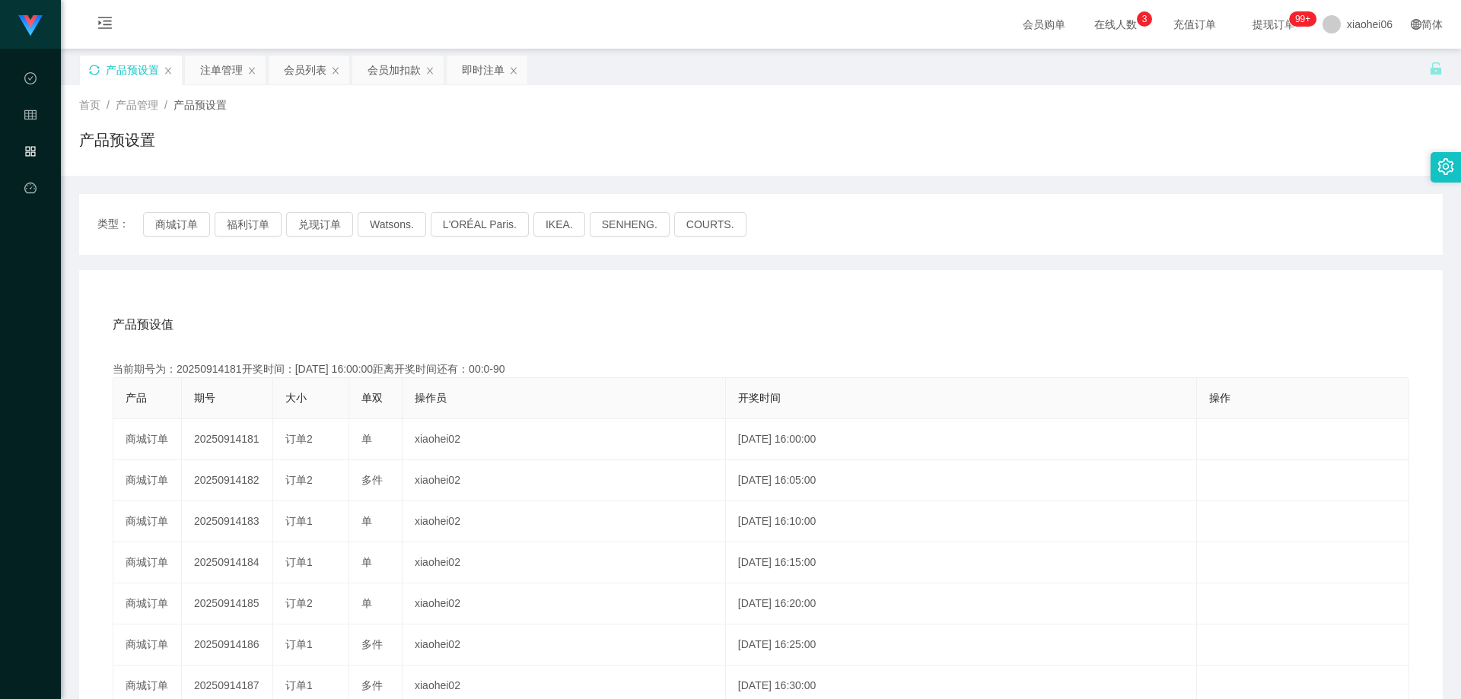
click at [473, 162] on div "产品预设置" at bounding box center [761, 146] width 1364 height 35
click at [418, 351] on div "产品预设值 添加期号 当前期号为：20250914181开奖时间：[DATE] 16:00:00距离开奖时间还有：00:0-91 产品 期号 大小 单双 操作…" at bounding box center [760, 591] width 1327 height 575
click at [160, 215] on button "商城订单" at bounding box center [176, 224] width 67 height 24
click at [389, 290] on div "产品预设值 添加期号 当前期号为：20250914182开奖时间：[DATE] 16:05:00距离开奖时间还有： 产品 期号 大小 单双 操作员 开奖时间 …" at bounding box center [761, 583] width 1364 height 627
click at [499, 275] on div "产品预设值 添加期号 当前期号为：20250914182开奖时间：[DATE] 16:05:00距离开奖时间还有： 产品 期号 大小 单双 操作员 开奖时间 …" at bounding box center [761, 583] width 1364 height 627
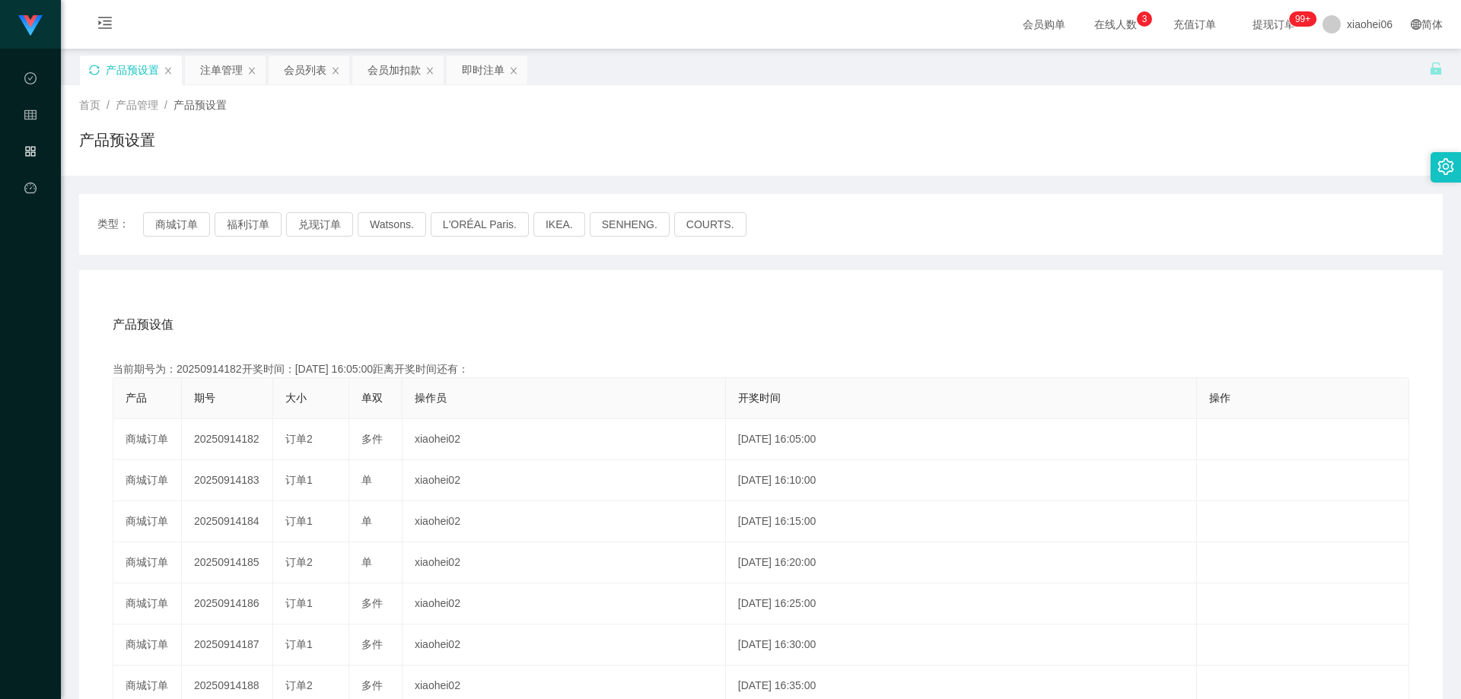
click at [512, 272] on div "产品预设值 添加期号 当前期号为：20250914182开奖时间：[DATE] 16:05:00距离开奖时间还有： 产品 期号 大小 单双 操作员 开奖时间 …" at bounding box center [761, 583] width 1364 height 627
drag, startPoint x: 603, startPoint y: 280, endPoint x: 1094, endPoint y: 250, distance: 491.8
click at [607, 282] on div "产品预设值 添加期号 当前期号为：20250914182开奖时间：[DATE] 16:05:00距离开奖时间还有：03:25 产品 期号 大小 单双 操作员 …" at bounding box center [761, 583] width 1364 height 627
click at [823, 244] on div "类型： 商城订单 福利订单 兑现订单 Watsons. L'ORÉAL Paris. IKEA. [GEOGRAPHIC_DATA]. COURTS." at bounding box center [761, 224] width 1364 height 61
click at [763, 294] on div "产品预设值 添加期号 当前期号为：20250914182开奖时间：[DATE] 16:05:00距离开奖时间还有：01:17 产品 期号 大小 单双 操作员 …" at bounding box center [761, 583] width 1364 height 627
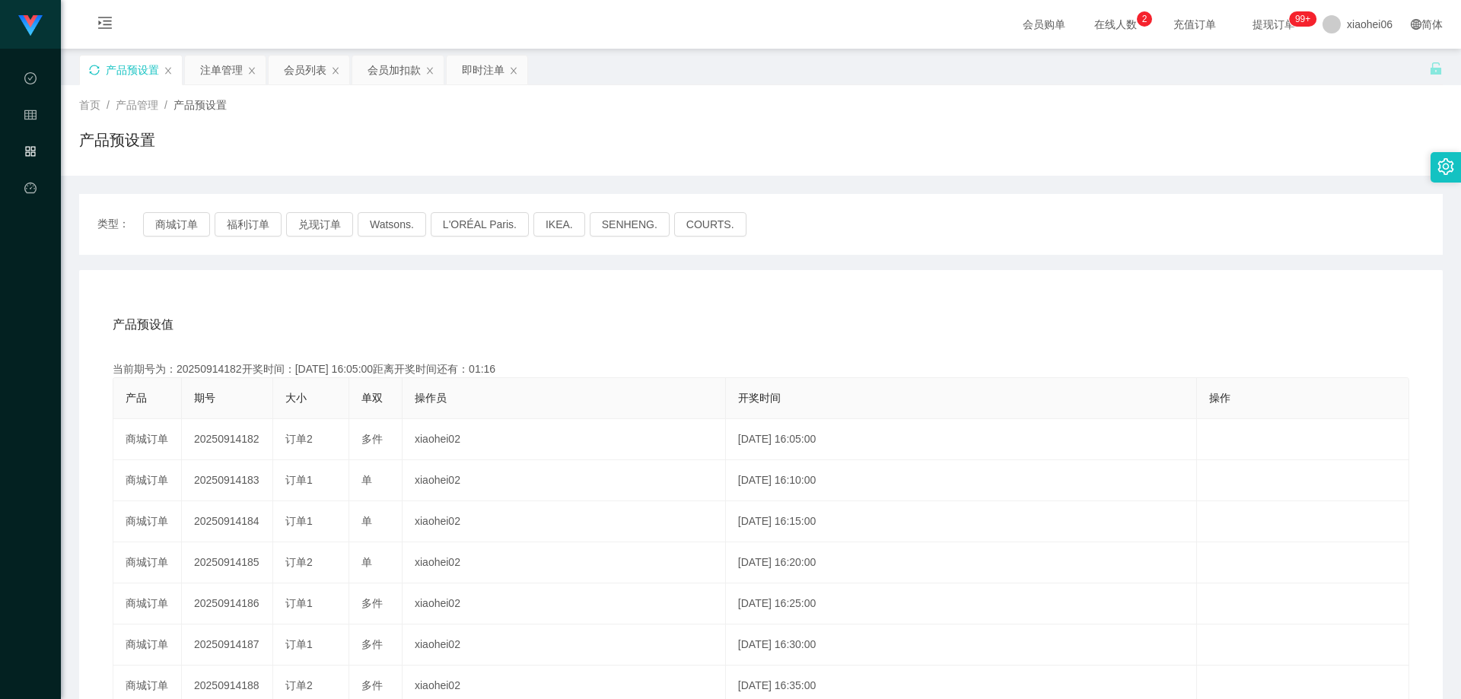
click at [456, 308] on div "产品预设值 添加期号" at bounding box center [761, 325] width 1297 height 43
click at [823, 122] on div "首页 / 产品管理 / 产品预设置 / 产品预设置" at bounding box center [761, 130] width 1364 height 66
click at [712, 314] on div "产品预设值 添加期号" at bounding box center [761, 325] width 1297 height 43
drag, startPoint x: 802, startPoint y: 286, endPoint x: 811, endPoint y: 282, distance: 9.9
click at [803, 285] on div "产品预设值 添加期号 当前期号为：20250914182开奖时间：[DATE] 16:05:00距离开奖时间还有：00:34 产品 期号 大小 单双 操作员 …" at bounding box center [761, 583] width 1364 height 627
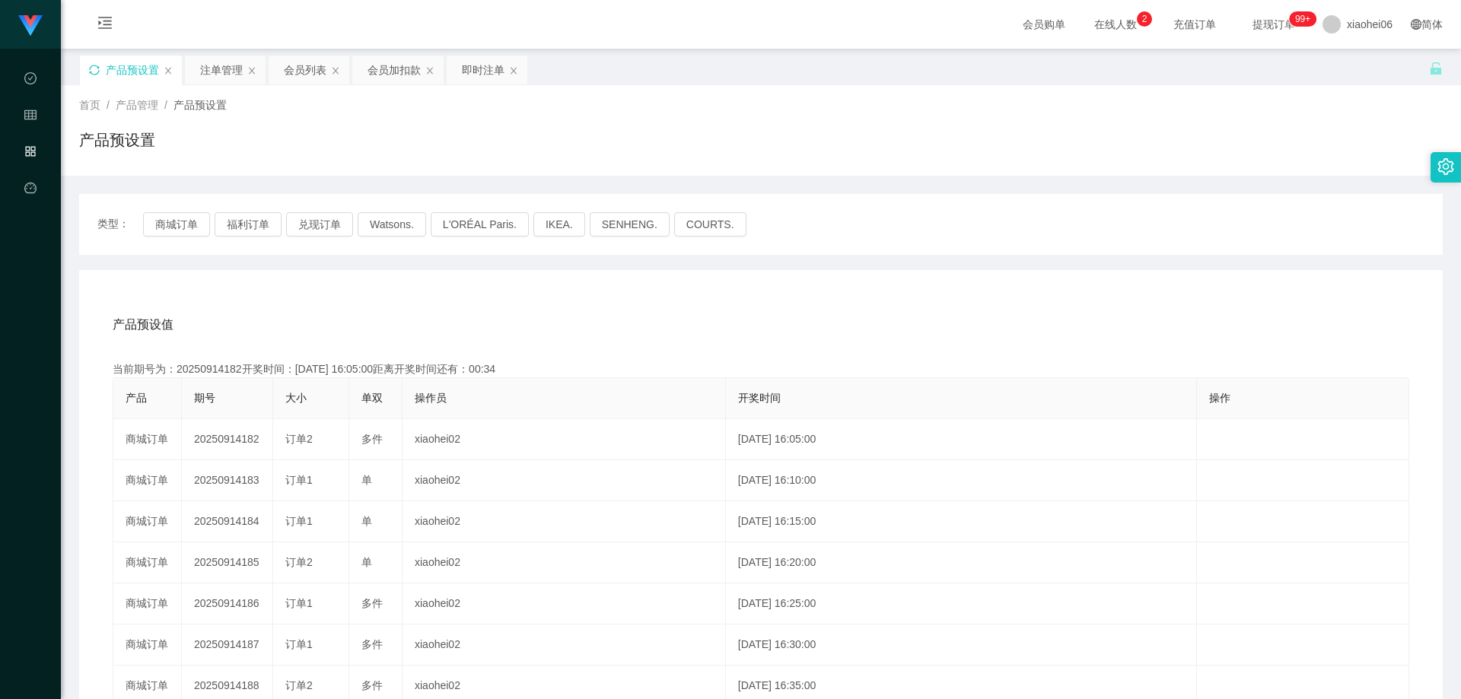
click at [823, 208] on div "类型： 商城订单 福利订单 兑现订单 Watsons. L'ORÉAL Paris. IKEA. [GEOGRAPHIC_DATA]. COURTS." at bounding box center [761, 224] width 1364 height 61
drag, startPoint x: 651, startPoint y: 282, endPoint x: 539, endPoint y: 263, distance: 114.2
click at [651, 282] on div "产品预设值 添加期号 当前期号为：20250914182开奖时间：[DATE] 16:05:00距离开奖时间还有：00:0-108 产品 期号 大小 单双 操…" at bounding box center [761, 583] width 1364 height 627
click at [293, 74] on div "会员列表" at bounding box center [305, 70] width 43 height 29
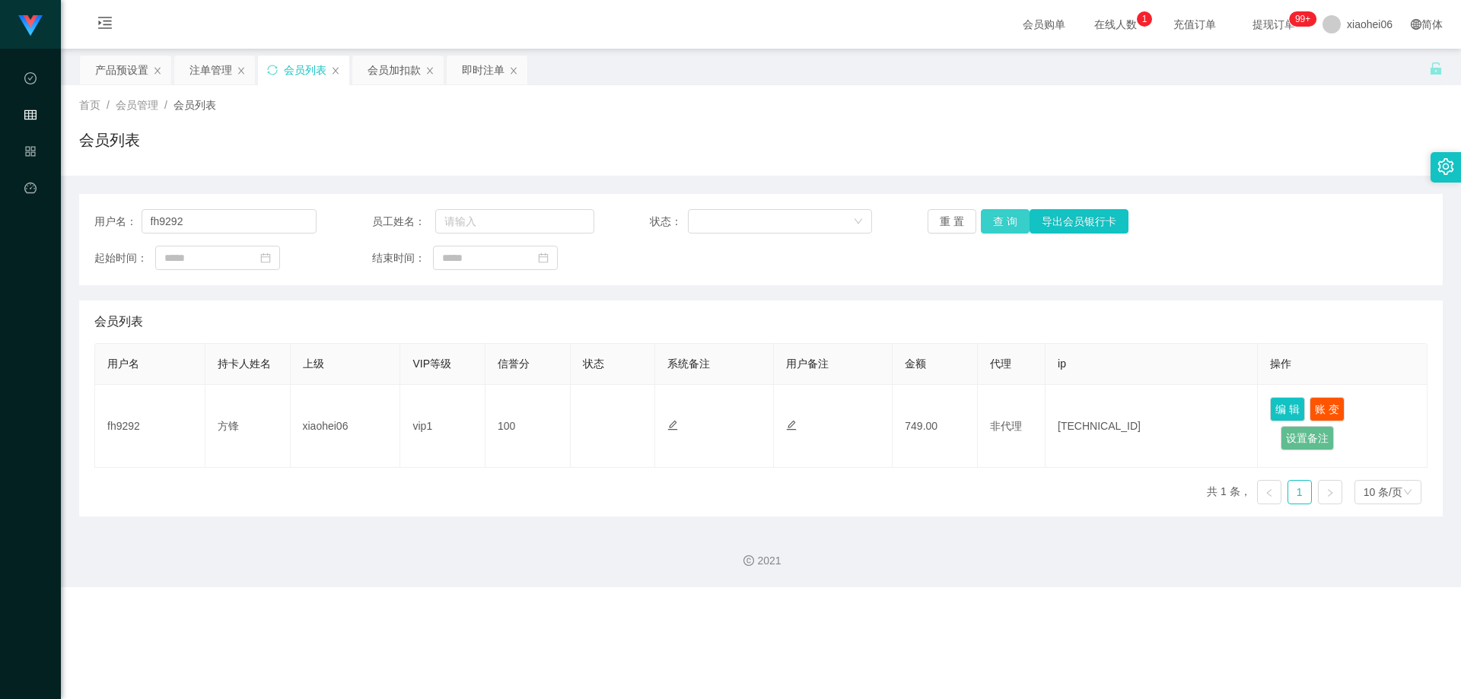
click at [823, 215] on button "查 询" at bounding box center [1005, 221] width 49 height 24
click at [823, 281] on div "用户名： fh9292 员工姓名： 状态： 重 置 查 询 导出会员银行卡 起始时间： 结束时间：" at bounding box center [761, 239] width 1364 height 91
click at [823, 145] on div "会员列表" at bounding box center [761, 146] width 1364 height 35
